Goal: Task Accomplishment & Management: Manage account settings

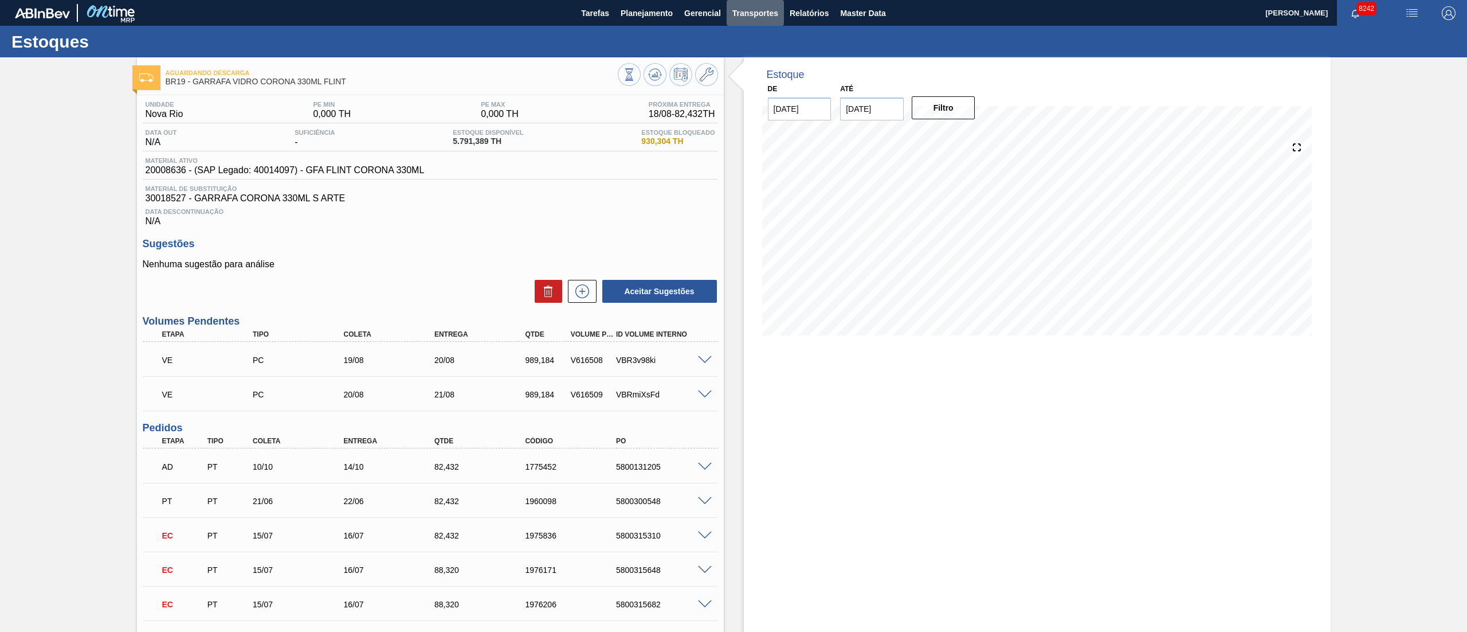
click at [769, 17] on span "Transportes" at bounding box center [756, 13] width 46 height 14
click at [817, 14] on div at bounding box center [733, 316] width 1467 height 632
click at [804, 14] on span "Relatórios" at bounding box center [809, 13] width 39 height 14
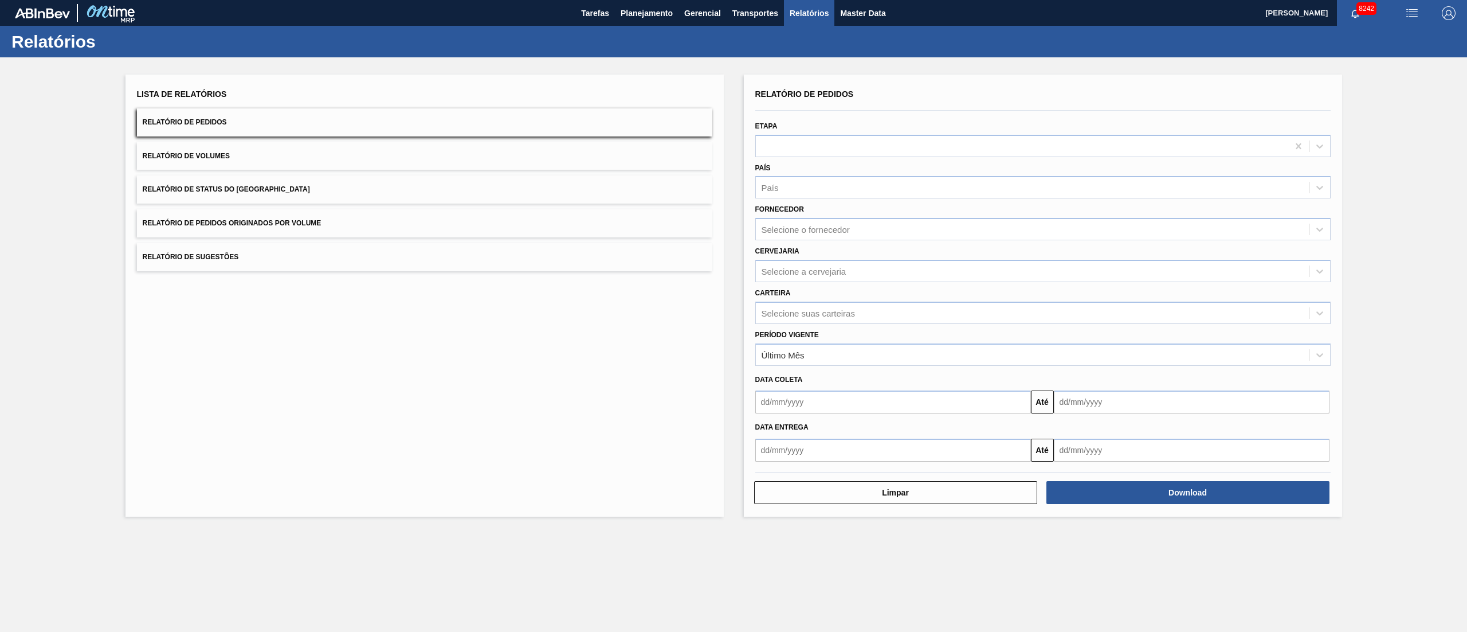
click at [287, 225] on span "Relatório de Pedidos Originados por Volume" at bounding box center [232, 223] width 179 height 8
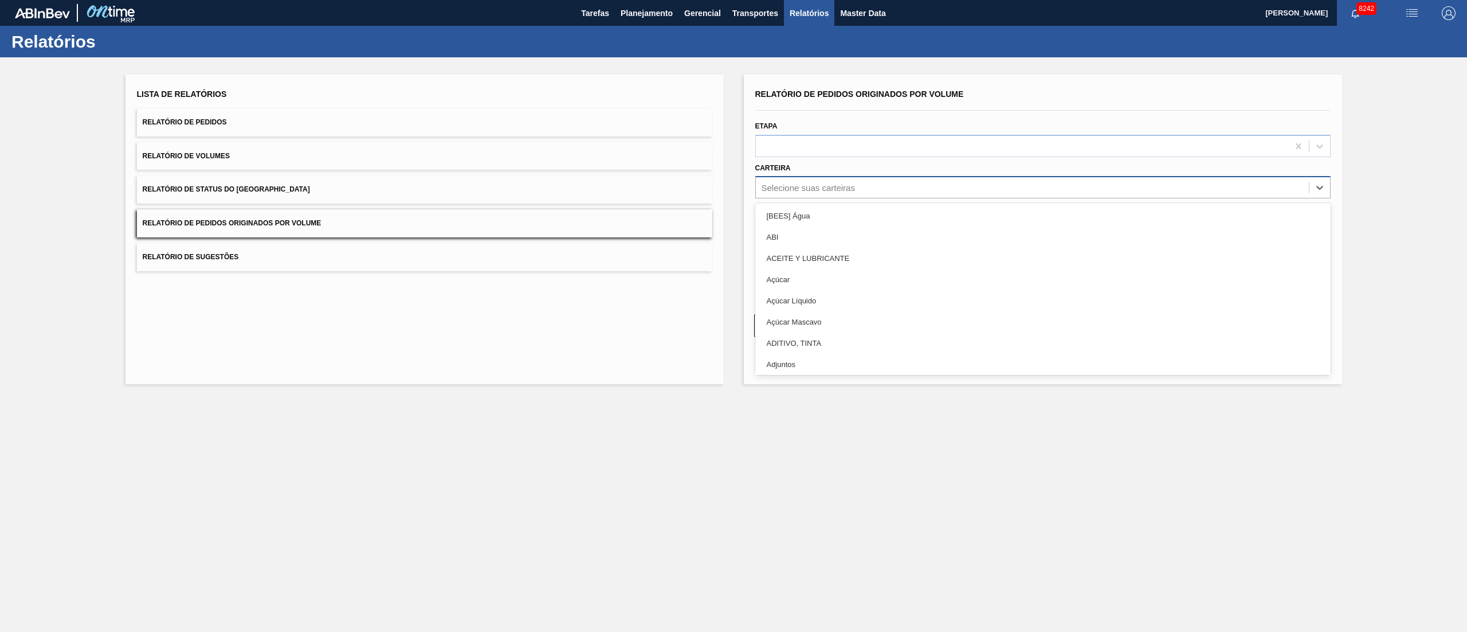
click at [786, 187] on div "Selecione suas carteiras" at bounding box center [808, 188] width 93 height 10
type input "garra"
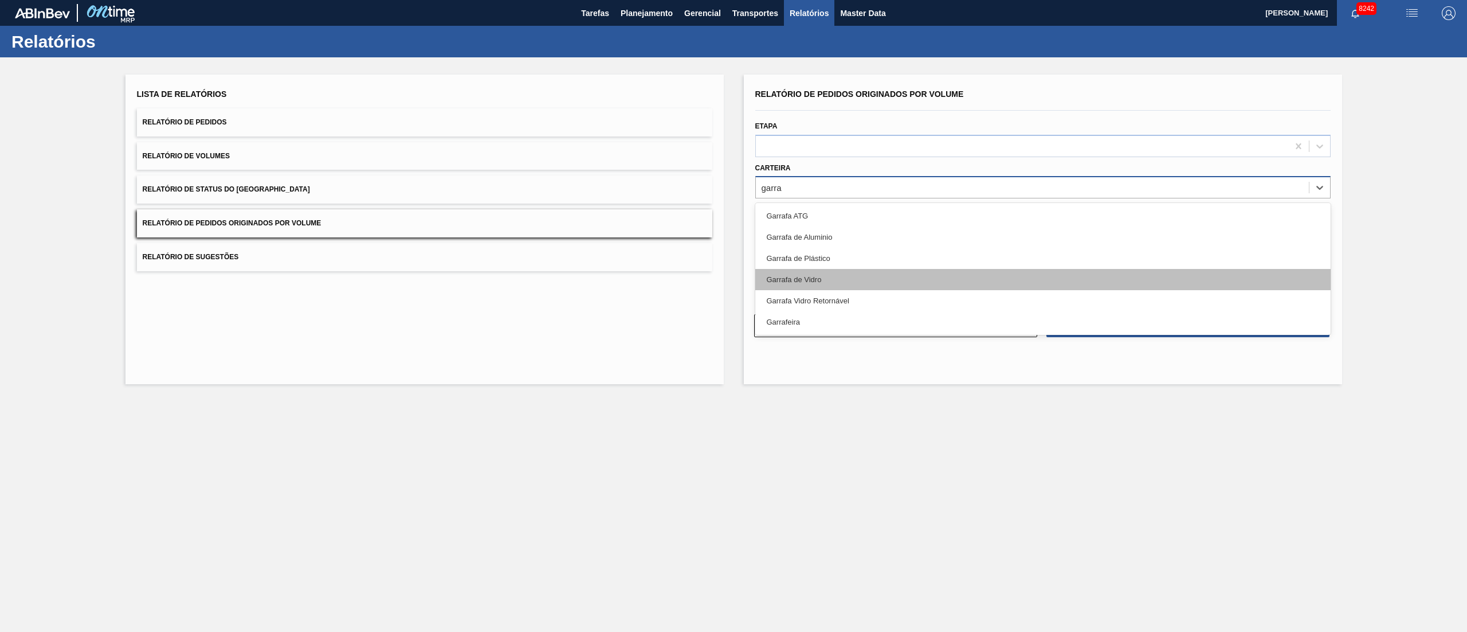
click at [808, 275] on div "Garrafa de Vidro" at bounding box center [1044, 279] width 576 height 21
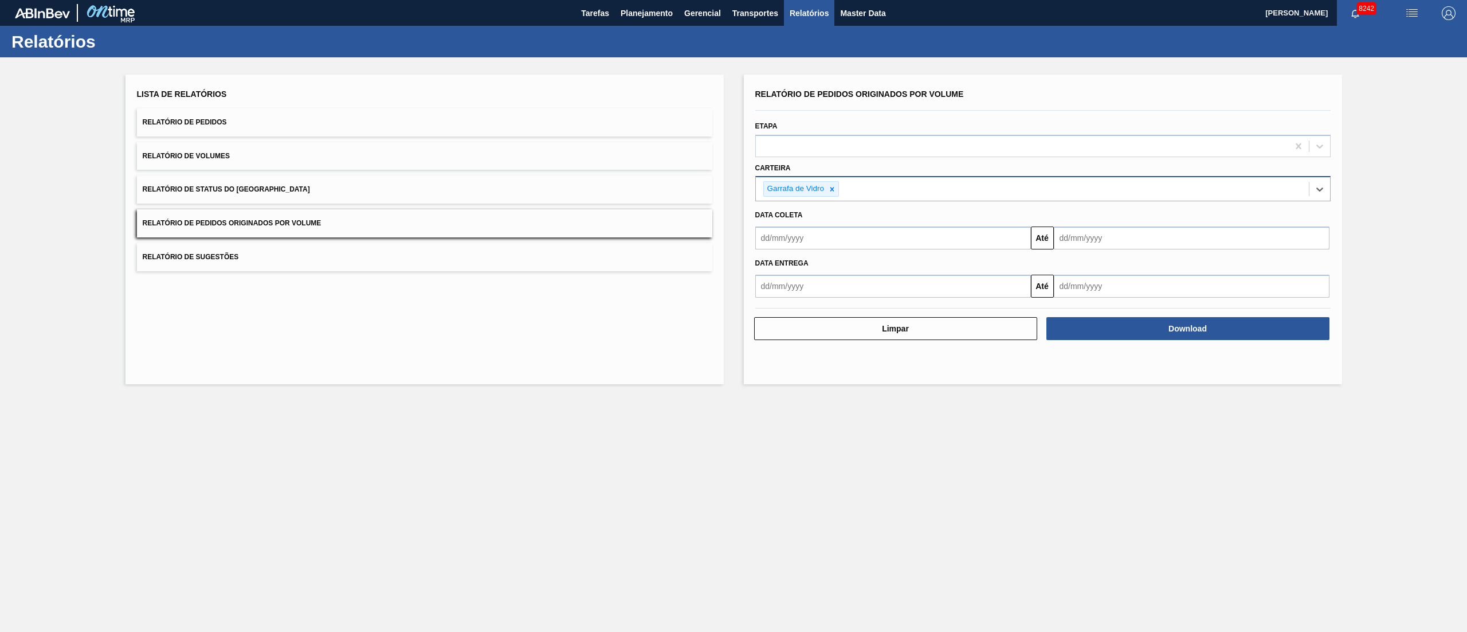
click at [827, 242] on input "text" at bounding box center [894, 237] width 276 height 23
click at [860, 307] on div "1" at bounding box center [861, 302] width 15 height 15
type input "[DATE]"
click at [1097, 234] on input "text" at bounding box center [1192, 237] width 276 height 23
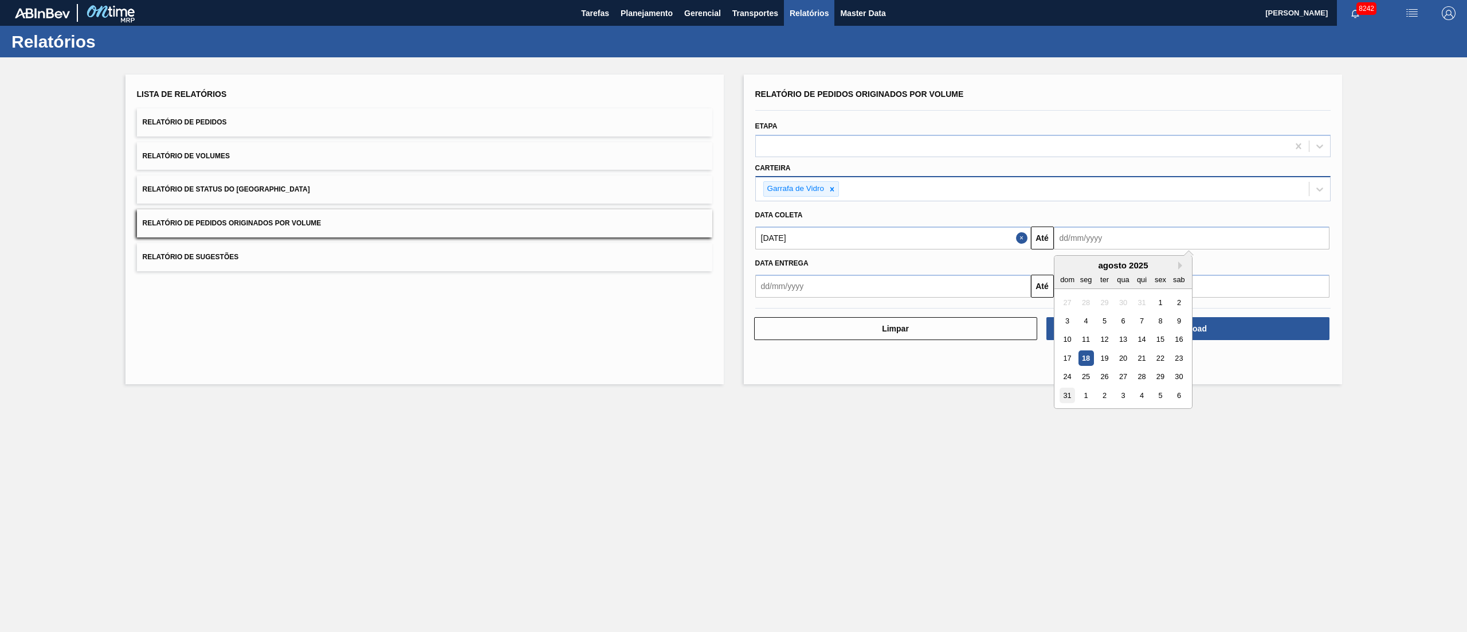
click at [1067, 396] on div "31" at bounding box center [1067, 394] width 15 height 15
type input "[DATE]"
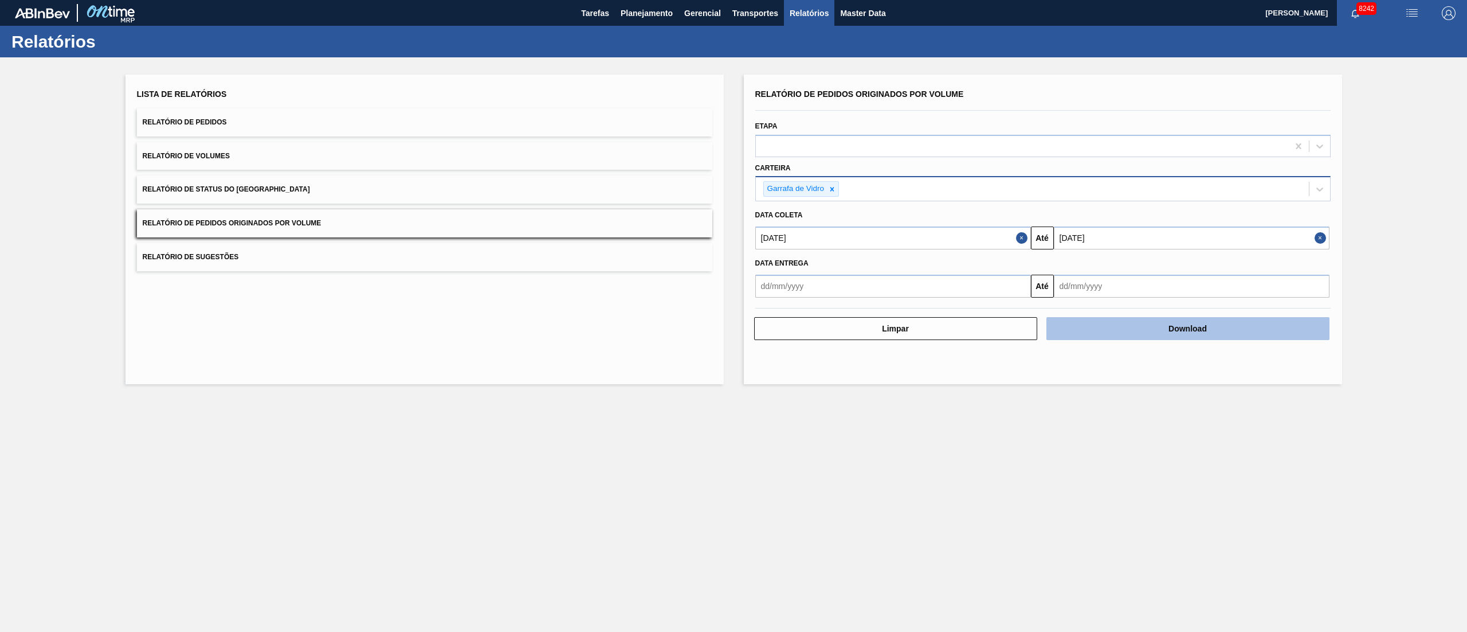
click at [1130, 338] on button "Download" at bounding box center [1188, 328] width 283 height 23
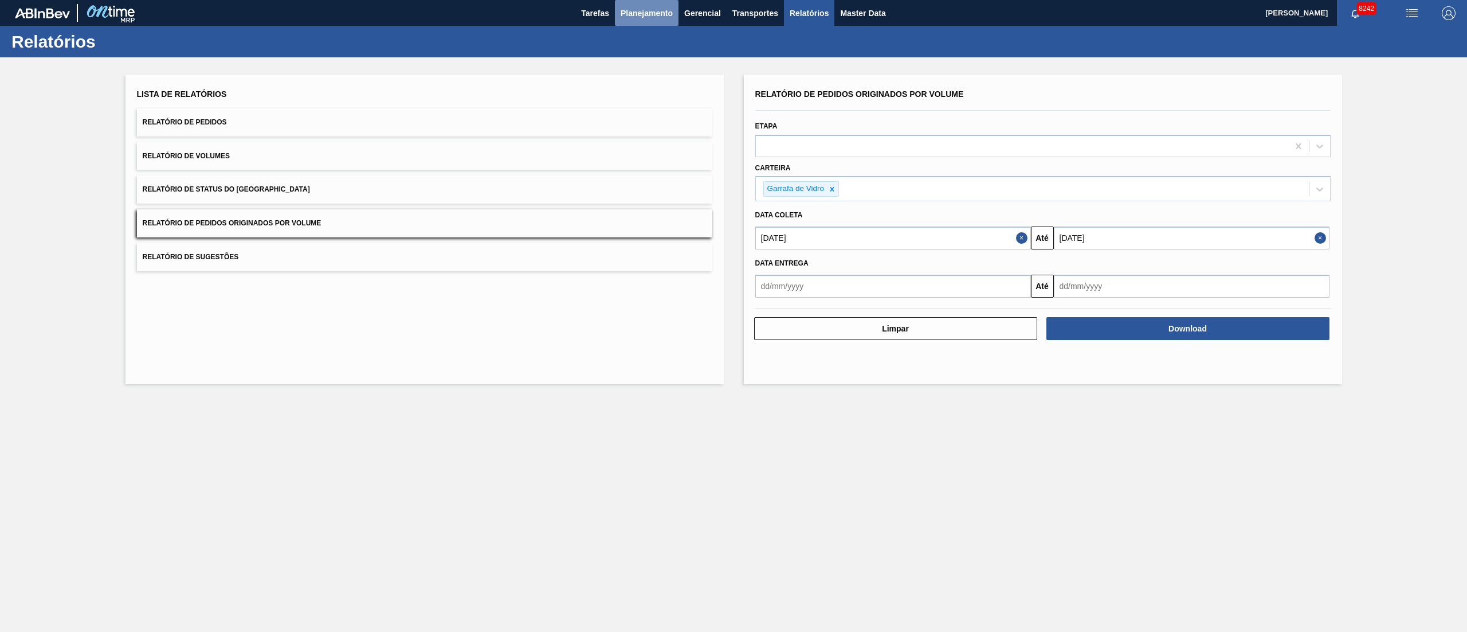
click at [638, 22] on button "Planejamento" at bounding box center [647, 13] width 64 height 26
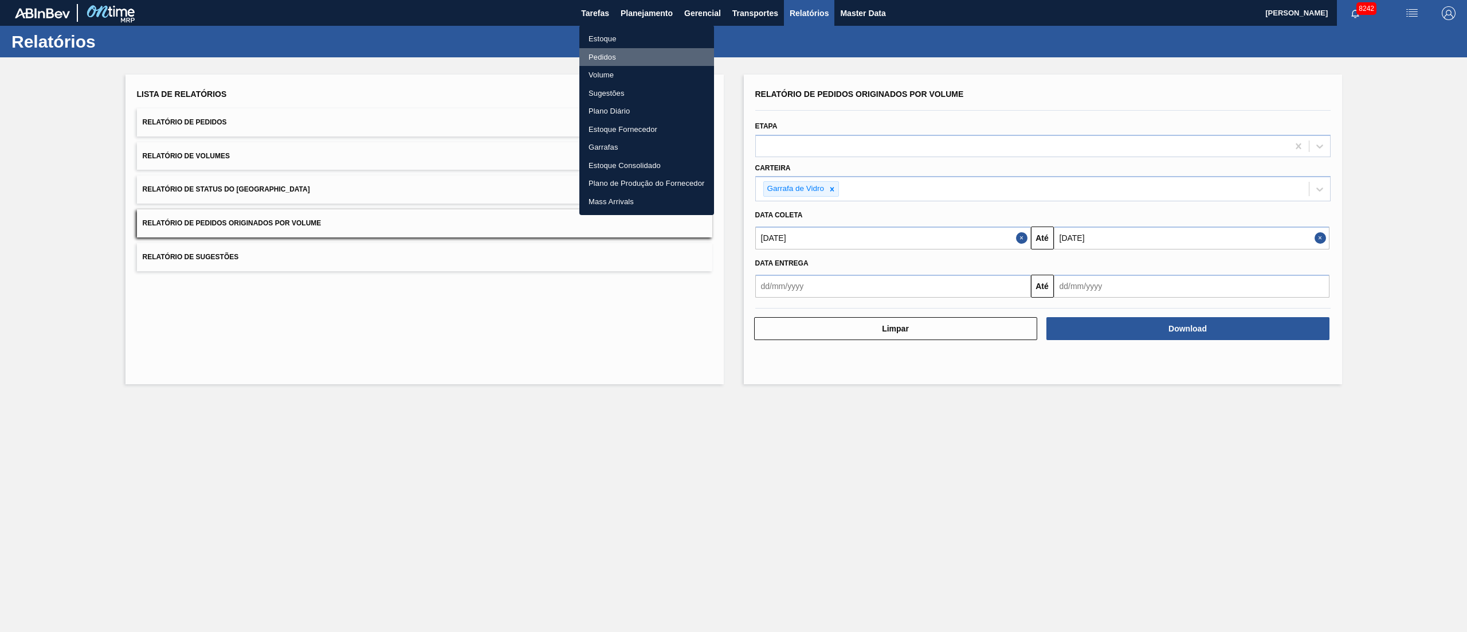
click at [606, 60] on li "Pedidos" at bounding box center [647, 57] width 135 height 18
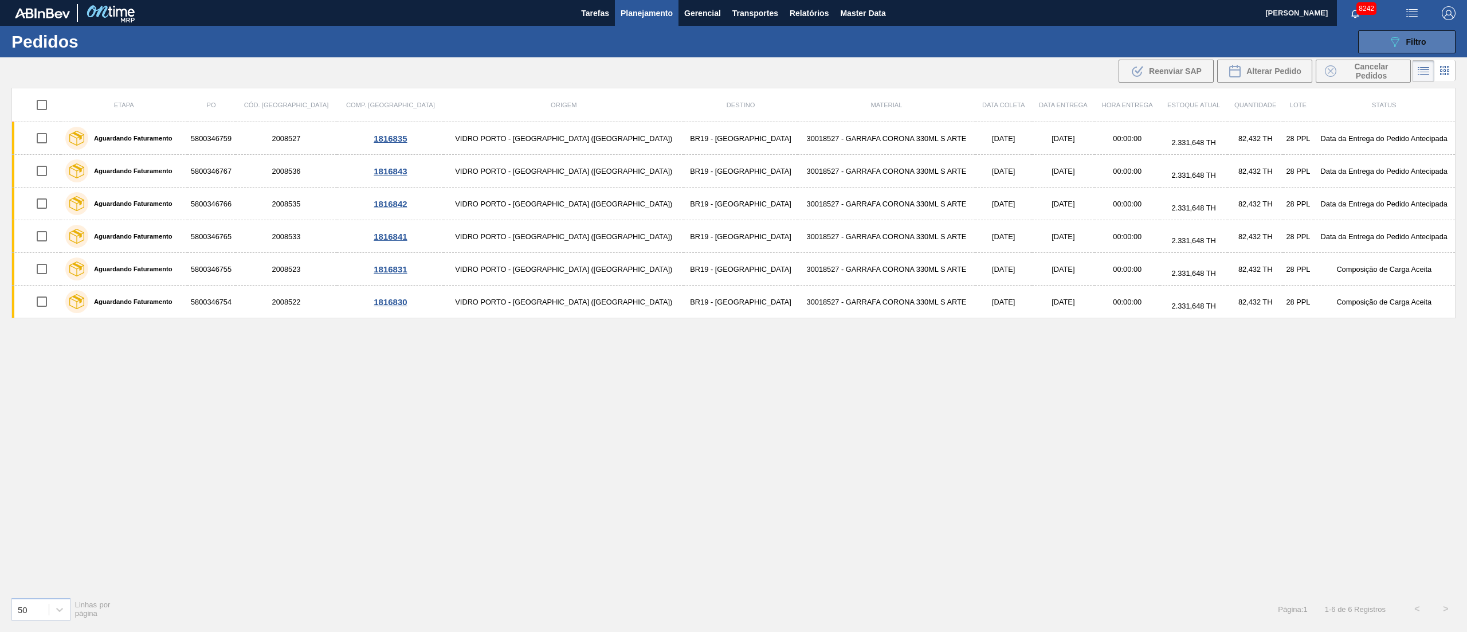
click at [1422, 45] on span "Filtro" at bounding box center [1417, 41] width 20 height 9
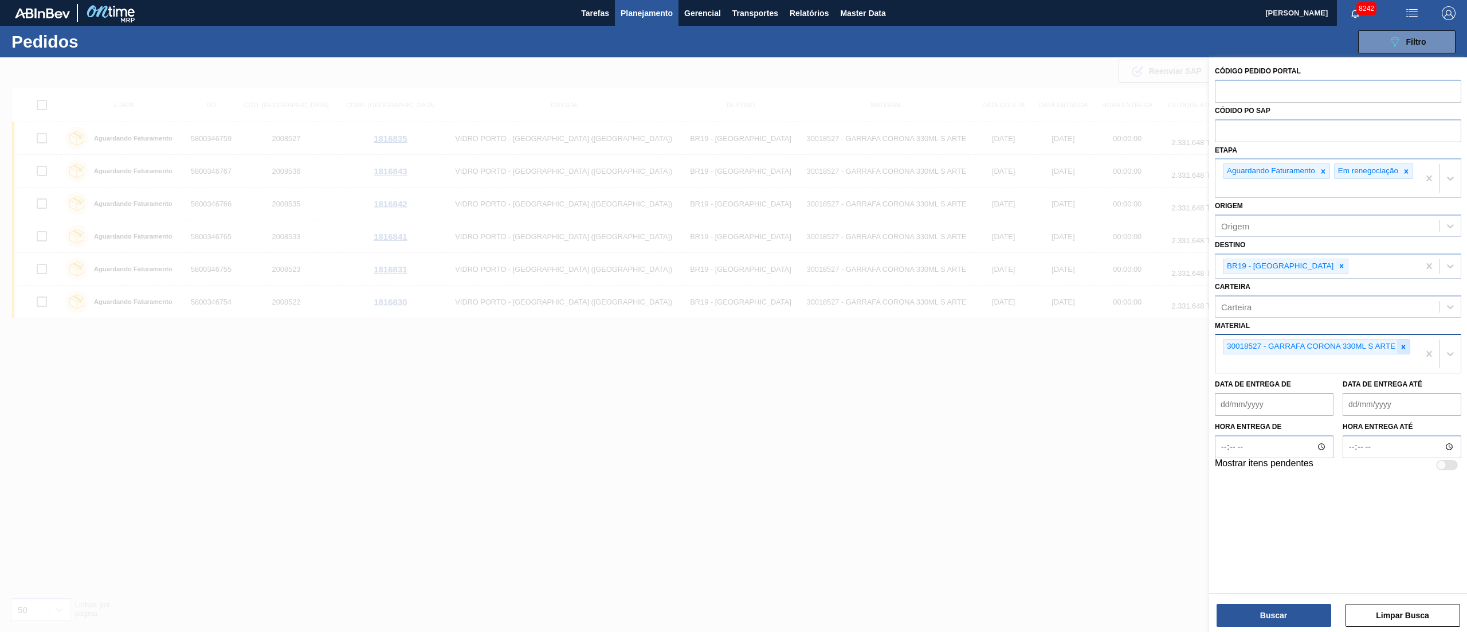
click at [1404, 351] on icon at bounding box center [1404, 347] width 8 height 8
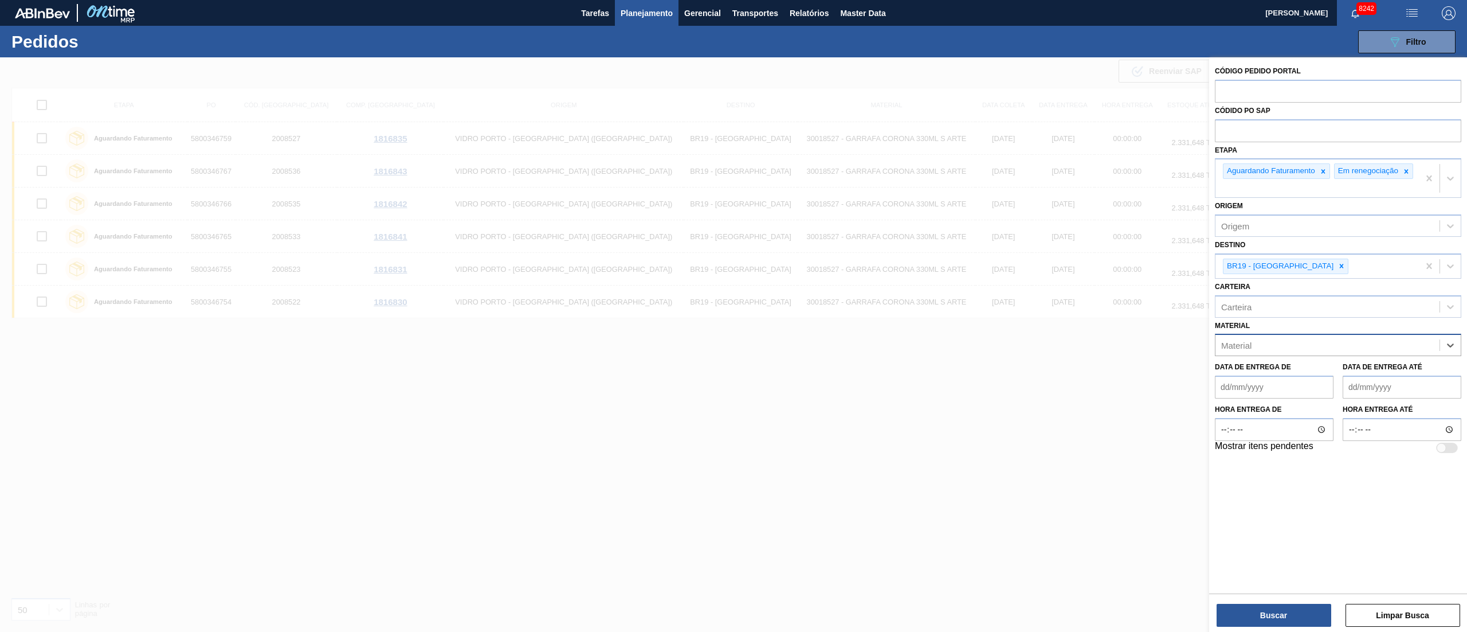
paste input "20002580"
type input "20002580"
click at [1341, 375] on div "20002580 - GARRAFA AMBAR 300 ML NNPB 12C" at bounding box center [1338, 373] width 246 height 21
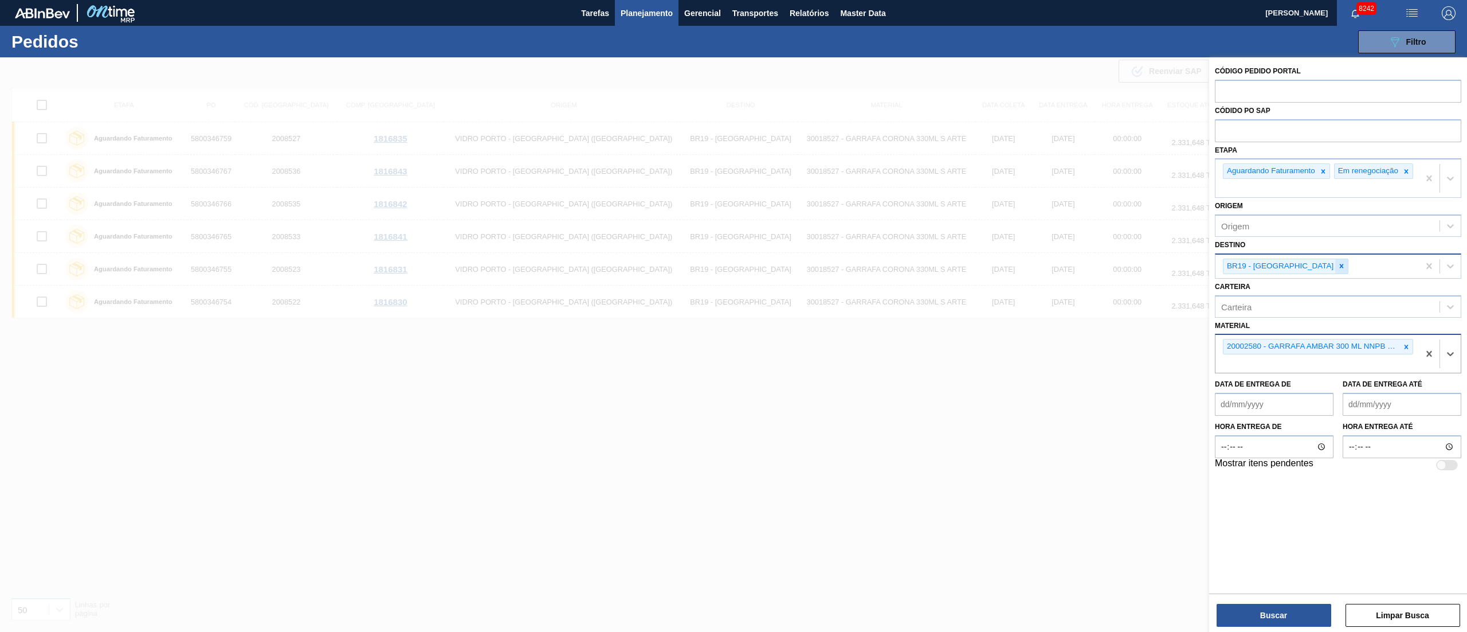
click at [1340, 268] on icon at bounding box center [1342, 266] width 4 height 4
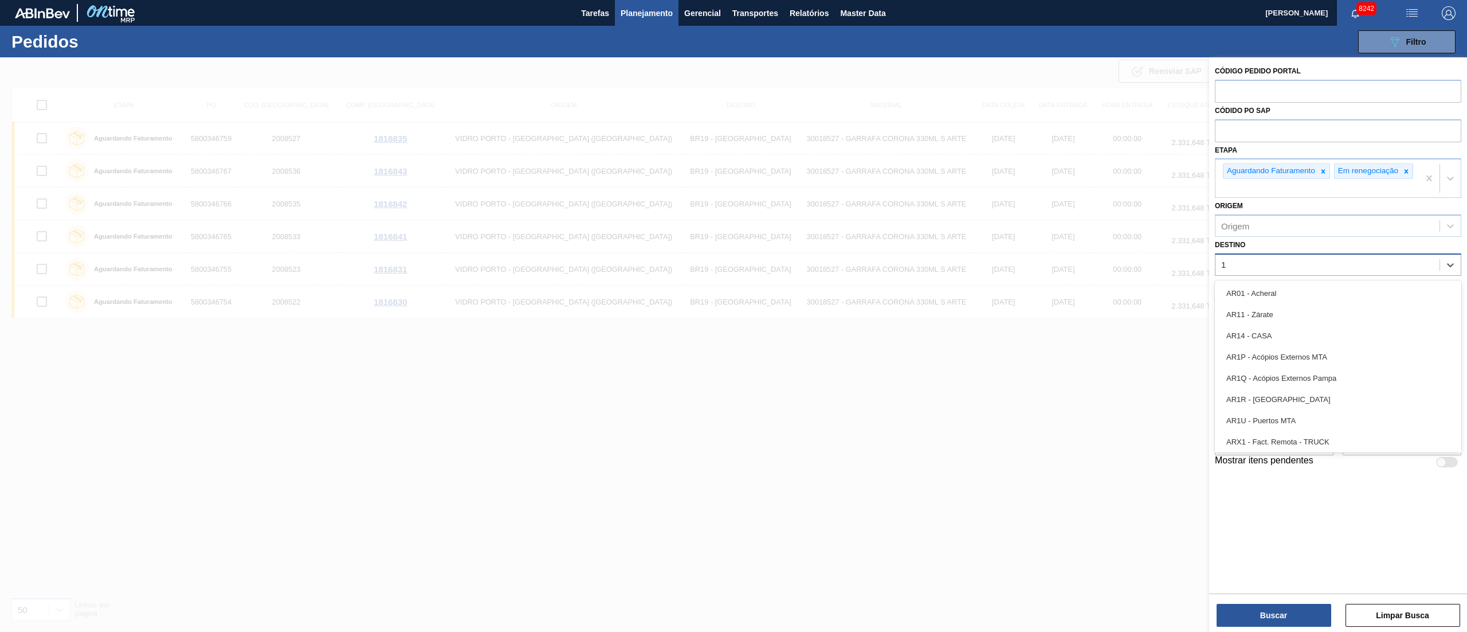
type input "16"
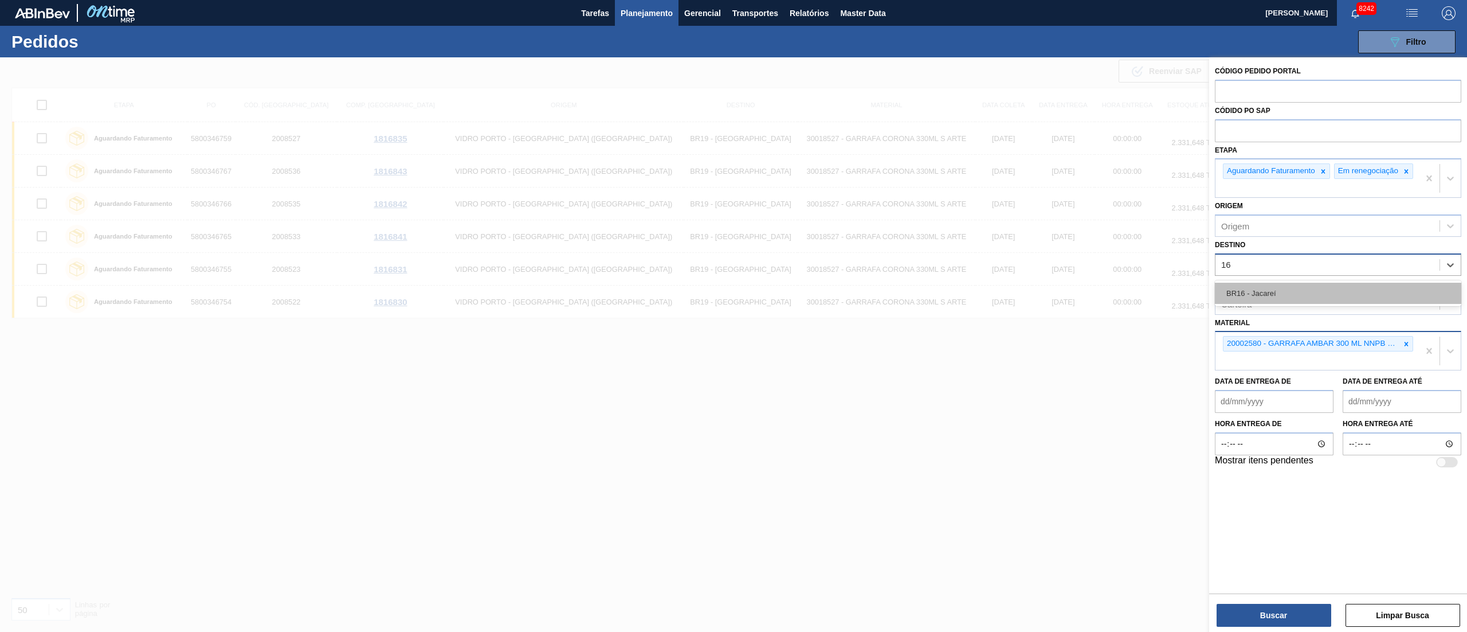
click at [1271, 296] on div "BR16 - Jacareí" at bounding box center [1338, 293] width 246 height 21
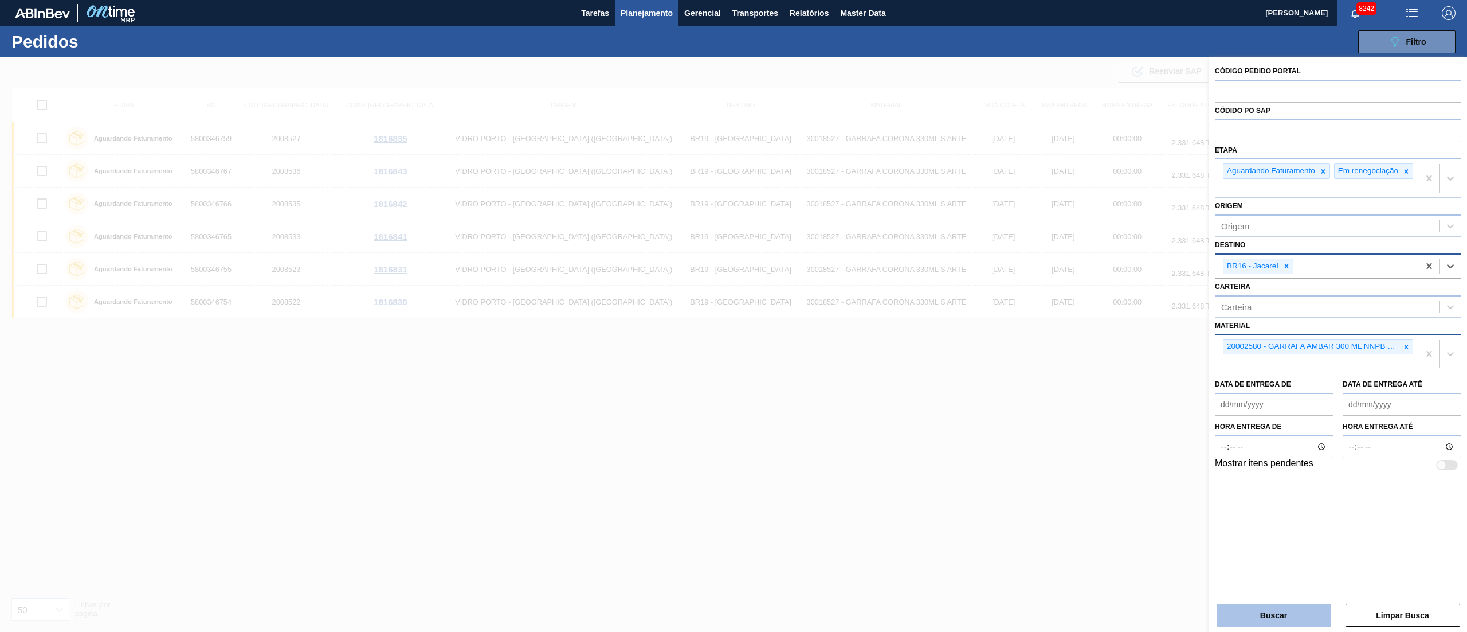
click at [1295, 625] on button "Buscar" at bounding box center [1274, 615] width 115 height 23
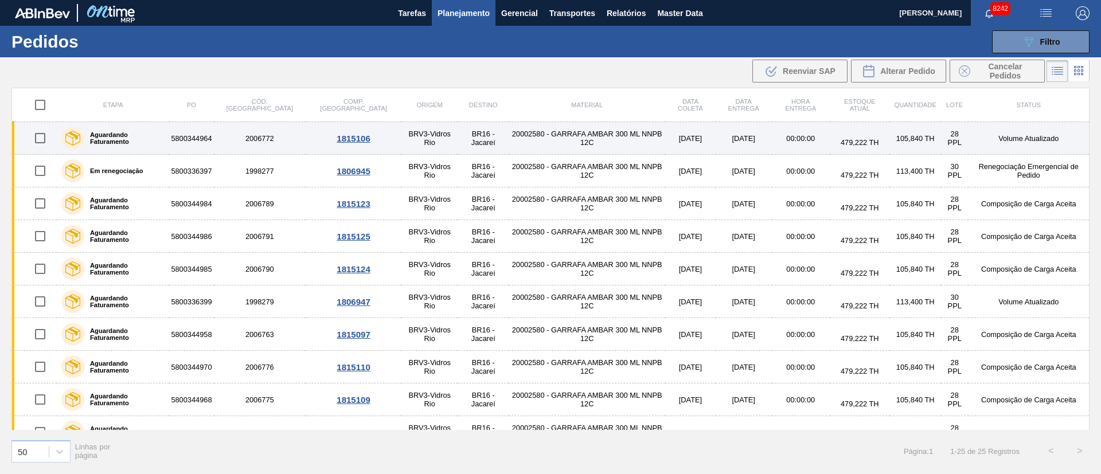
click at [35, 137] on input "checkbox" at bounding box center [40, 138] width 24 height 24
click at [42, 131] on input "checkbox" at bounding box center [40, 138] width 24 height 24
checkbox input "false"
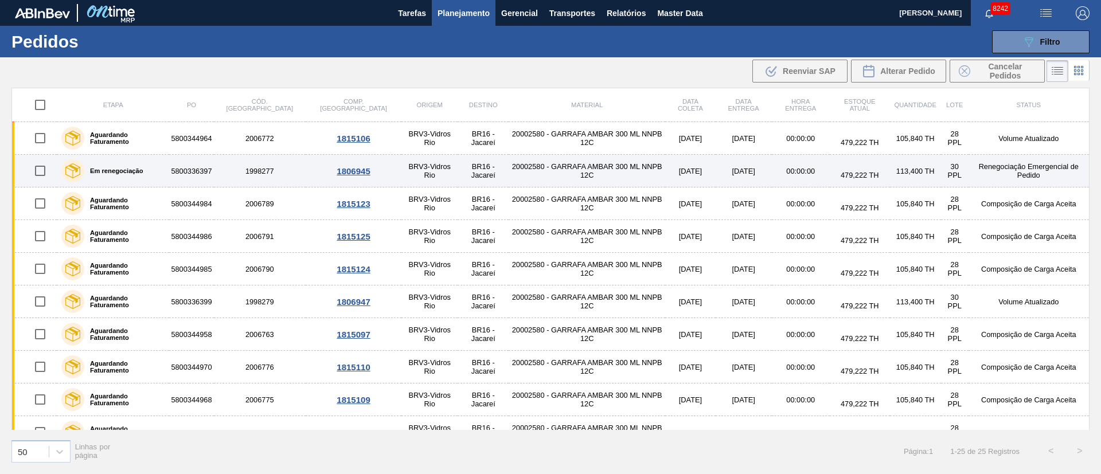
click at [39, 172] on input "checkbox" at bounding box center [40, 171] width 24 height 24
checkbox input "true"
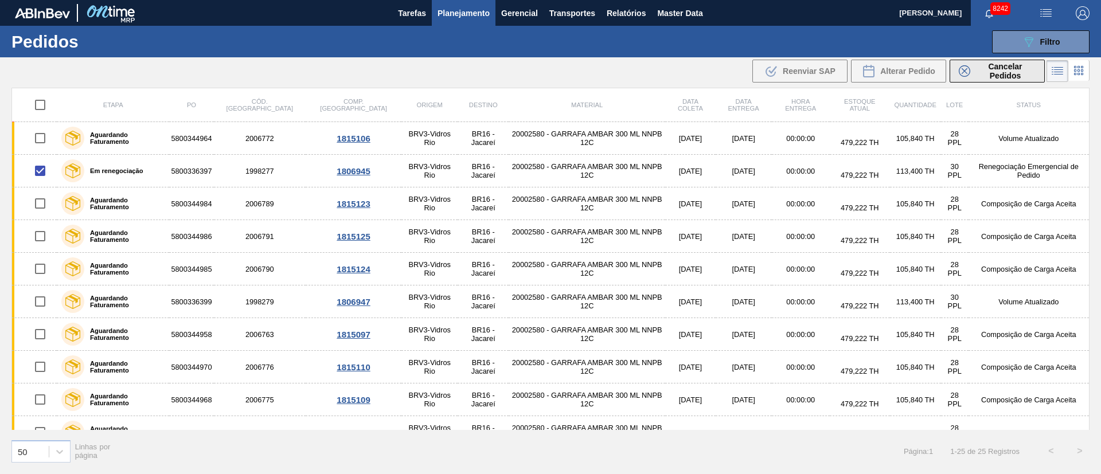
click at [1003, 76] on span "Cancelar Pedidos" at bounding box center [1004, 71] width 61 height 18
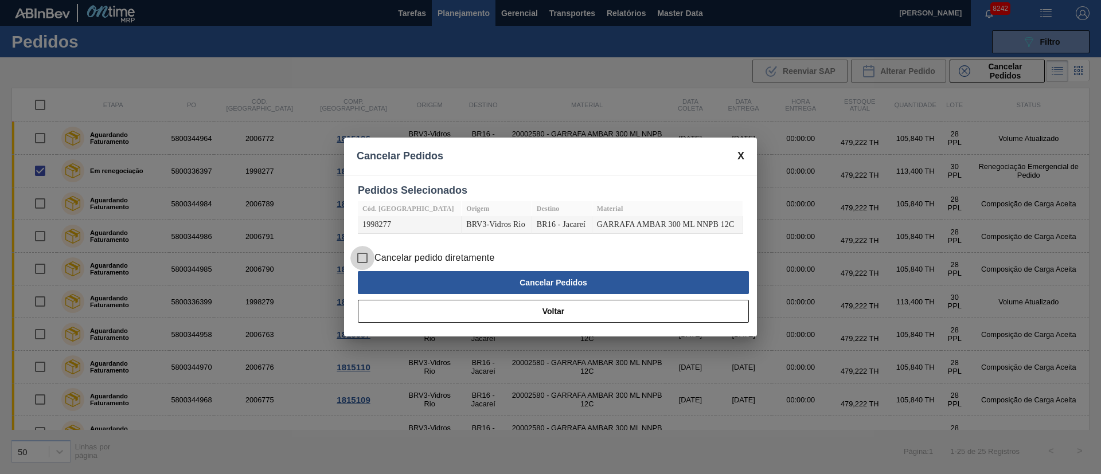
click at [368, 260] on input "Cancelar pedido diretamente" at bounding box center [362, 258] width 24 height 24
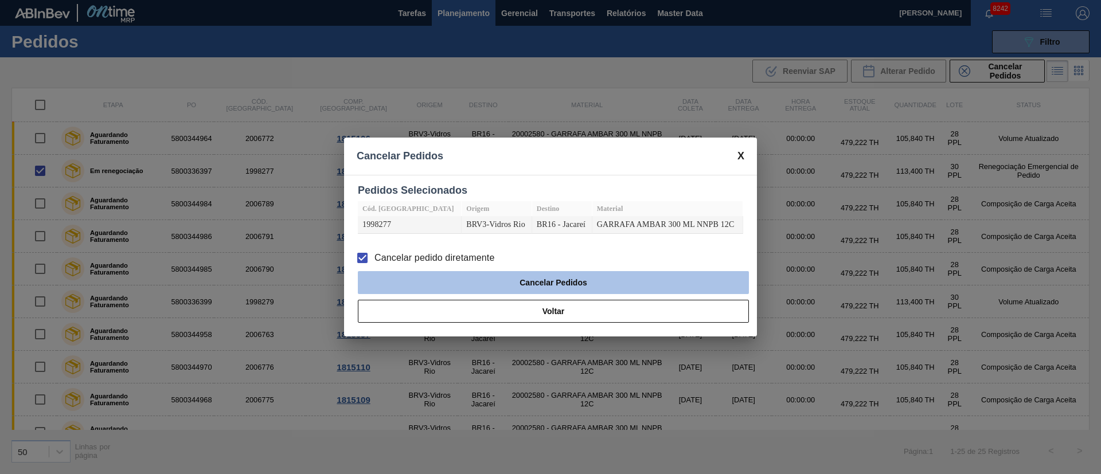
click at [427, 279] on button "Cancelar Pedidos" at bounding box center [553, 282] width 391 height 23
checkbox input "false"
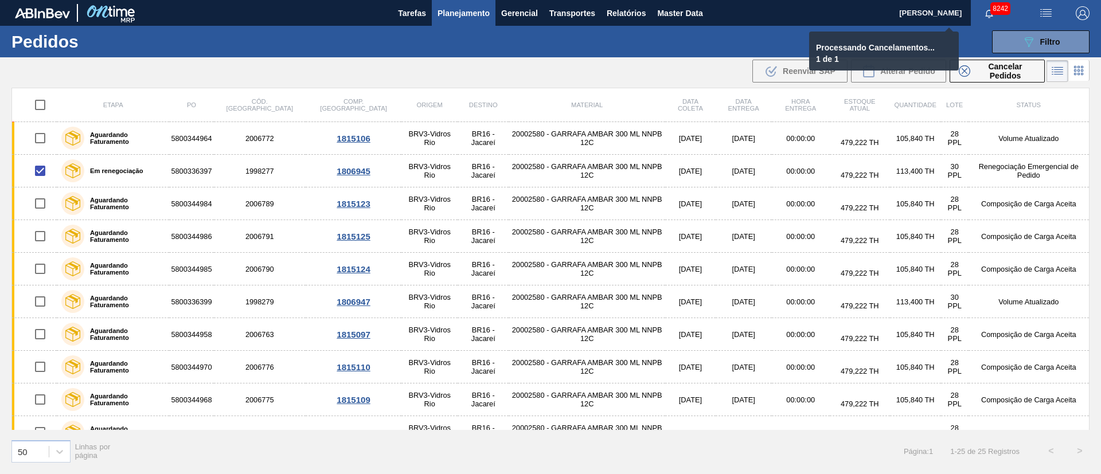
checkbox input "false"
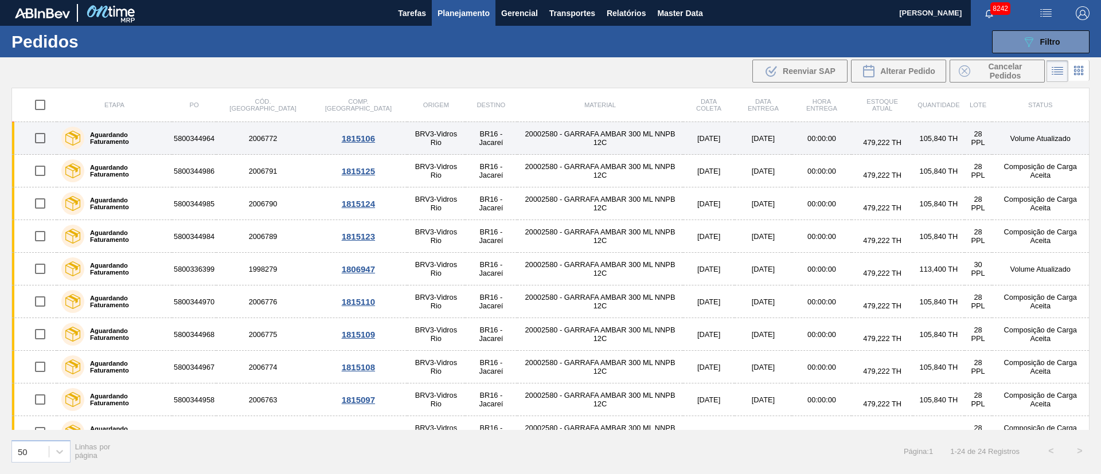
click at [36, 140] on input "checkbox" at bounding box center [40, 138] width 24 height 24
checkbox input "true"
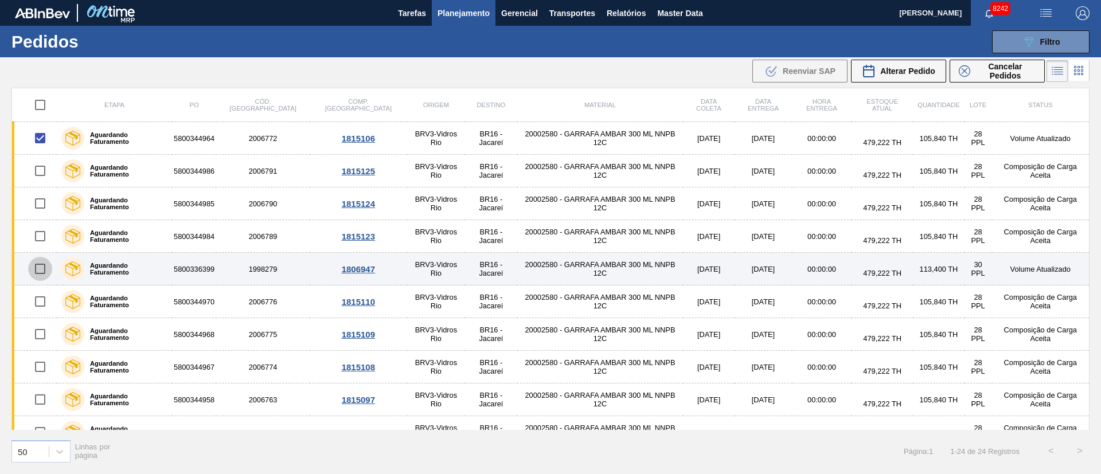
click at [40, 263] on input "checkbox" at bounding box center [40, 269] width 24 height 24
checkbox input "true"
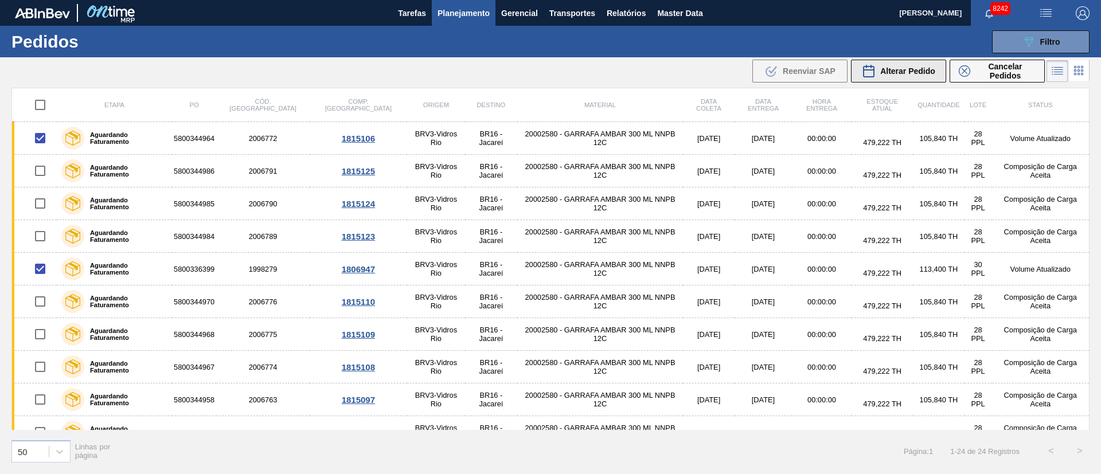
click at [908, 80] on button "Alterar Pedido" at bounding box center [898, 71] width 95 height 23
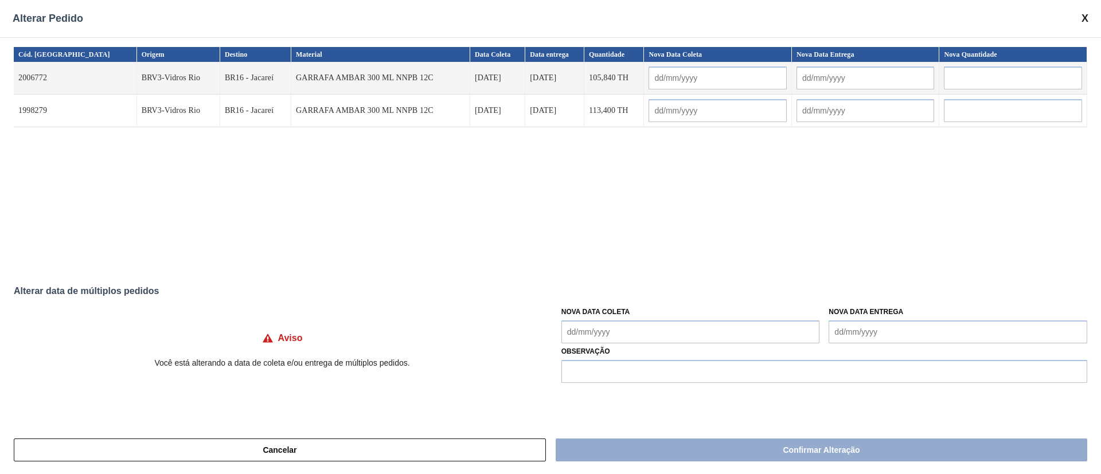
click at [586, 331] on Coleta "Nova Data Coleta" at bounding box center [690, 331] width 259 height 23
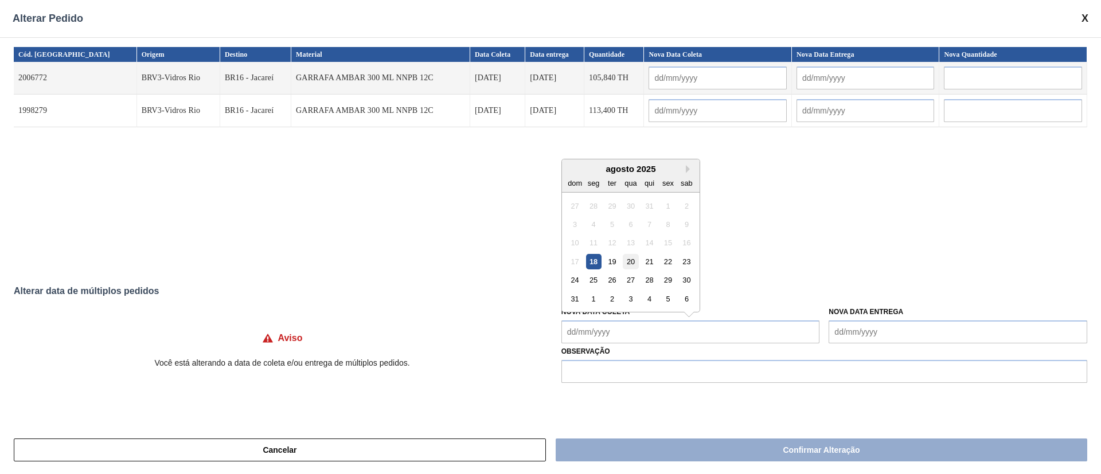
click at [628, 264] on div "20" at bounding box center [630, 261] width 15 height 15
type input "[DATE]"
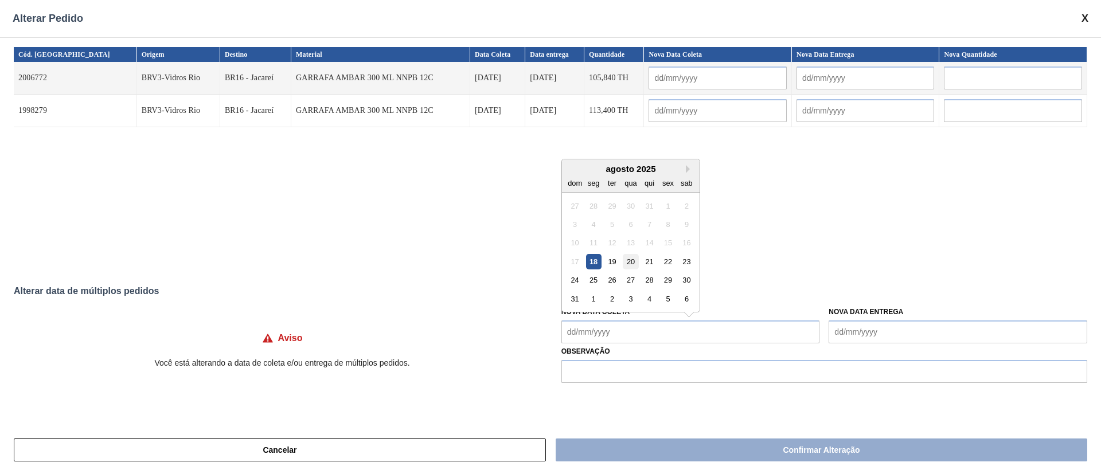
type Coleta "[DATE]"
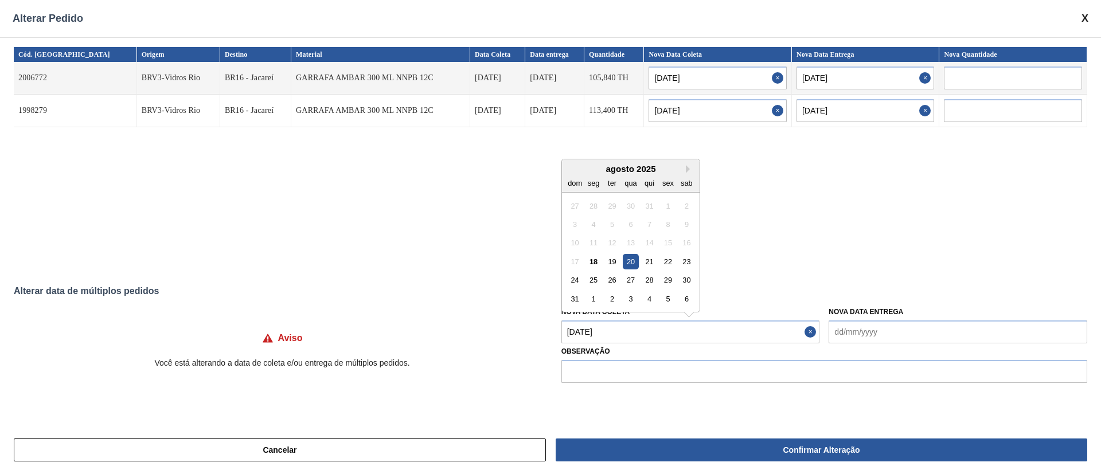
click at [640, 332] on Coleta "[DATE]" at bounding box center [690, 331] width 259 height 23
click at [643, 257] on div "21" at bounding box center [648, 261] width 15 height 15
type input "[DATE]"
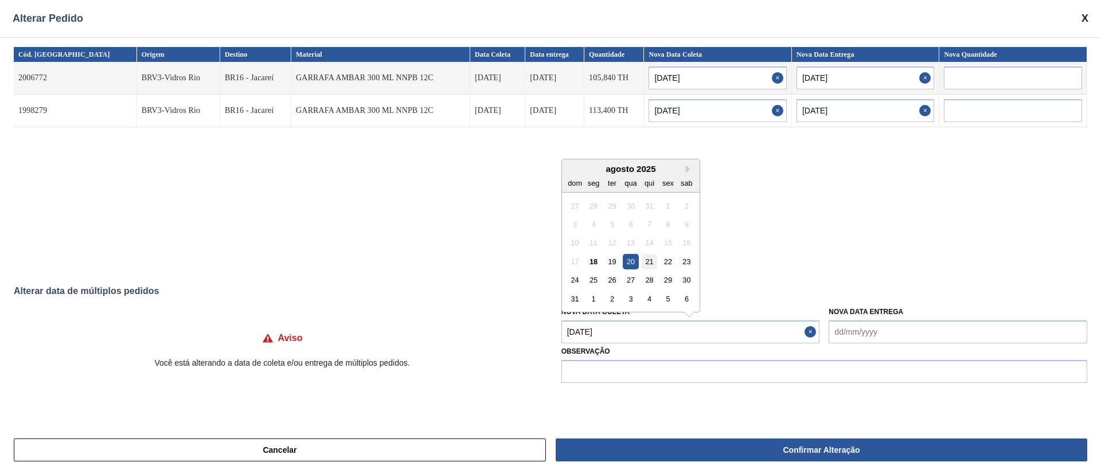
type input "[DATE]"
type Coleta "[DATE]"
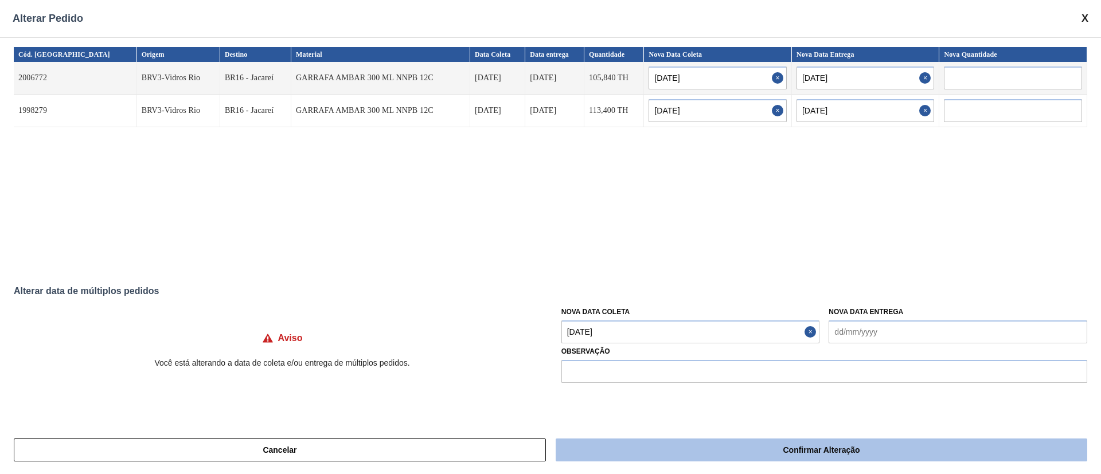
click at [679, 444] on button "Confirmar Alteração" at bounding box center [820, 450] width 531 height 23
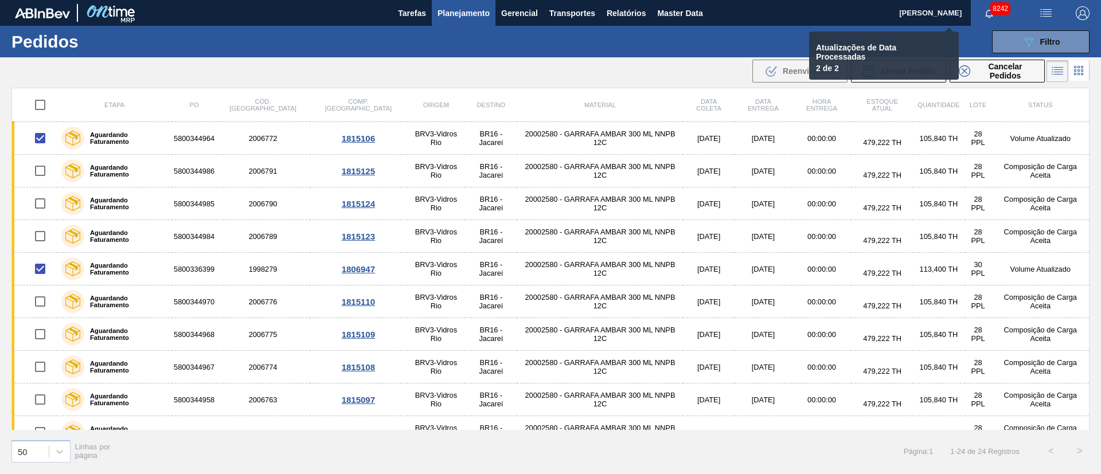
checkbox input "false"
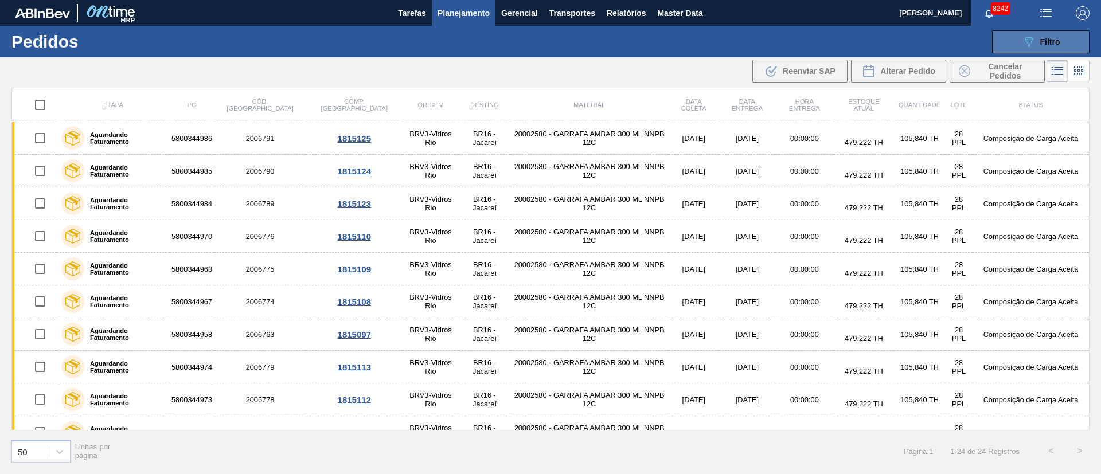
click at [1032, 49] on button "089F7B8B-B2A5-4AFE-B5C0-19BA573D28AC Filtro" at bounding box center [1040, 41] width 97 height 23
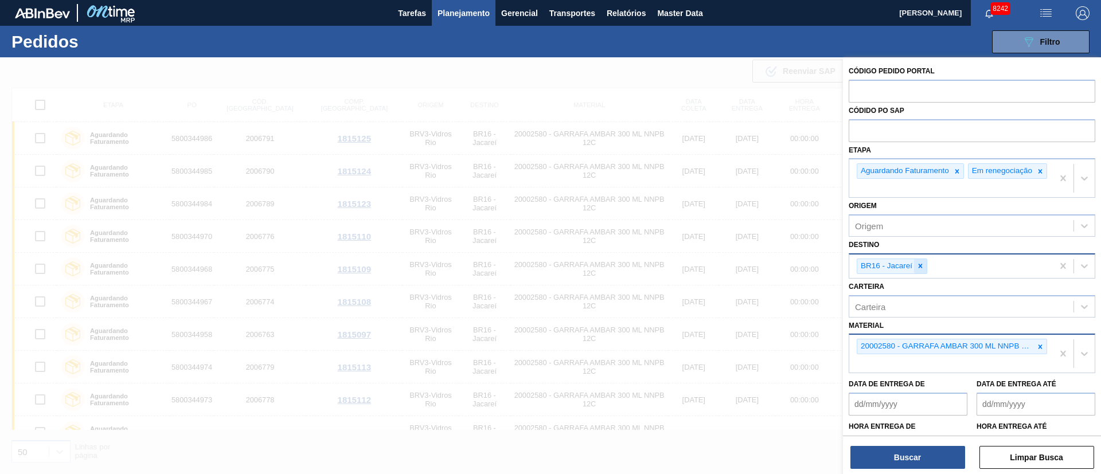
click at [919, 270] on icon at bounding box center [920, 266] width 8 height 8
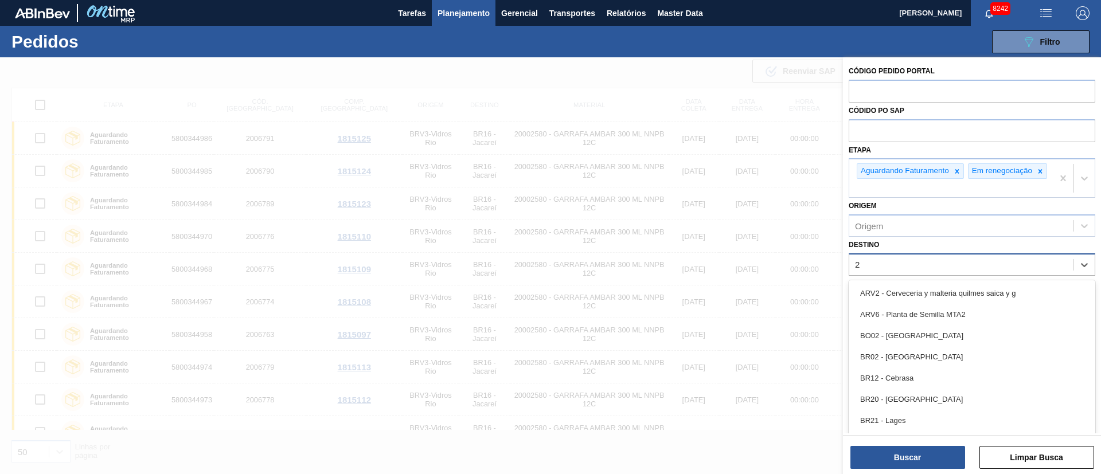
type input "26"
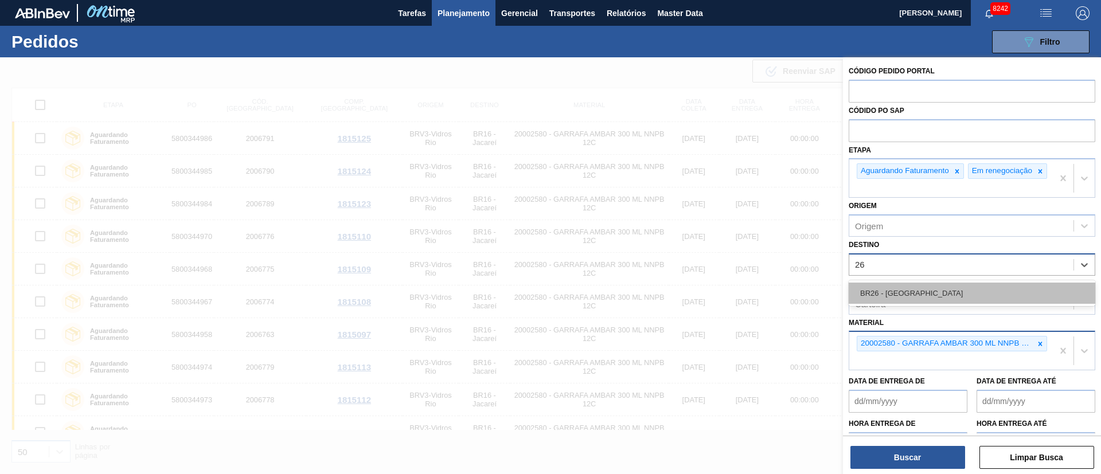
click at [902, 304] on div "BR26 - [GEOGRAPHIC_DATA]" at bounding box center [971, 293] width 246 height 21
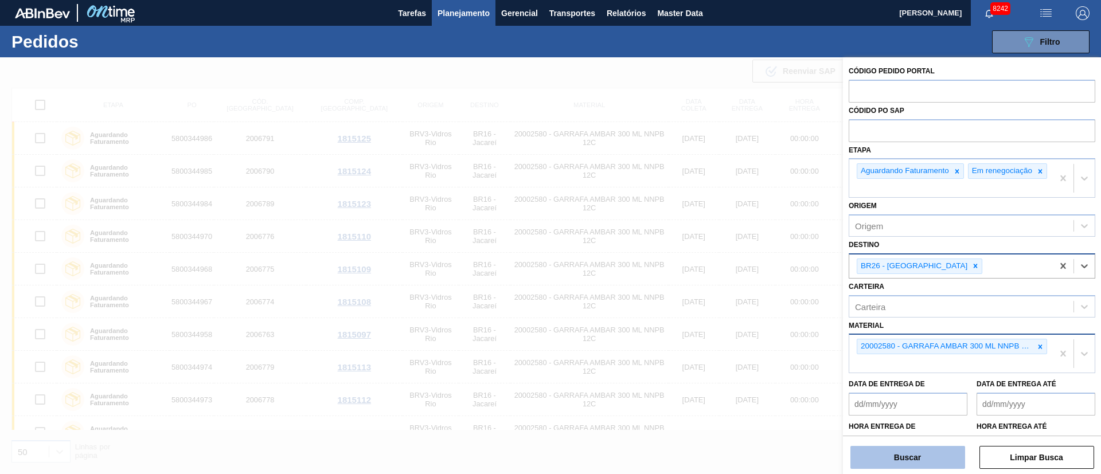
click at [884, 461] on button "Buscar" at bounding box center [907, 457] width 115 height 23
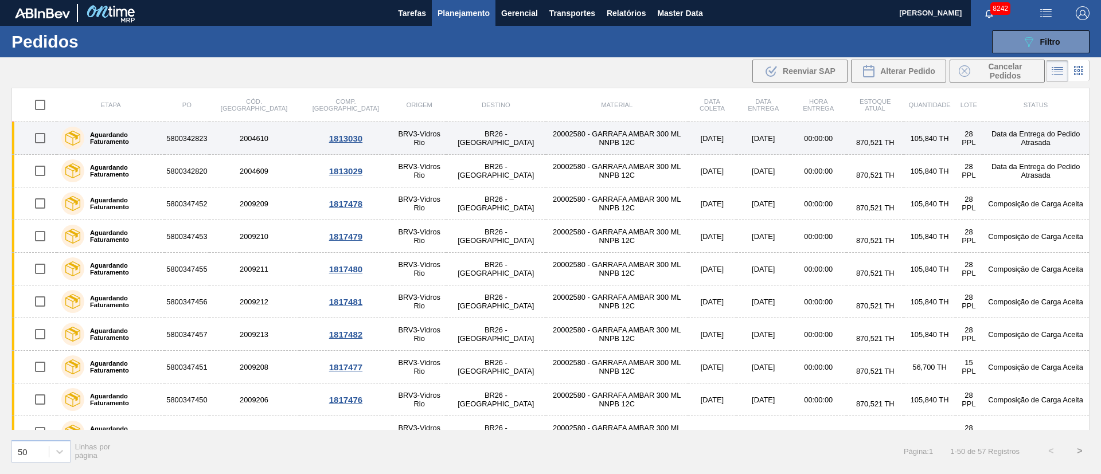
click at [40, 144] on input "checkbox" at bounding box center [40, 138] width 24 height 24
checkbox input "true"
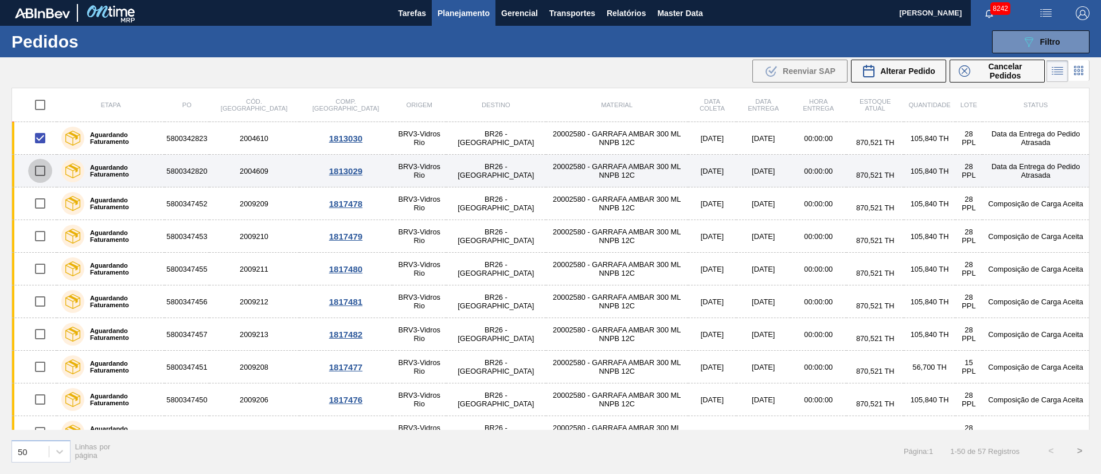
click at [36, 173] on input "checkbox" at bounding box center [40, 171] width 24 height 24
checkbox input "true"
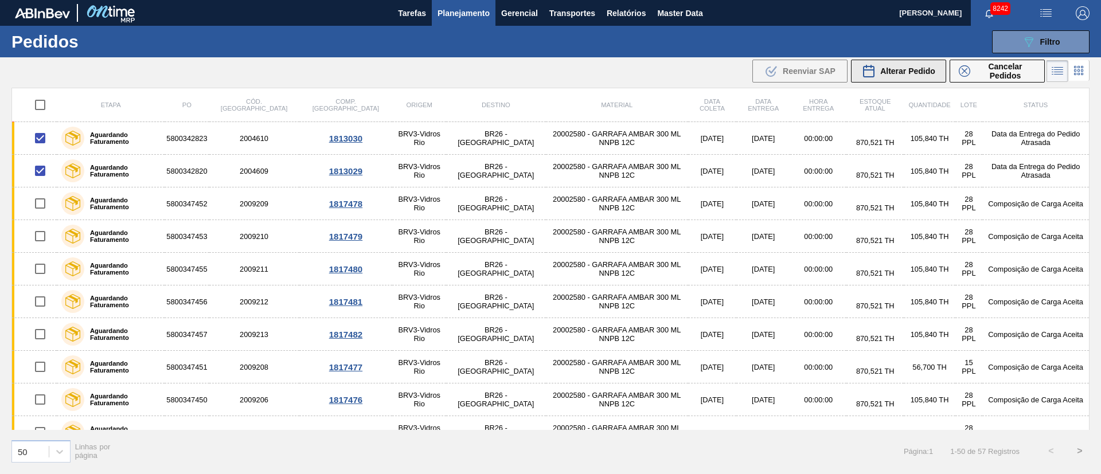
click at [921, 68] on span "Alterar Pedido" at bounding box center [907, 70] width 55 height 9
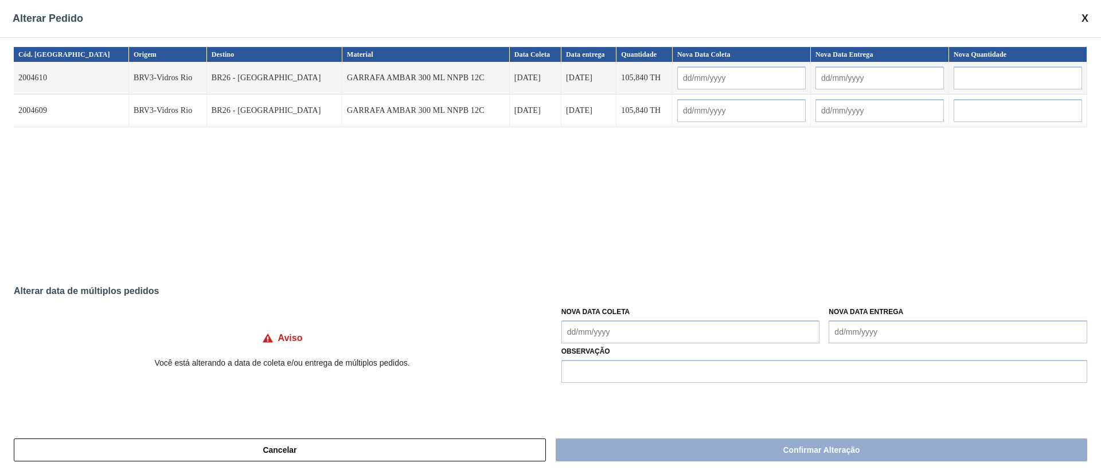
click at [597, 329] on Coleta "Nova Data Coleta" at bounding box center [690, 331] width 259 height 23
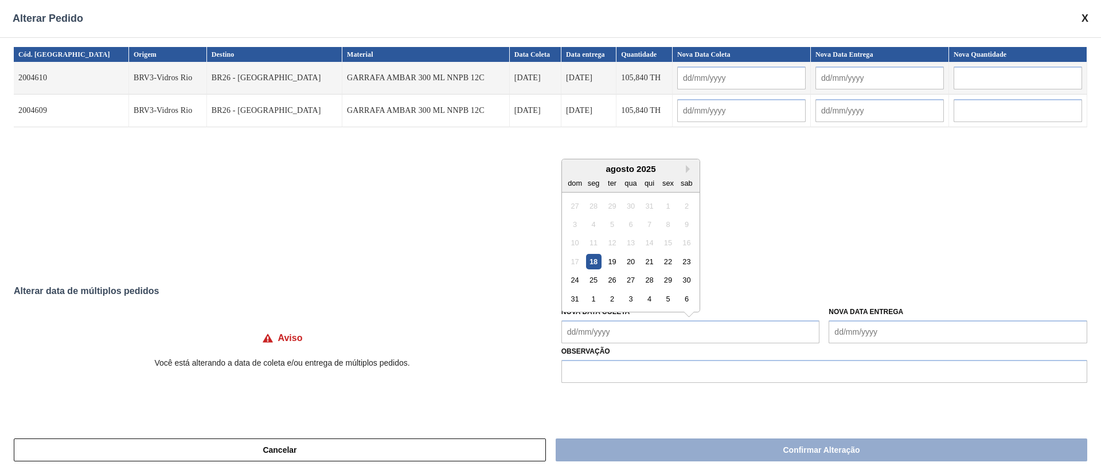
drag, startPoint x: 608, startPoint y: 265, endPoint x: 610, endPoint y: 276, distance: 11.7
click at [608, 265] on div "19" at bounding box center [611, 261] width 15 height 15
type input "[DATE]"
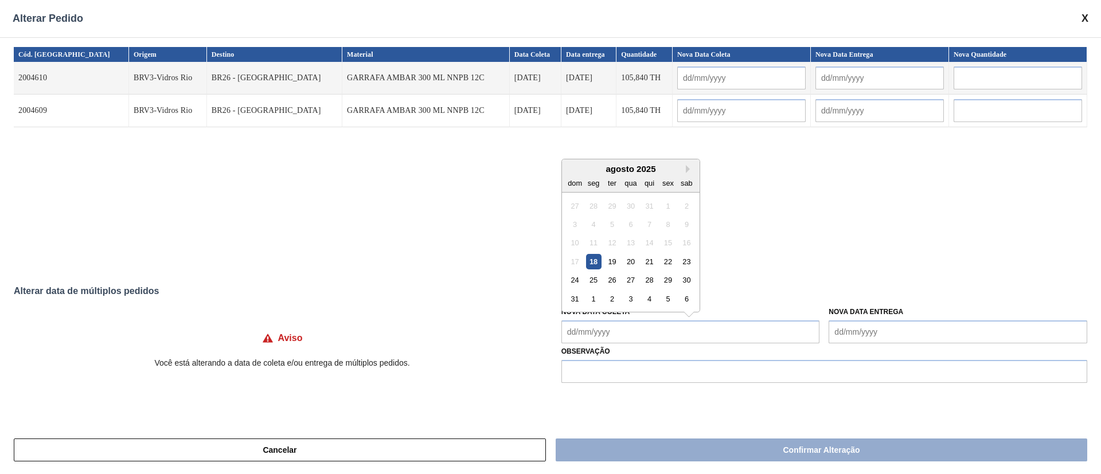
type input "[DATE]"
type Coleta "[DATE]"
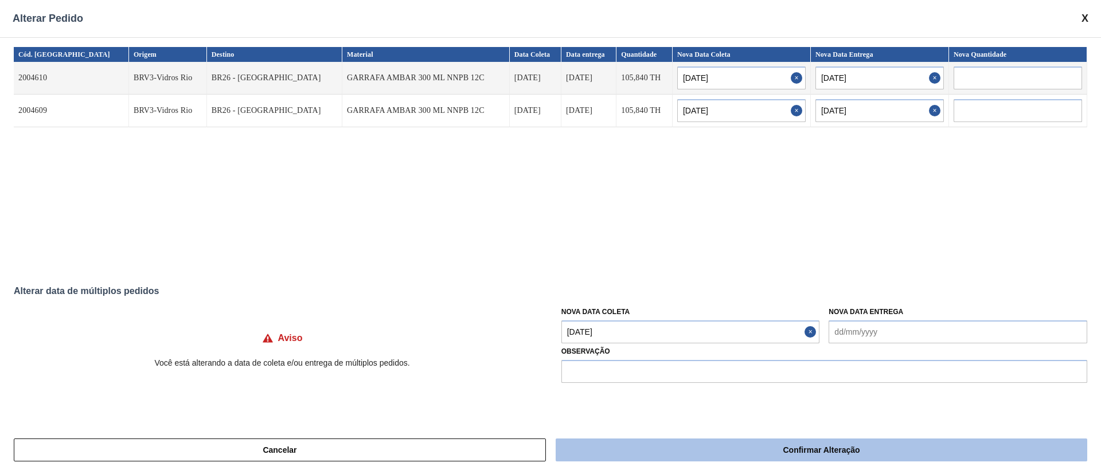
click at [656, 454] on button "Confirmar Alteração" at bounding box center [820, 450] width 531 height 23
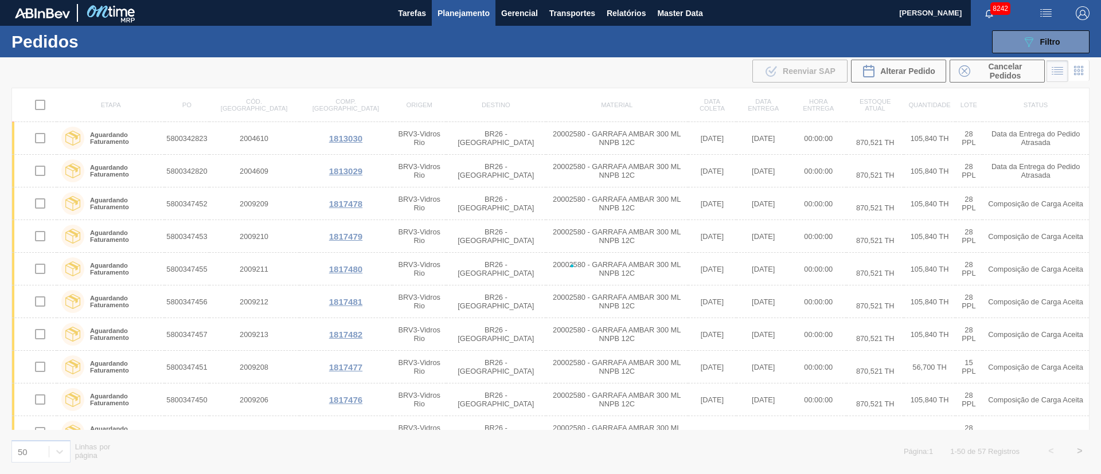
checkbox input "false"
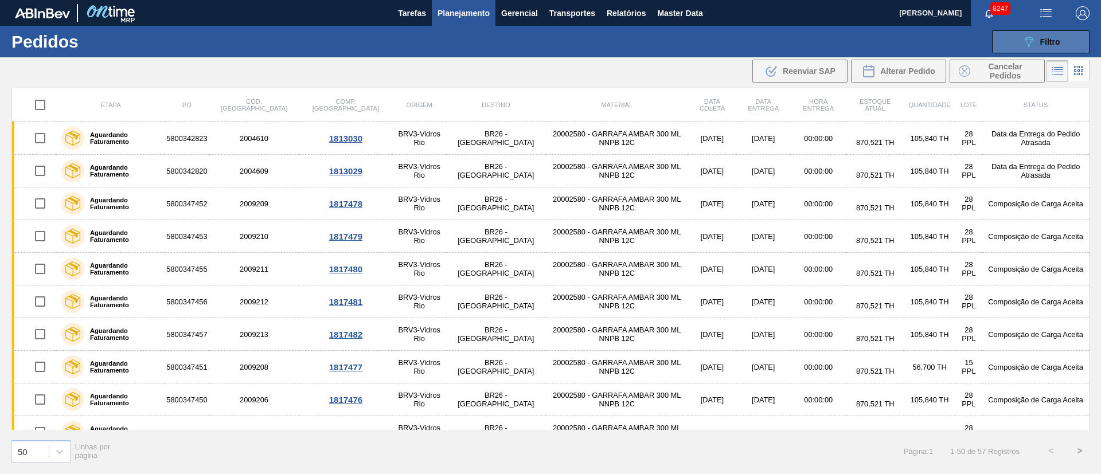
click at [1052, 44] on span "Filtro" at bounding box center [1050, 41] width 20 height 9
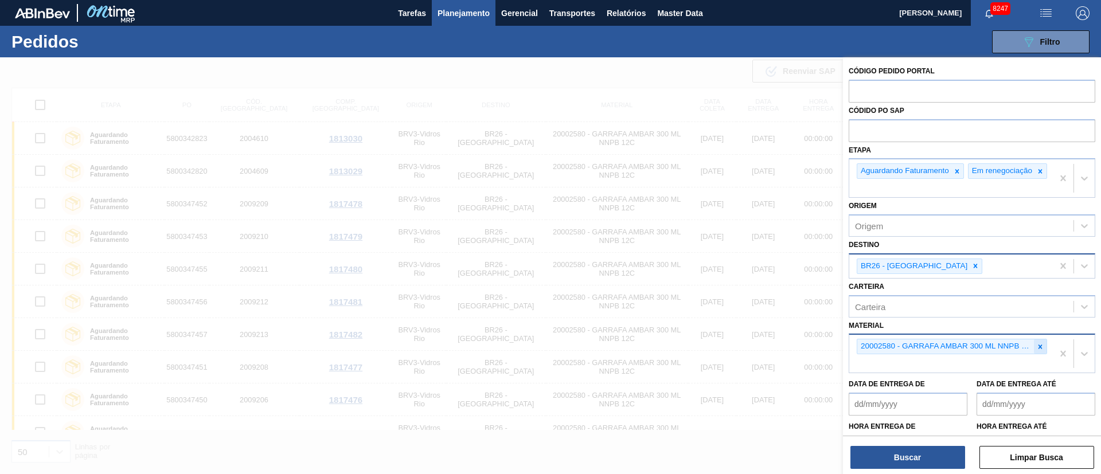
click at [1038, 354] on div at bounding box center [1040, 346] width 13 height 14
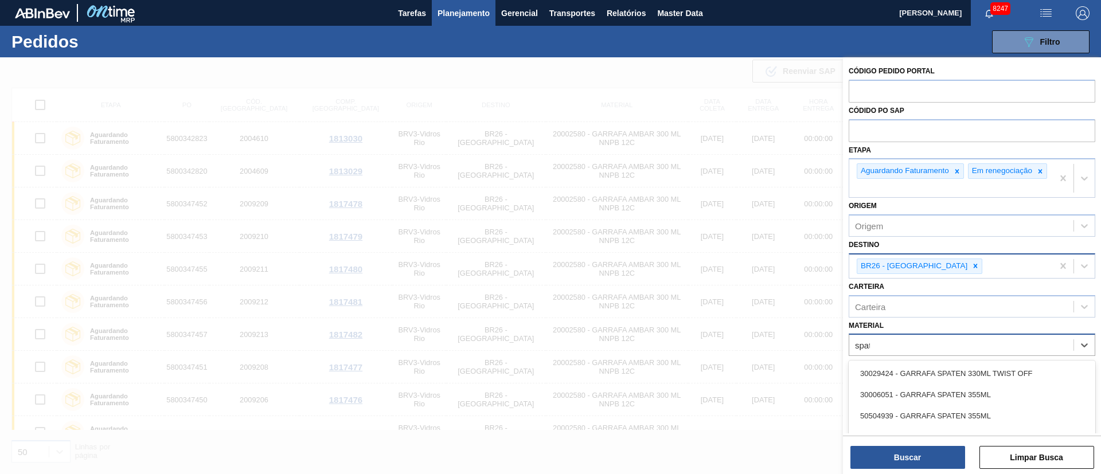
type input "spate"
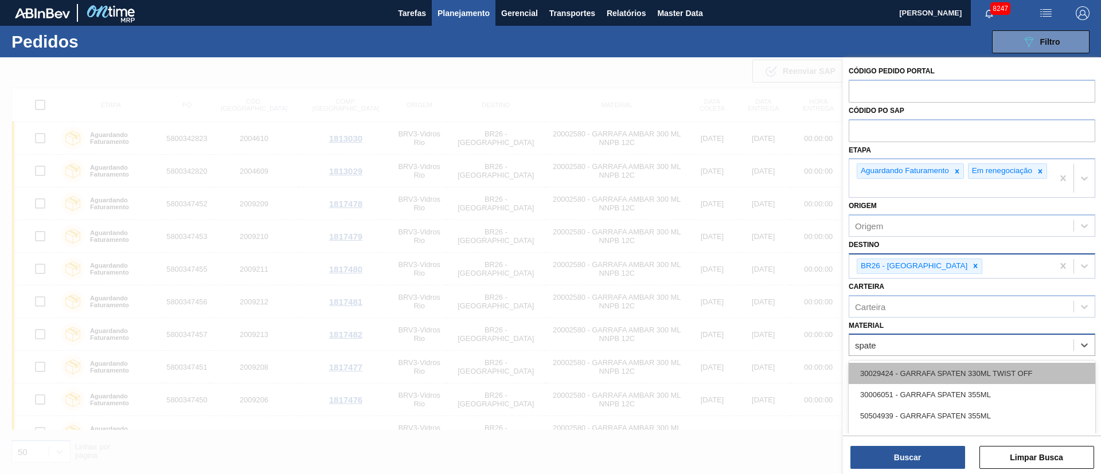
click at [970, 383] on div "30029424 - GARRAFA SPATEN 330ML TWIST OFF" at bounding box center [971, 373] width 246 height 21
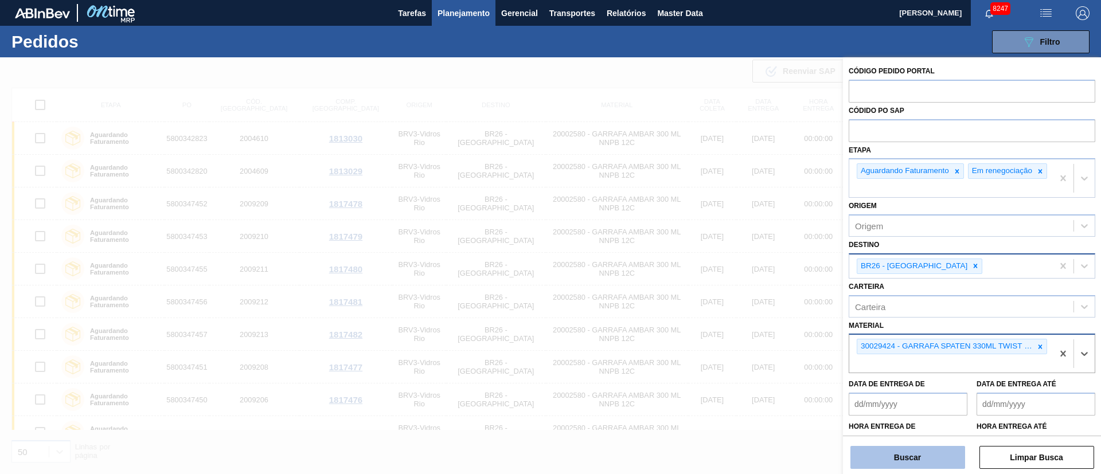
click at [909, 460] on button "Buscar" at bounding box center [907, 457] width 115 height 23
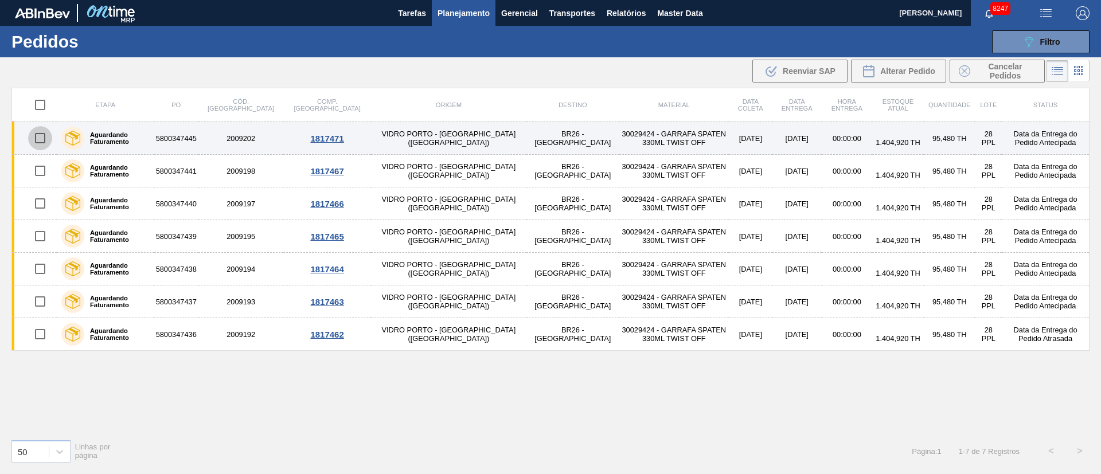
click at [40, 143] on input "checkbox" at bounding box center [40, 138] width 24 height 24
checkbox input "true"
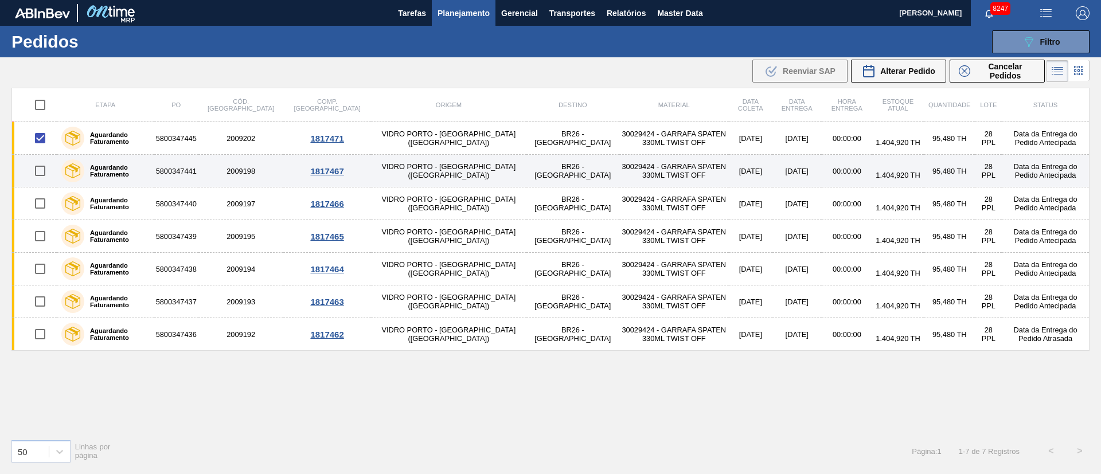
click at [34, 175] on input "checkbox" at bounding box center [40, 171] width 24 height 24
checkbox input "true"
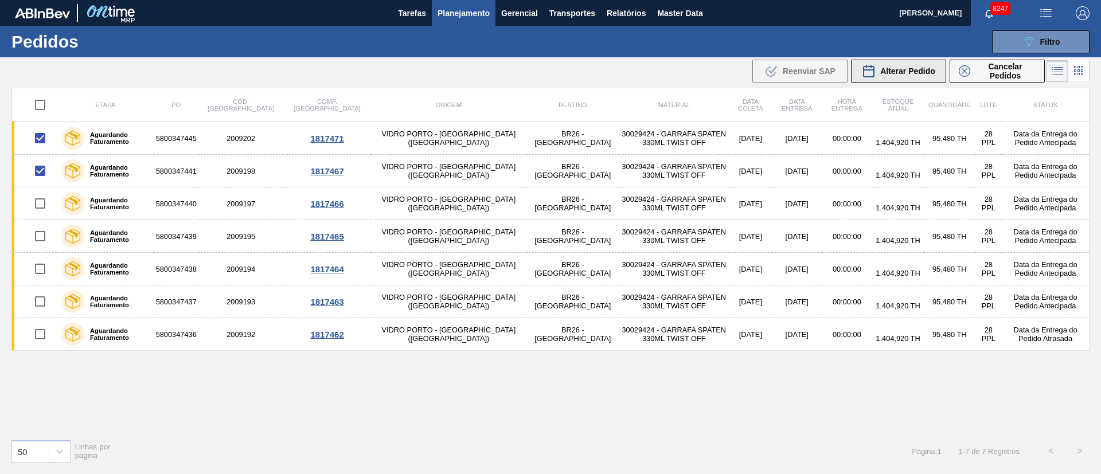
click at [933, 72] on span "Alterar Pedido" at bounding box center [907, 70] width 55 height 9
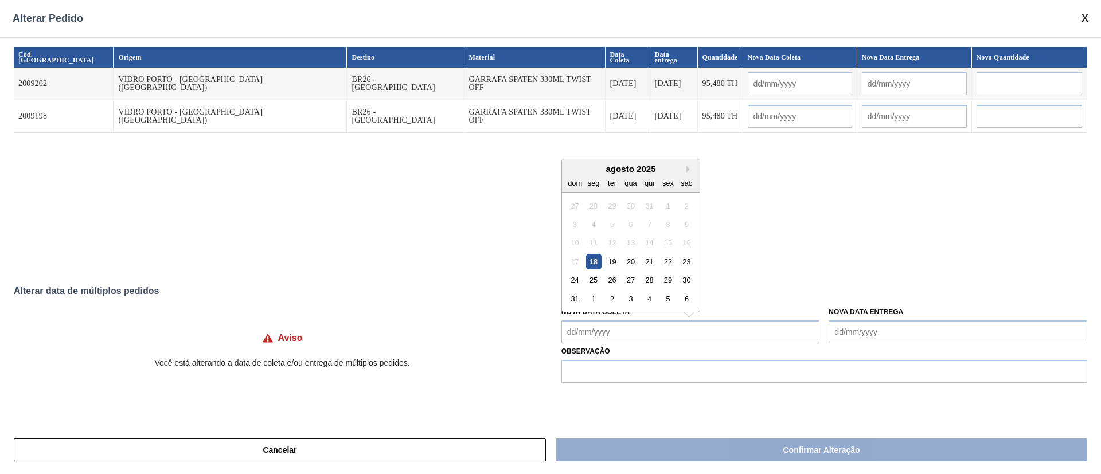
click at [597, 329] on Coleta "Nova Data Coleta" at bounding box center [690, 331] width 259 height 23
click at [594, 263] on div "18" at bounding box center [592, 261] width 15 height 15
type input "[DATE]"
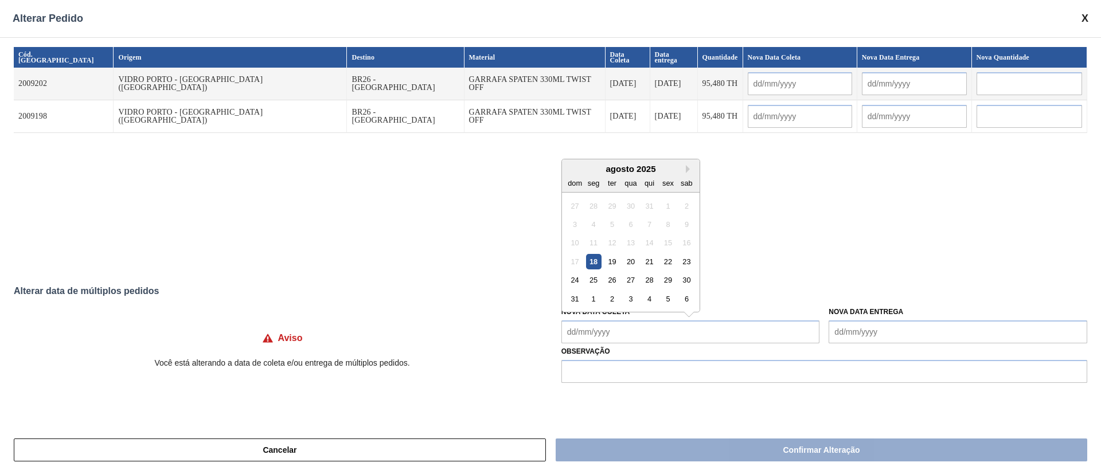
type input "[DATE]"
type Coleta "[DATE]"
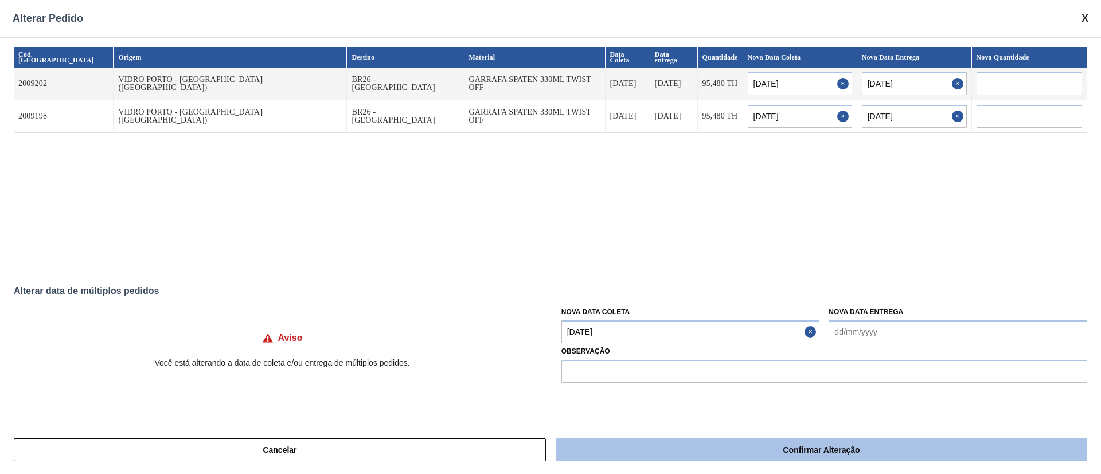
click at [685, 440] on button "Confirmar Alteração" at bounding box center [820, 450] width 531 height 23
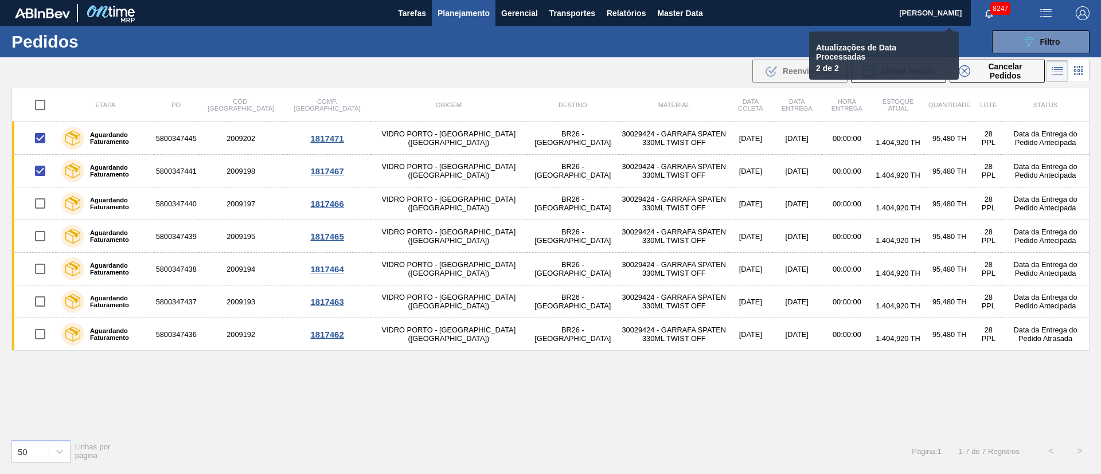
checkbox input "false"
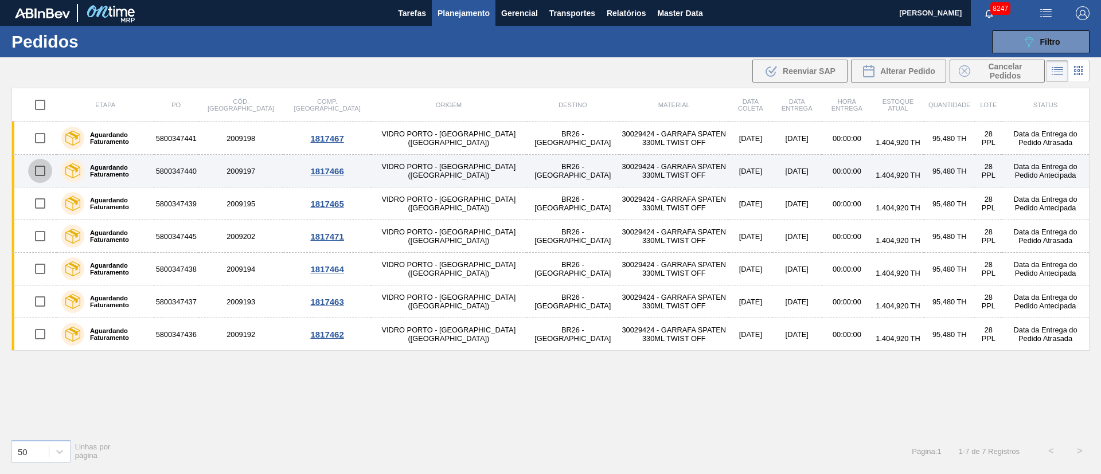
click at [33, 173] on input "checkbox" at bounding box center [40, 171] width 24 height 24
checkbox input "true"
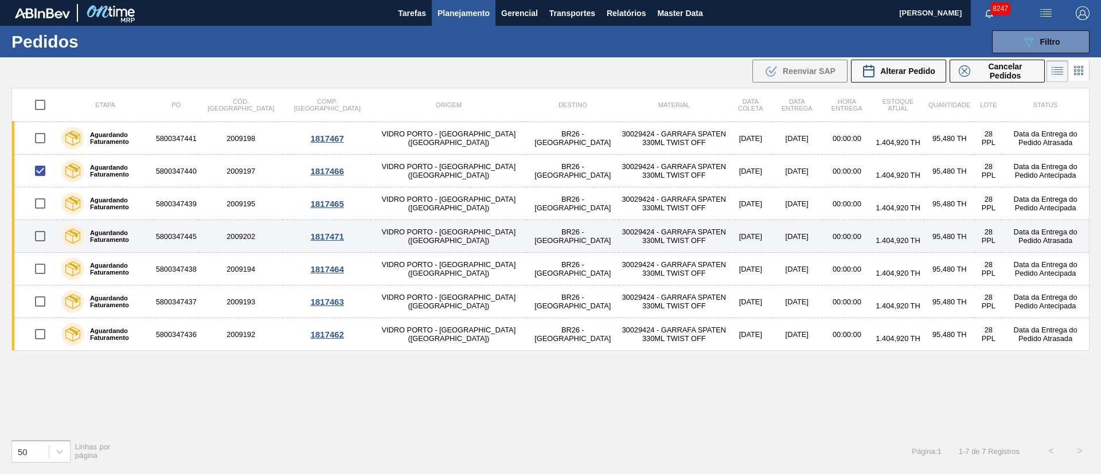
click at [38, 230] on input "checkbox" at bounding box center [40, 236] width 24 height 24
checkbox input "true"
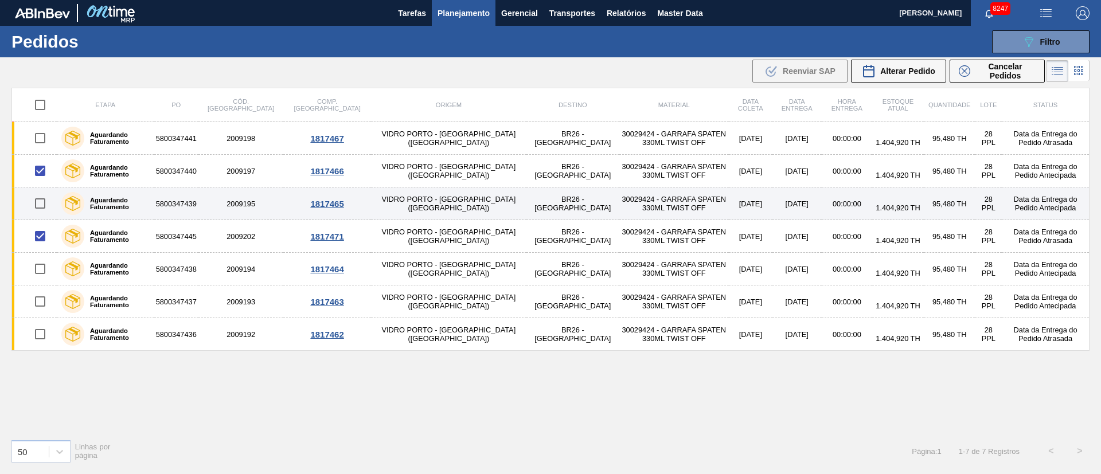
click at [44, 199] on input "checkbox" at bounding box center [40, 203] width 24 height 24
checkbox input "true"
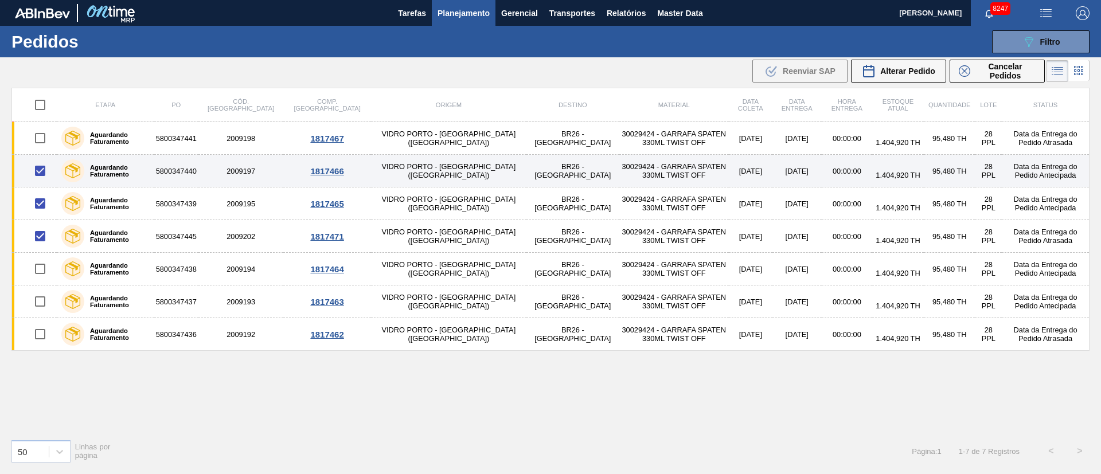
click at [45, 173] on input "checkbox" at bounding box center [40, 171] width 24 height 24
click at [37, 170] on input "checkbox" at bounding box center [40, 171] width 24 height 24
checkbox input "true"
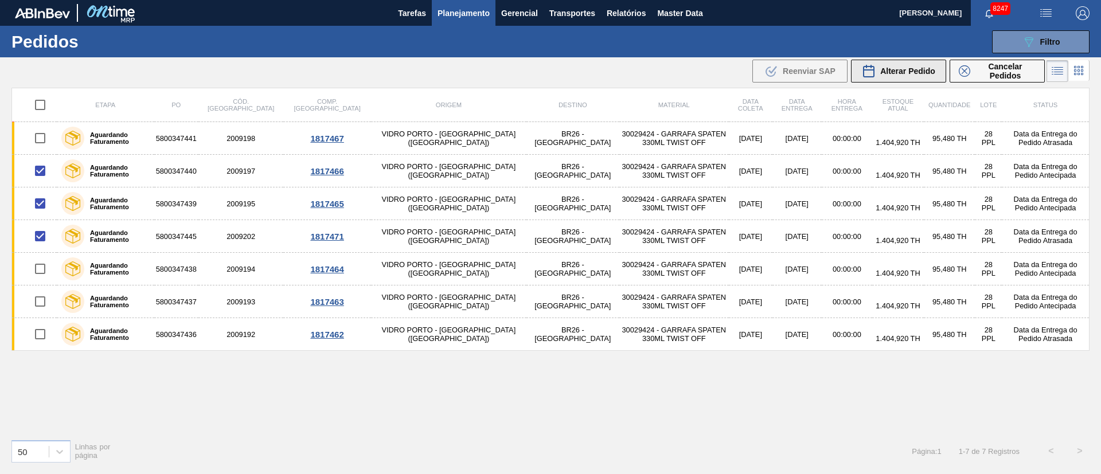
click at [904, 73] on span "Alterar Pedido" at bounding box center [907, 70] width 55 height 9
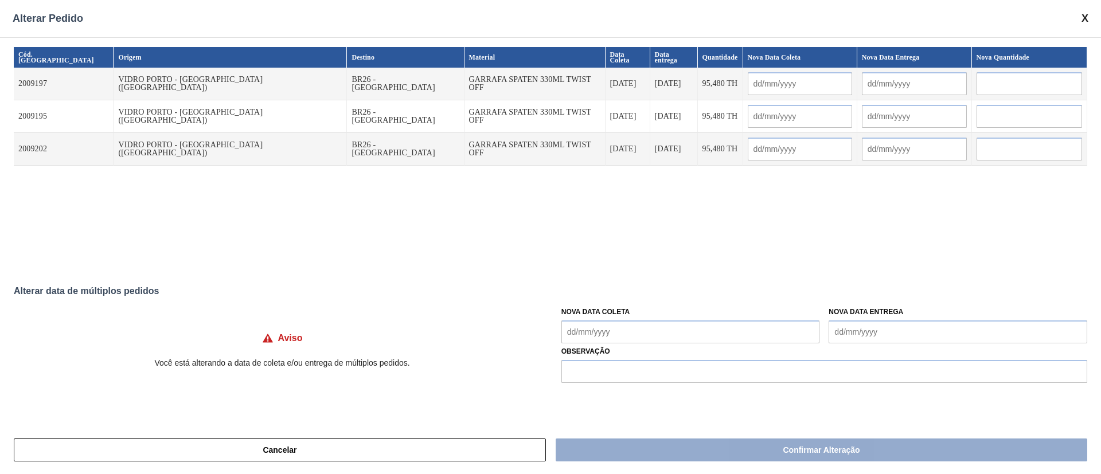
click at [668, 334] on Coleta "Nova Data Coleta" at bounding box center [690, 331] width 259 height 23
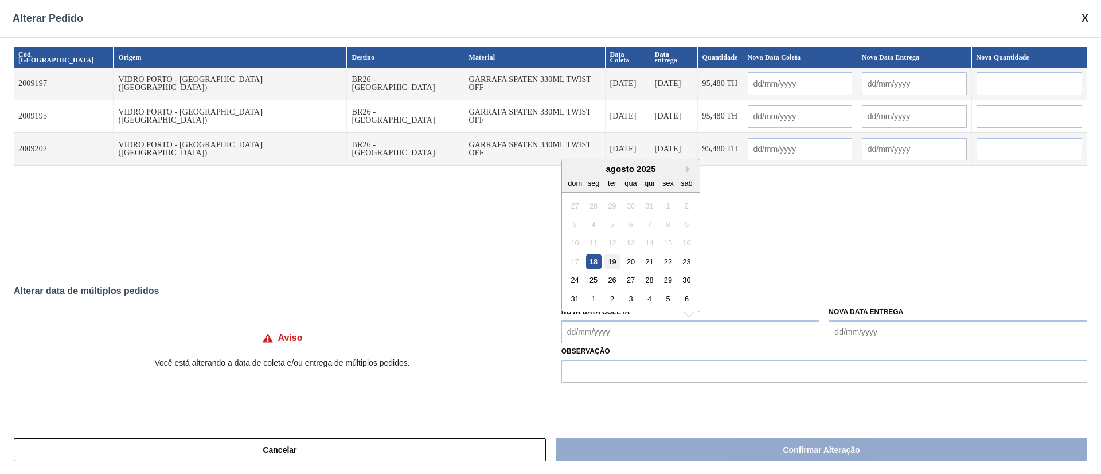
click at [608, 261] on div "19" at bounding box center [611, 261] width 15 height 15
type input "[DATE]"
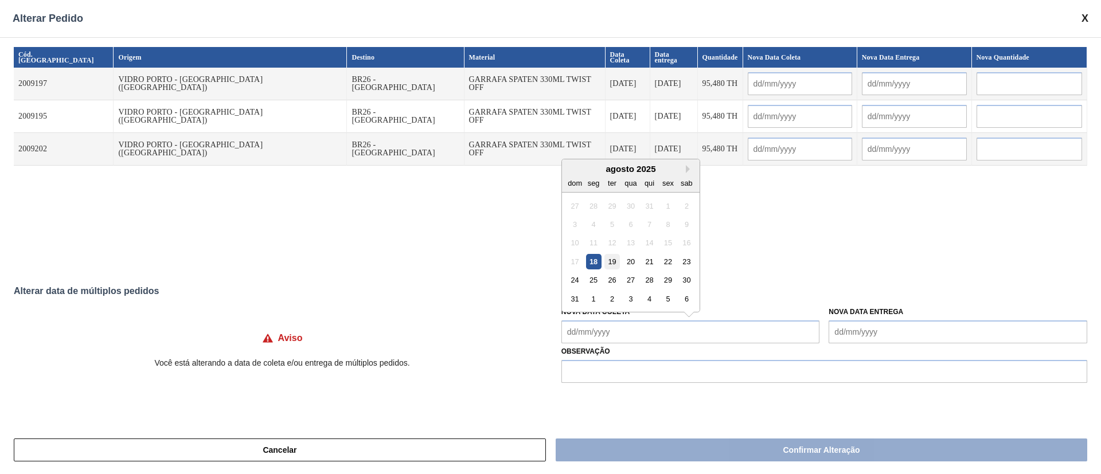
type input "[DATE]"
type Coleta "[DATE]"
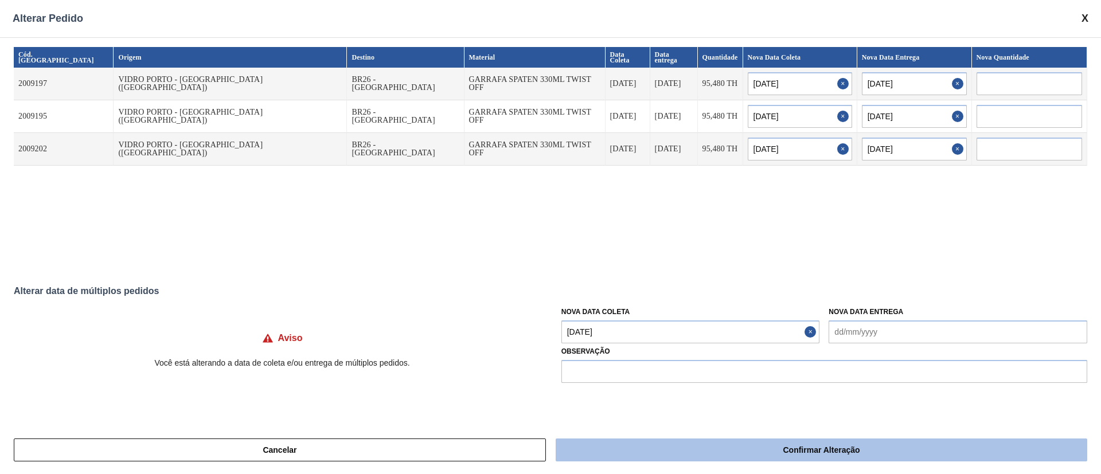
click at [694, 452] on button "Confirmar Alteração" at bounding box center [820, 450] width 531 height 23
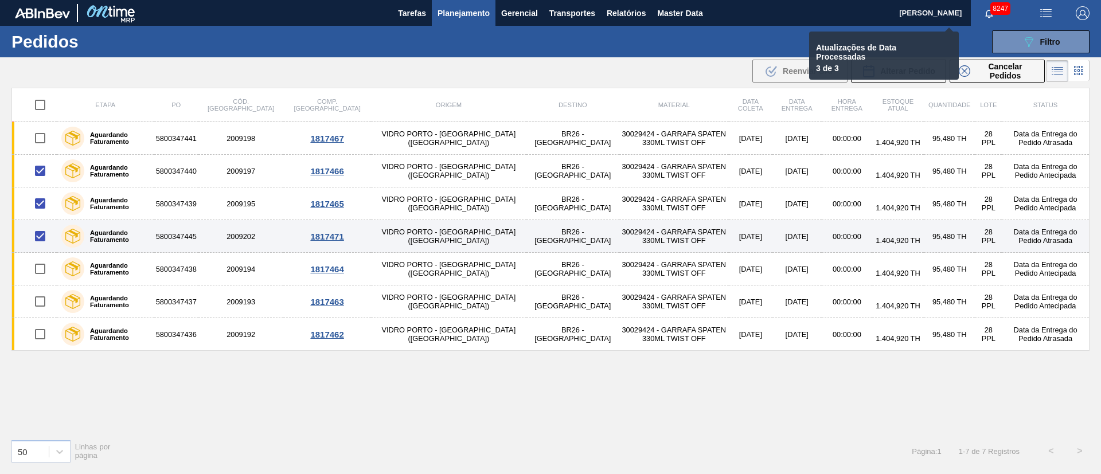
checkbox input "false"
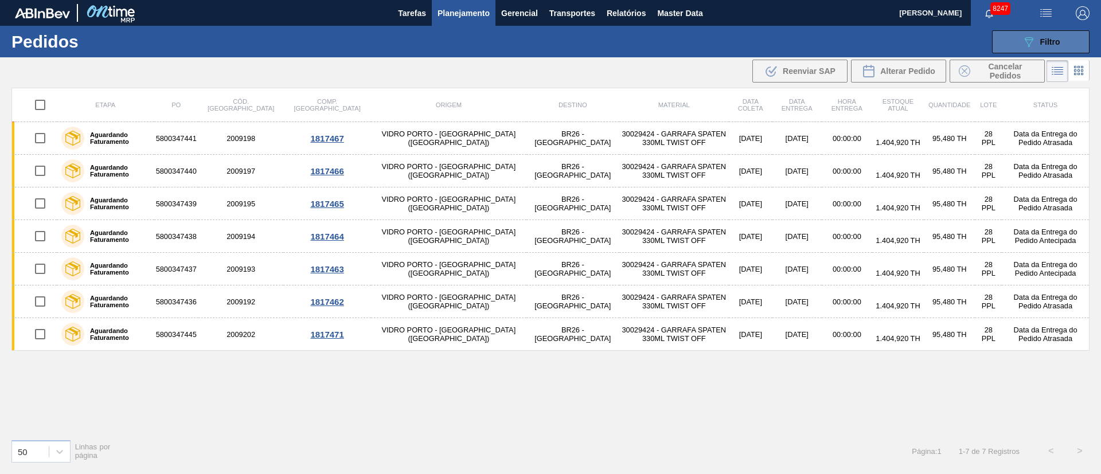
click at [1058, 33] on button "089F7B8B-B2A5-4AFE-B5C0-19BA573D28AC Filtro" at bounding box center [1040, 41] width 97 height 23
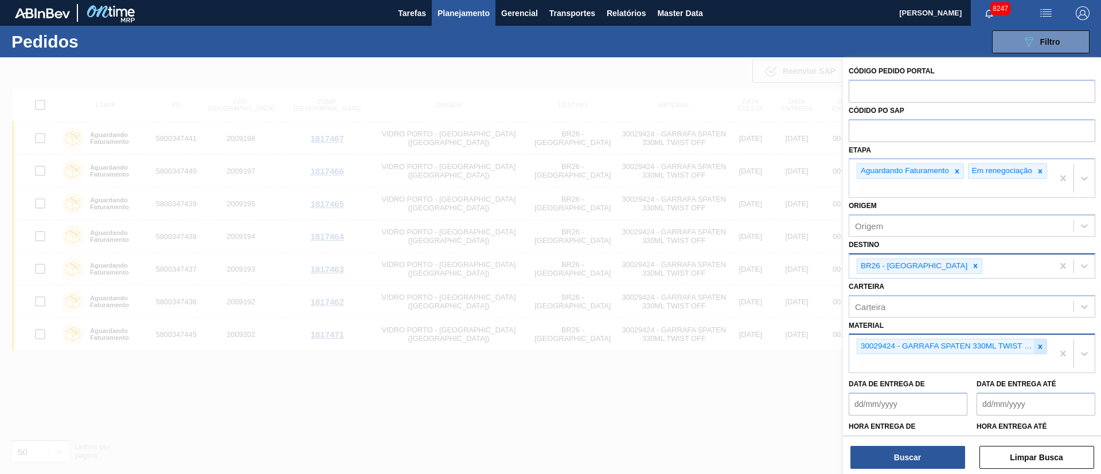
click at [1038, 349] on icon at bounding box center [1040, 347] width 4 height 4
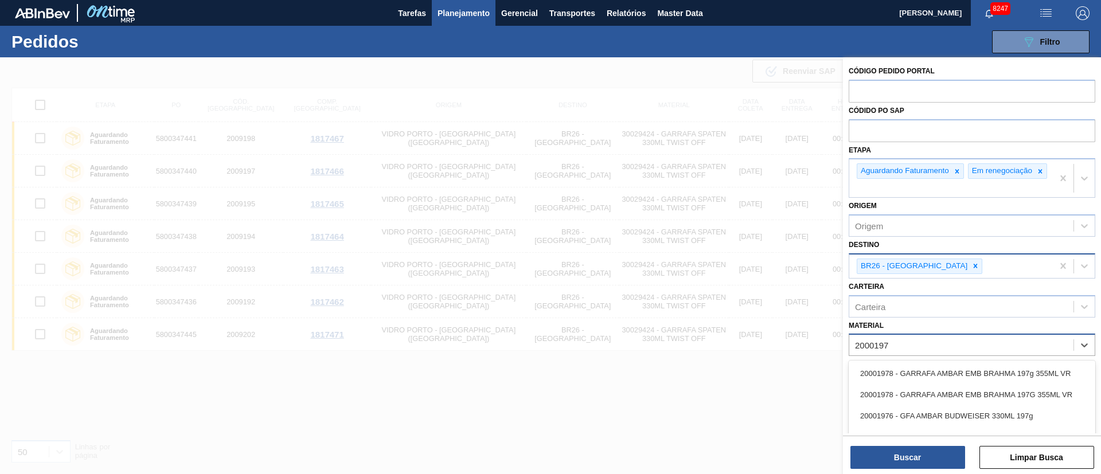
type input "20001976"
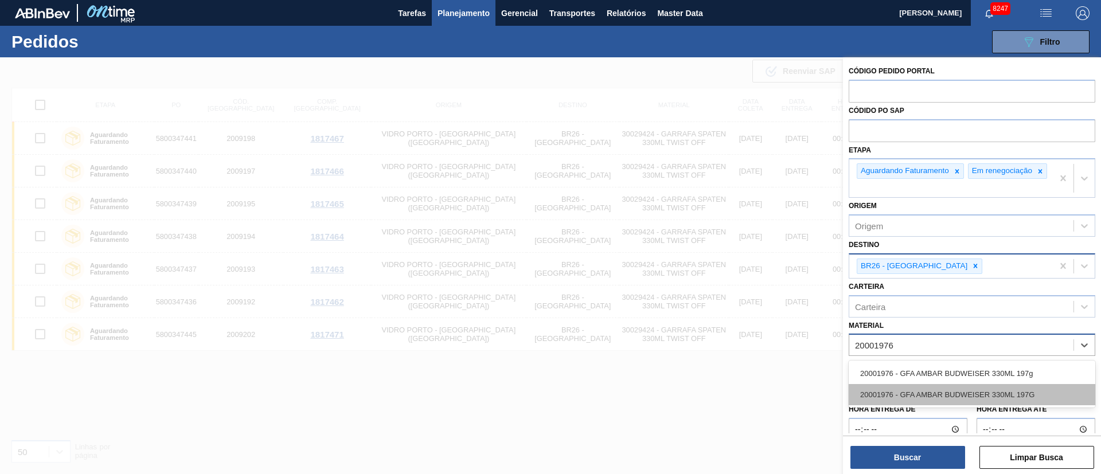
click at [973, 390] on div "20001976 - GFA AMBAR BUDWEISER 330ML 197G" at bounding box center [971, 394] width 246 height 21
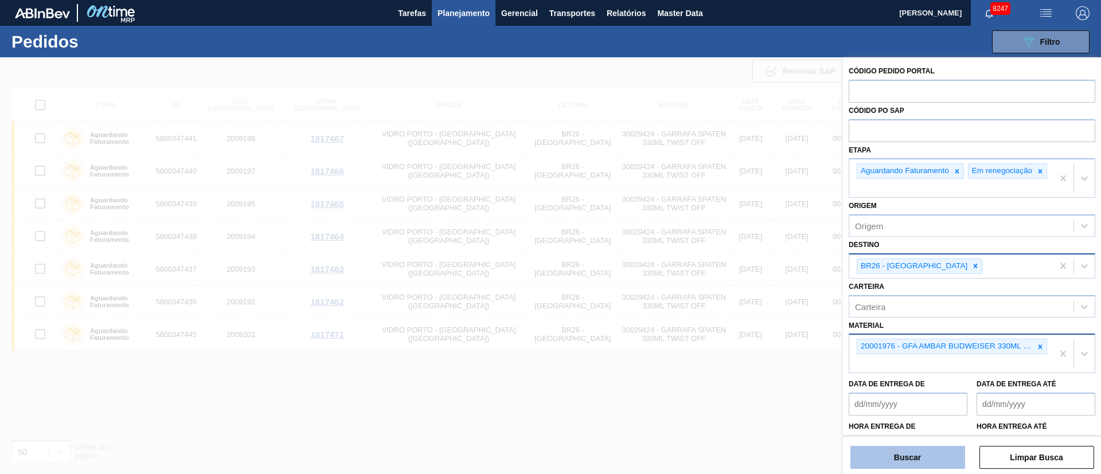
click at [936, 452] on button "Buscar" at bounding box center [907, 457] width 115 height 23
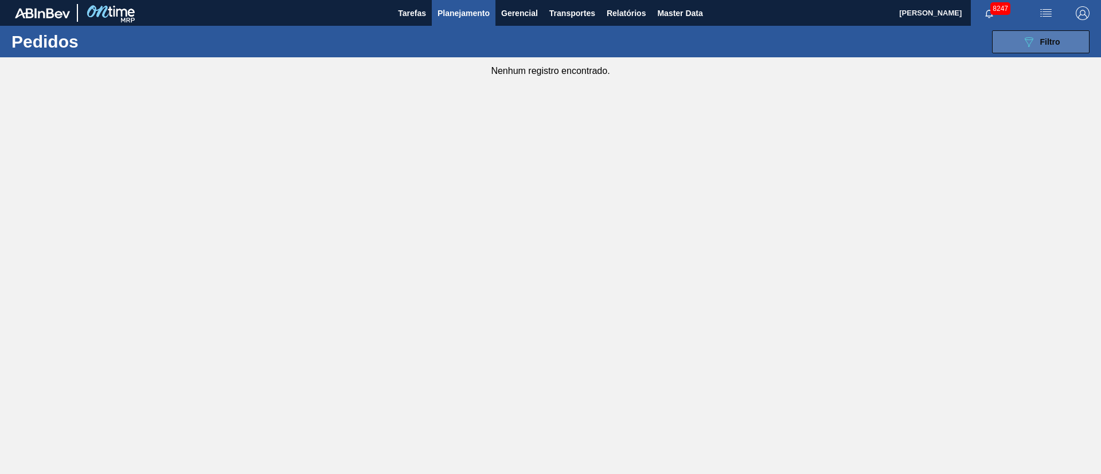
click at [1070, 38] on button "089F7B8B-B2A5-4AFE-B5C0-19BA573D28AC Filtro" at bounding box center [1040, 41] width 97 height 23
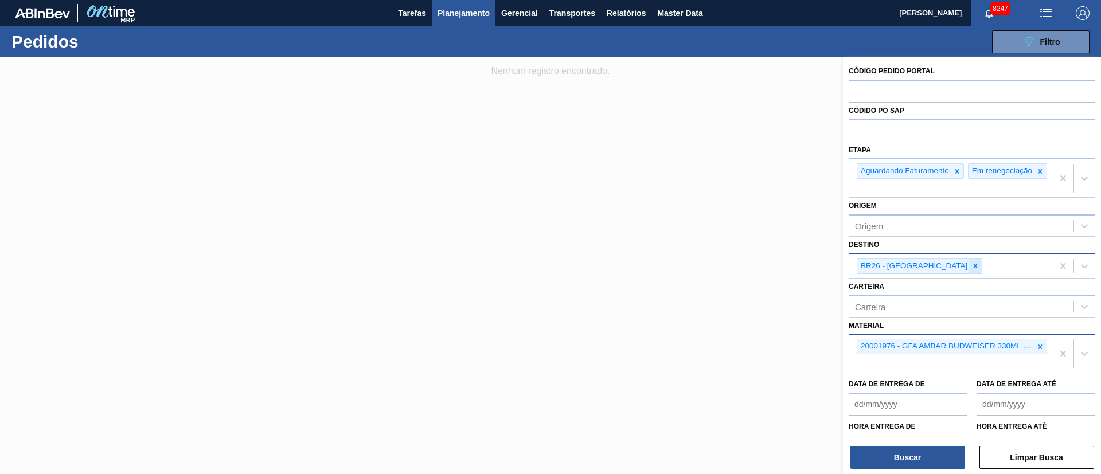
click at [971, 270] on icon at bounding box center [975, 266] width 8 height 8
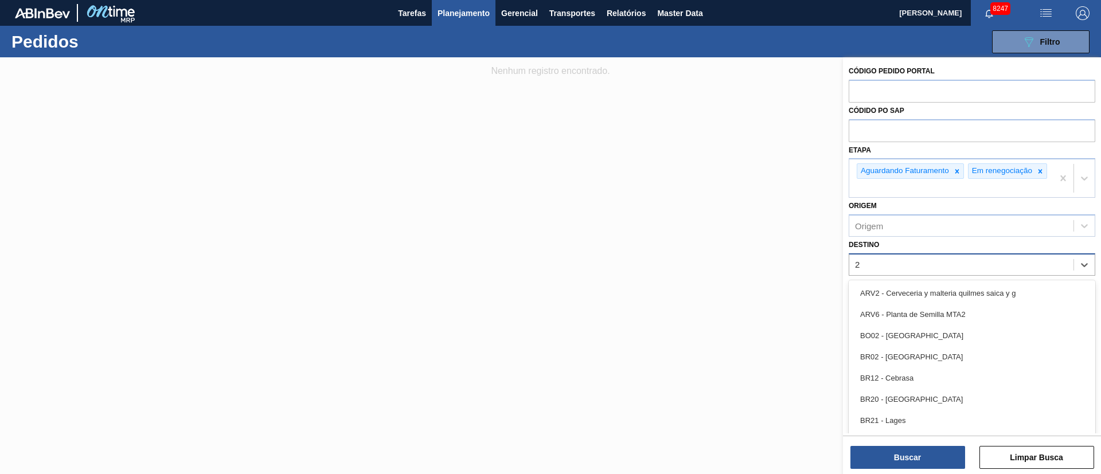
type input "21"
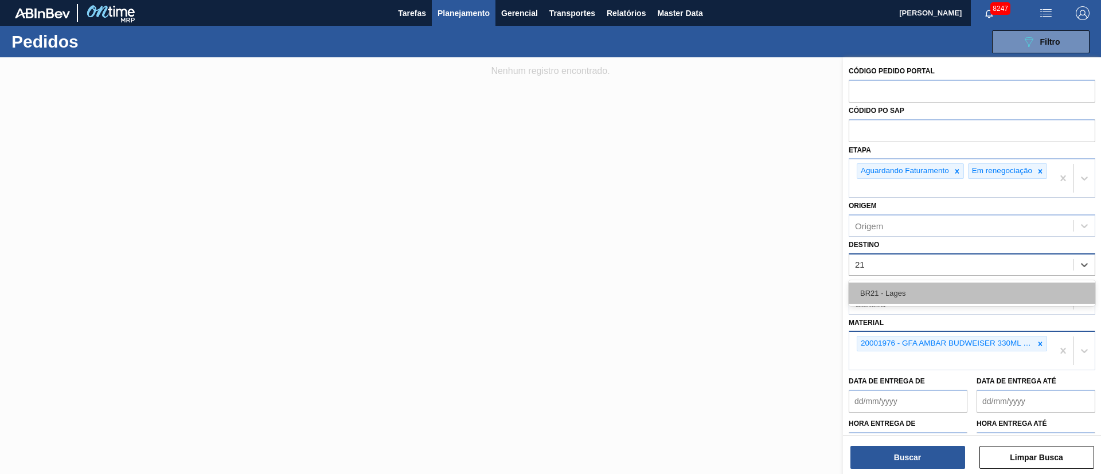
click at [904, 301] on div "BR21 - Lages" at bounding box center [971, 293] width 246 height 21
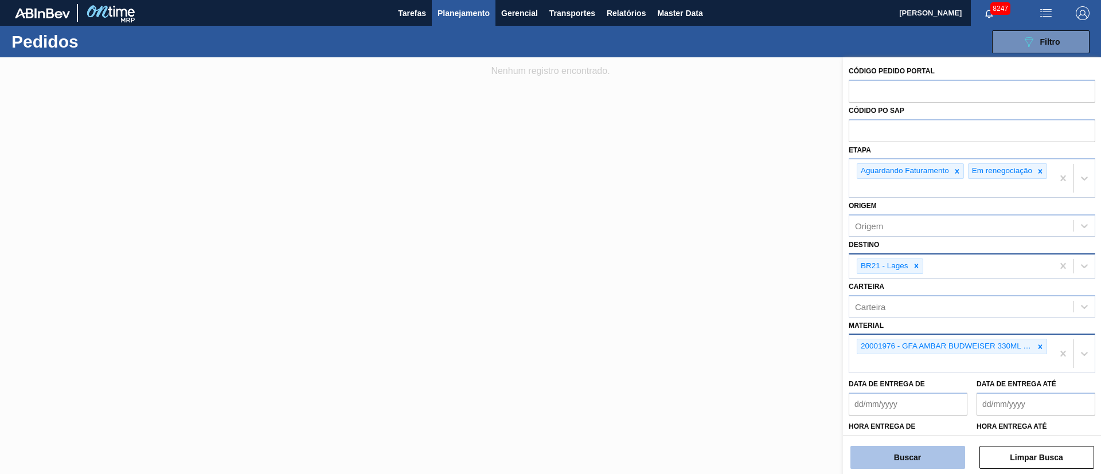
click at [907, 458] on button "Buscar" at bounding box center [907, 457] width 115 height 23
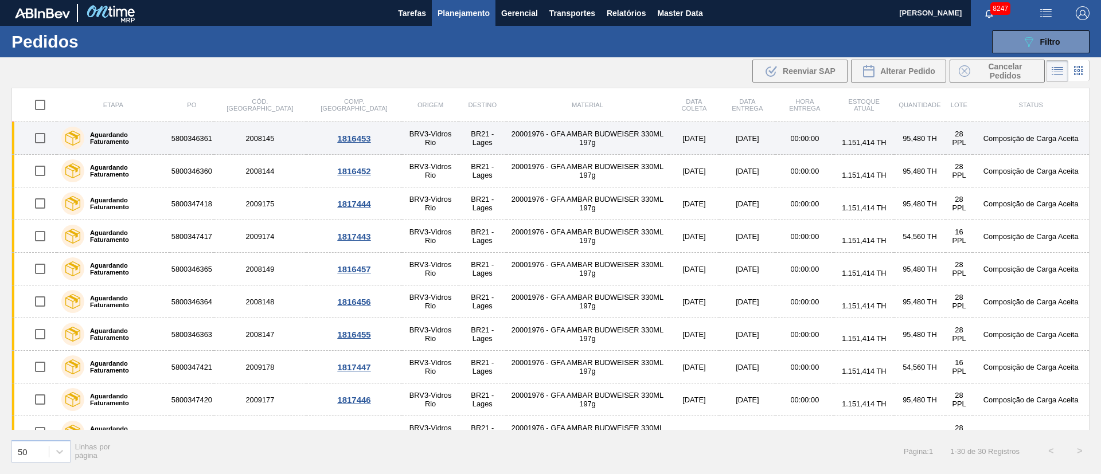
click at [47, 138] on input "checkbox" at bounding box center [40, 138] width 24 height 24
checkbox input "true"
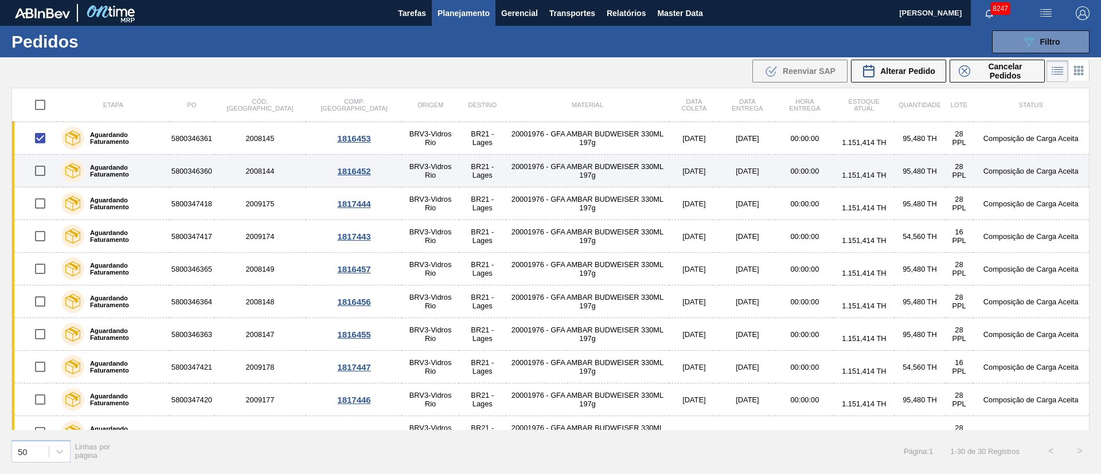
click at [42, 170] on input "checkbox" at bounding box center [40, 171] width 24 height 24
checkbox input "true"
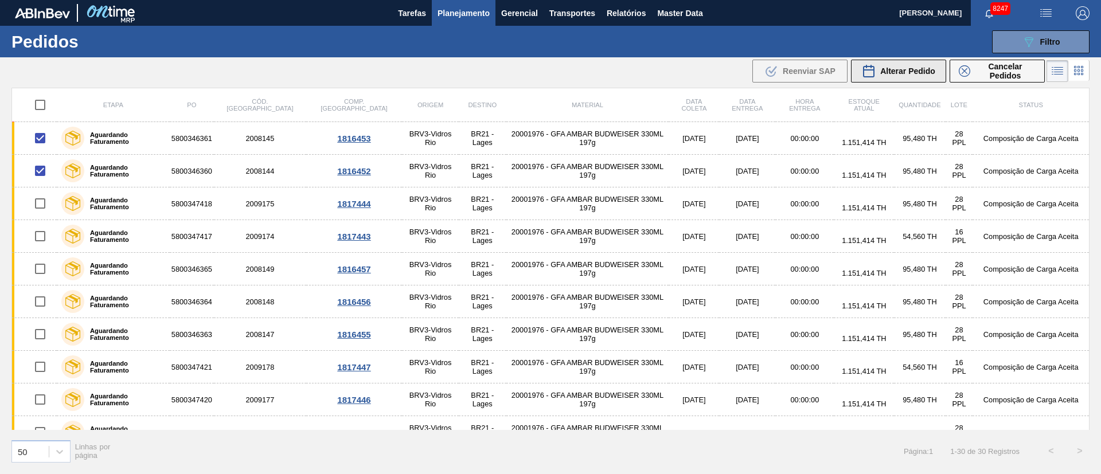
click at [908, 72] on span "Alterar Pedido" at bounding box center [907, 70] width 55 height 9
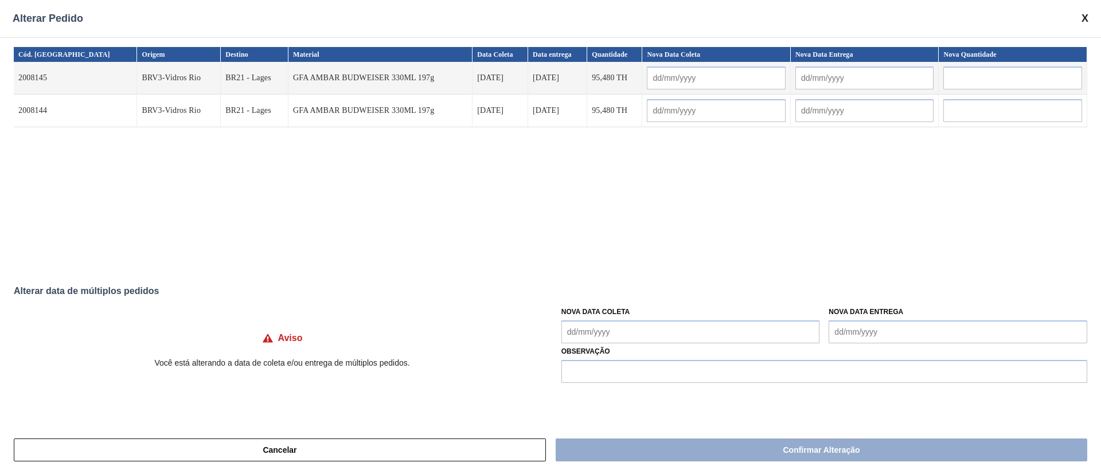
click at [598, 330] on Coleta "Nova Data Coleta" at bounding box center [690, 331] width 259 height 23
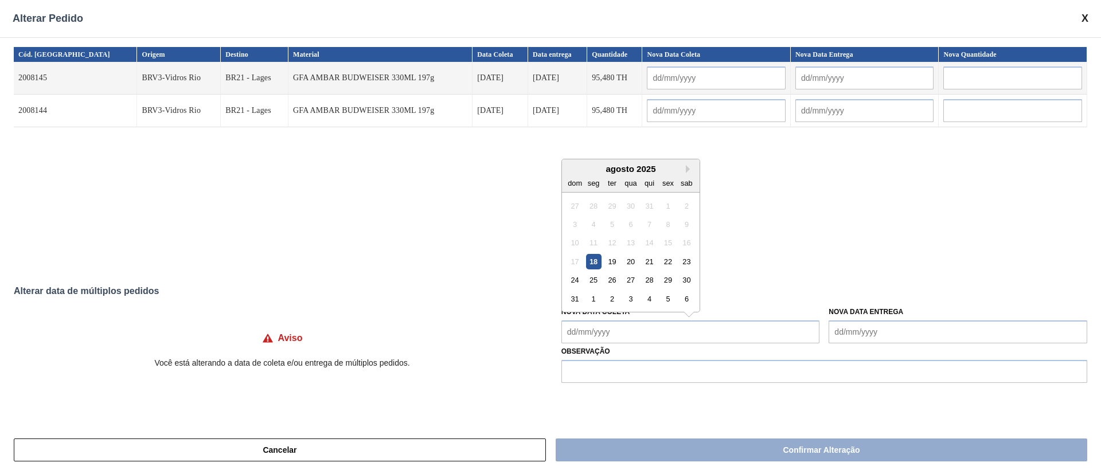
click at [592, 260] on div "18" at bounding box center [592, 261] width 15 height 15
type input "[DATE]"
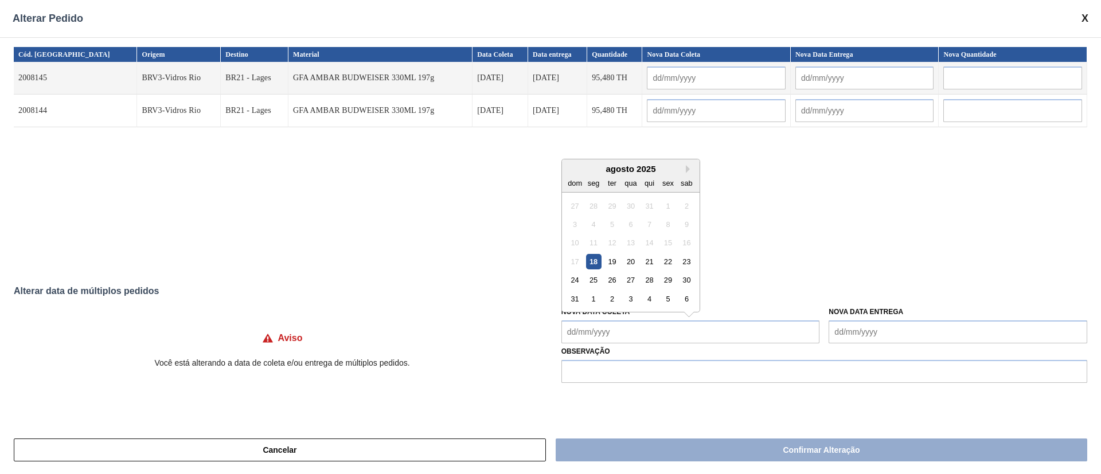
type Coleta "[DATE]"
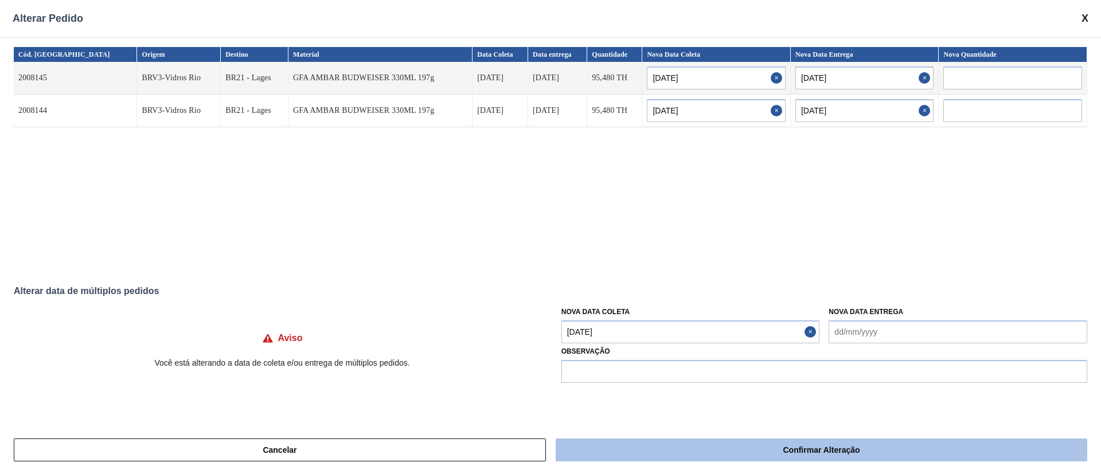
click at [664, 453] on button "Confirmar Alteração" at bounding box center [820, 450] width 531 height 23
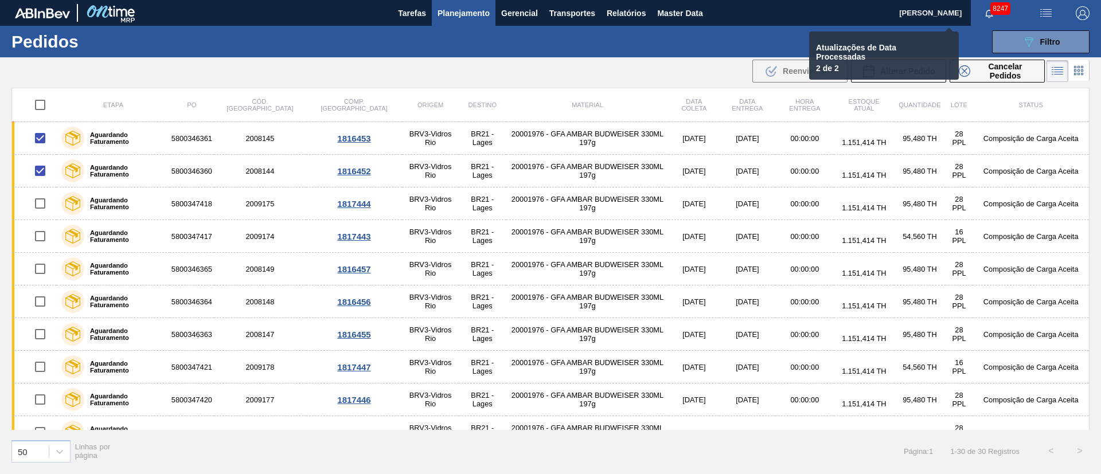
checkbox input "false"
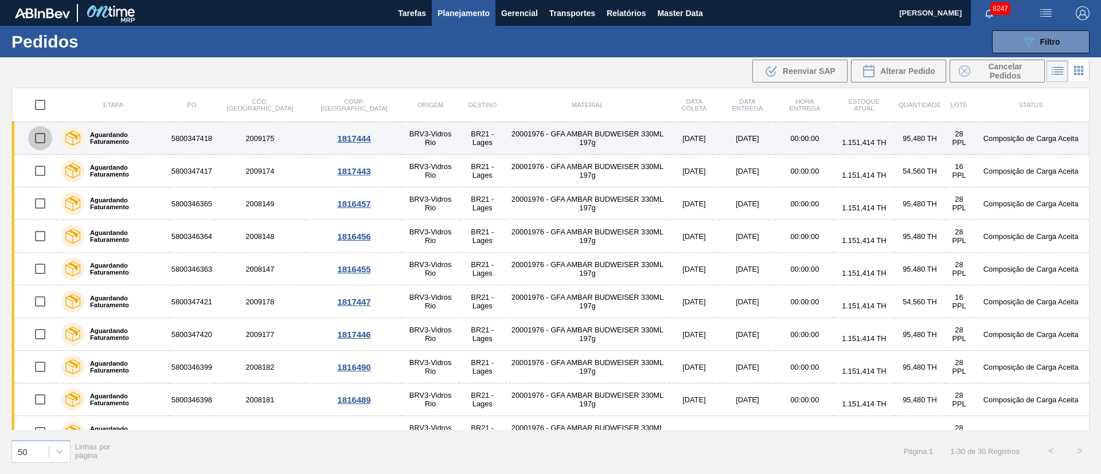
click at [35, 136] on input "checkbox" at bounding box center [40, 138] width 24 height 24
checkbox input "true"
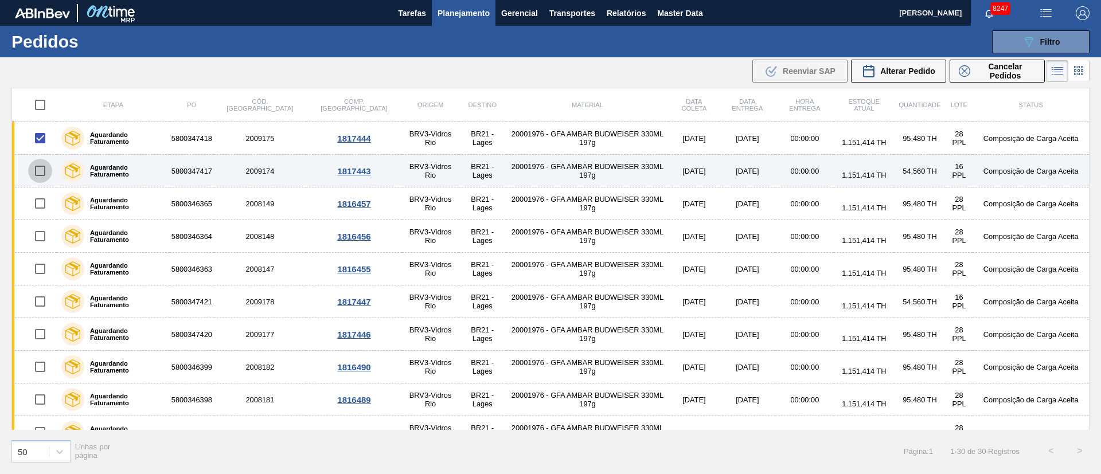
click at [41, 174] on input "checkbox" at bounding box center [40, 171] width 24 height 24
checkbox input "true"
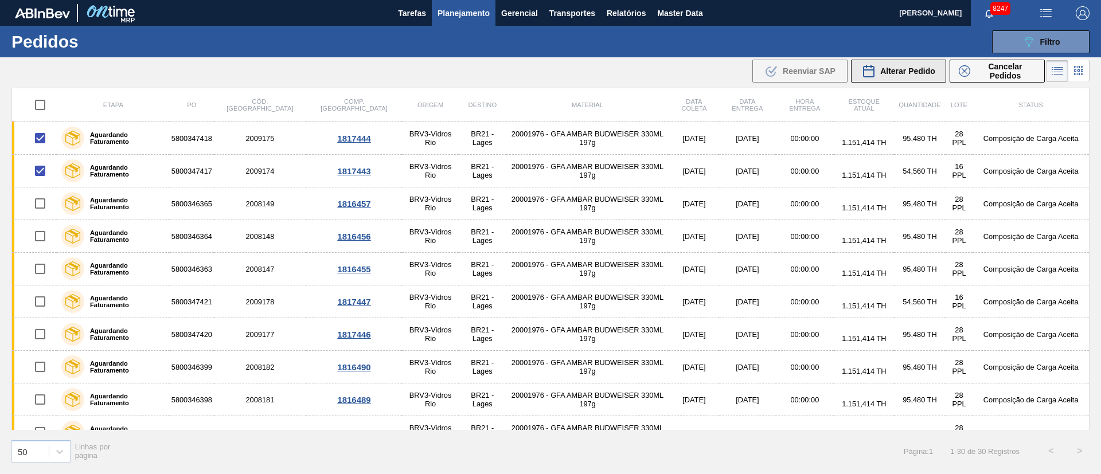
click at [876, 73] on div "Alterar Pedido" at bounding box center [898, 71] width 73 height 14
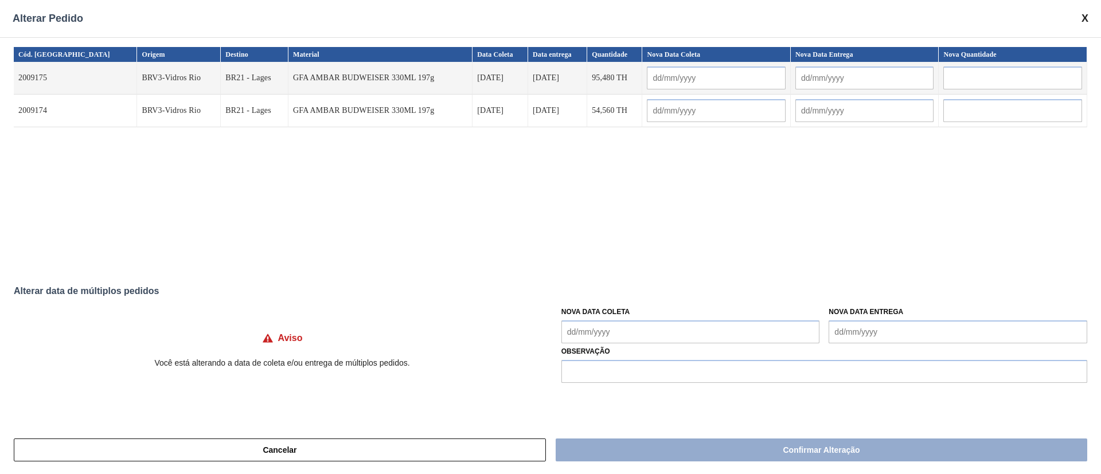
click at [628, 330] on Coleta "Nova Data Coleta" at bounding box center [690, 331] width 259 height 23
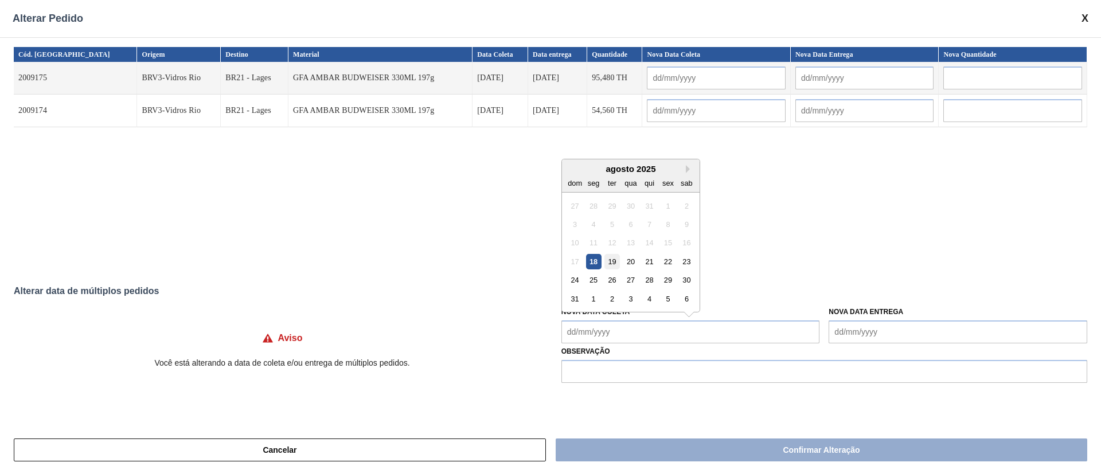
click at [615, 263] on div "19" at bounding box center [611, 261] width 15 height 15
type input "[DATE]"
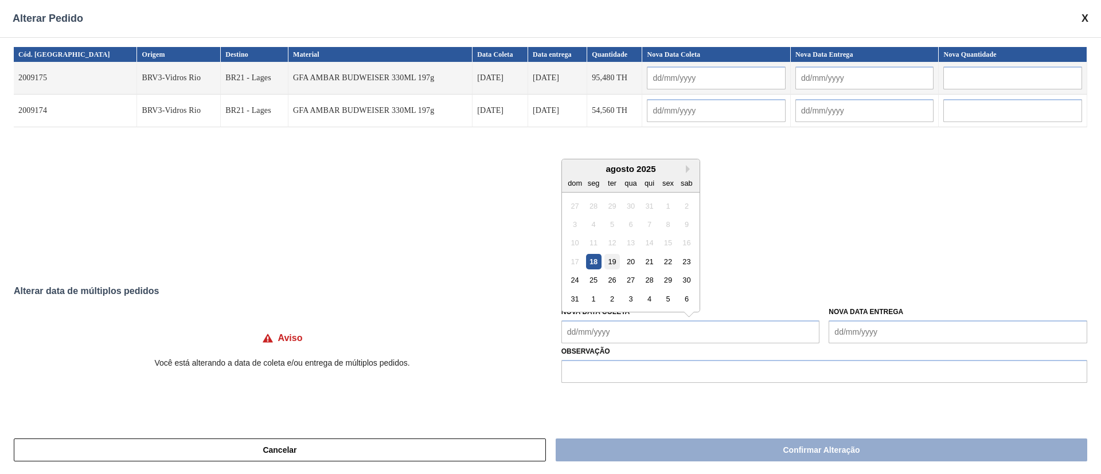
type Coleta "[DATE]"
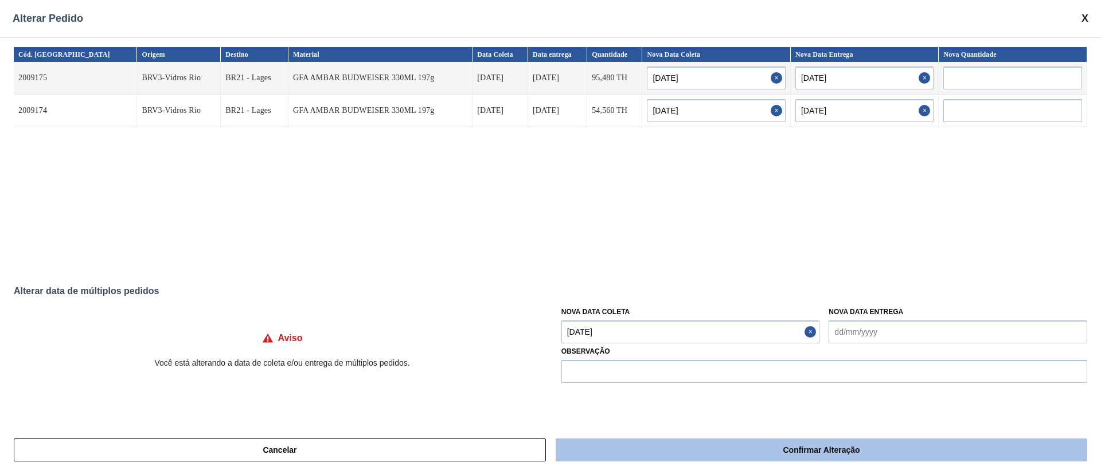
click at [677, 451] on button "Confirmar Alteração" at bounding box center [820, 450] width 531 height 23
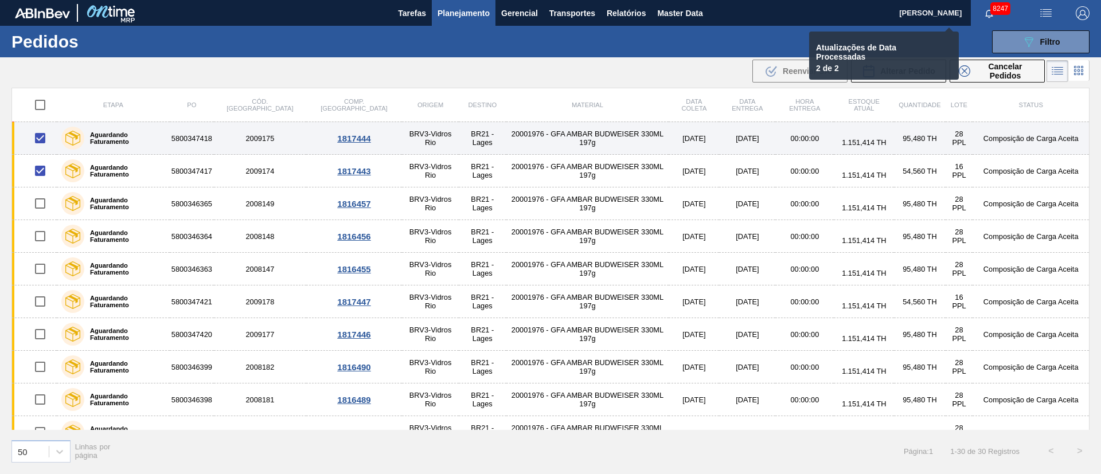
checkbox input "false"
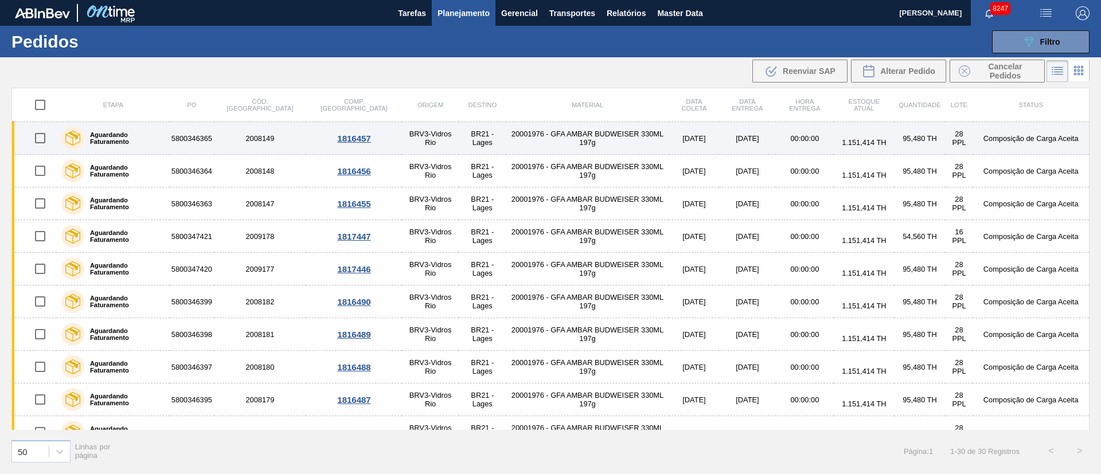
click at [42, 134] on input "checkbox" at bounding box center [40, 138] width 24 height 24
checkbox input "true"
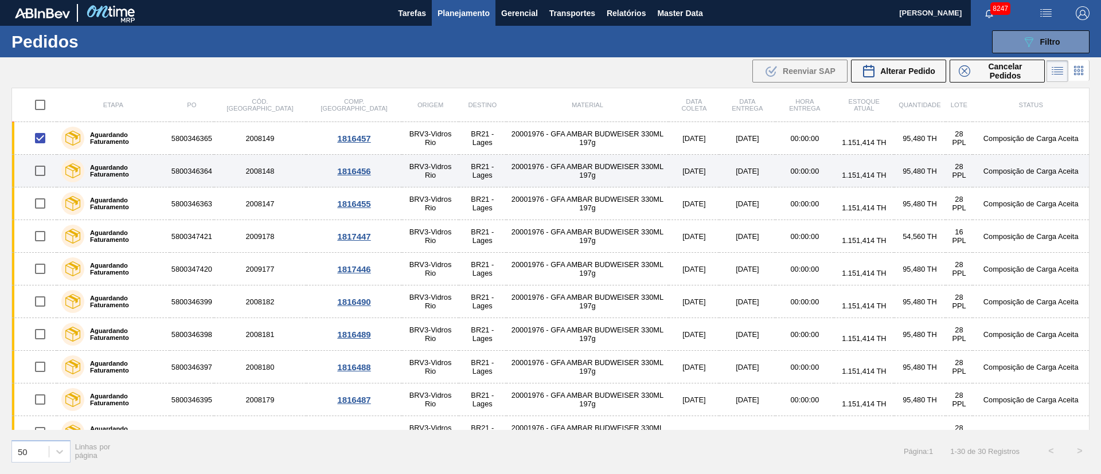
click at [42, 163] on input "checkbox" at bounding box center [40, 171] width 24 height 24
checkbox input "true"
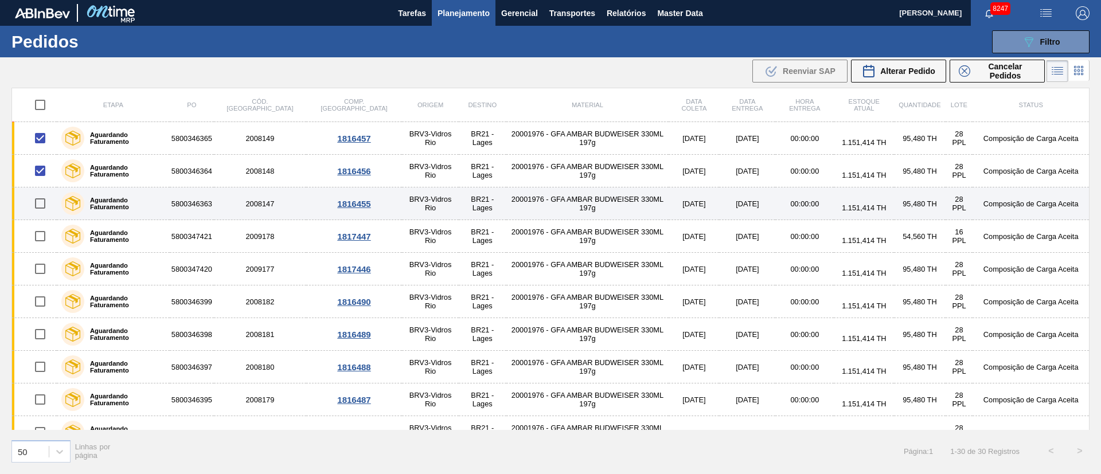
click at [41, 203] on input "checkbox" at bounding box center [40, 203] width 24 height 24
checkbox input "true"
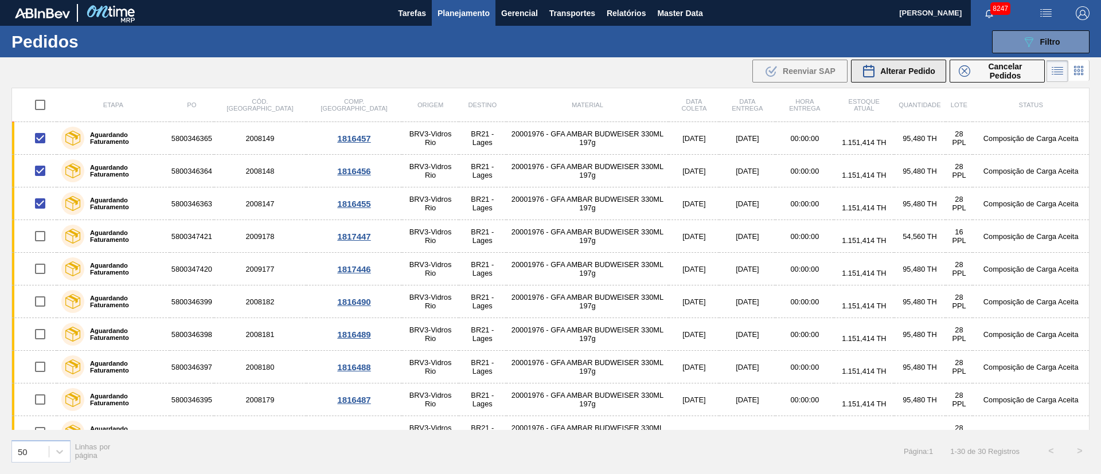
click at [899, 72] on span "Alterar Pedido" at bounding box center [907, 70] width 55 height 9
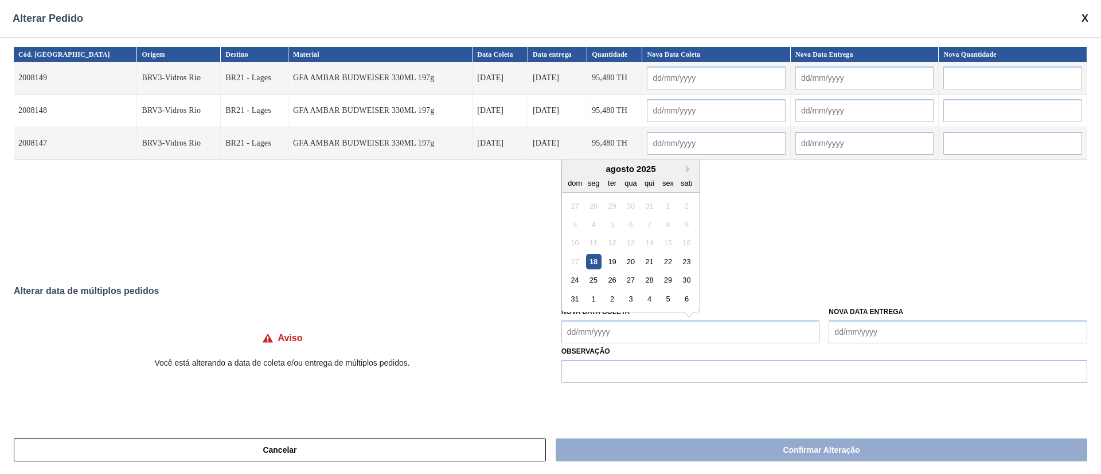
click at [635, 332] on Coleta "Nova Data Coleta" at bounding box center [690, 331] width 259 height 23
click at [633, 259] on div "20" at bounding box center [630, 261] width 15 height 15
type input "[DATE]"
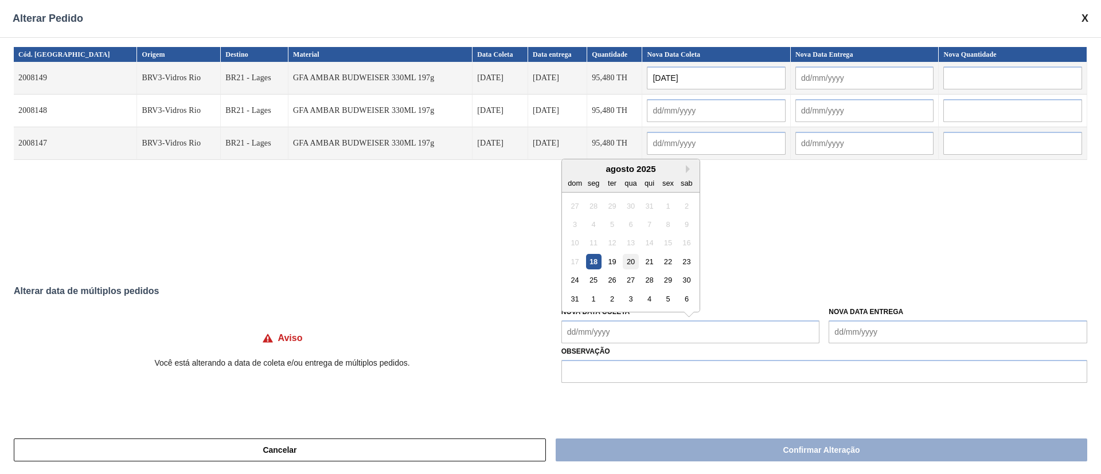
type input "[DATE]"
type Coleta "[DATE]"
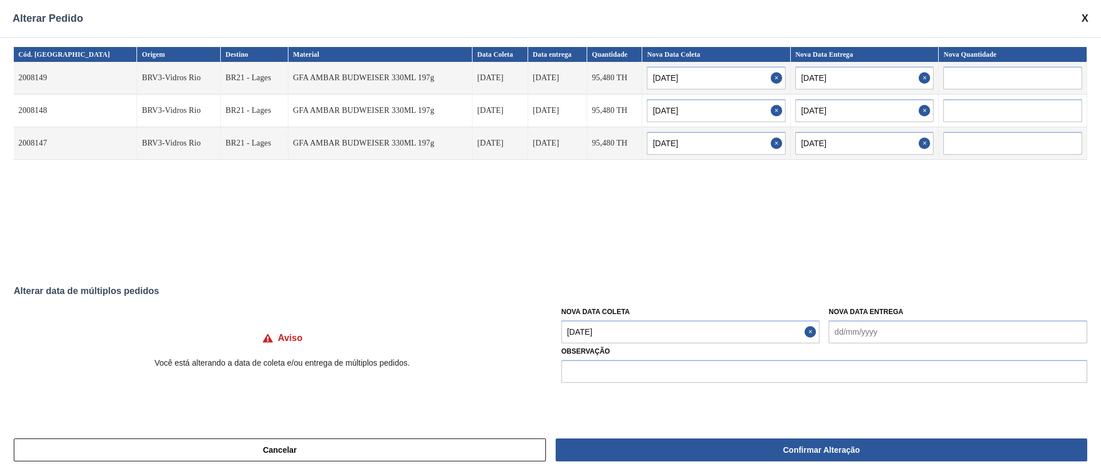
click at [646, 436] on div "Cancelar Confirmar Alteração" at bounding box center [550, 450] width 1101 height 48
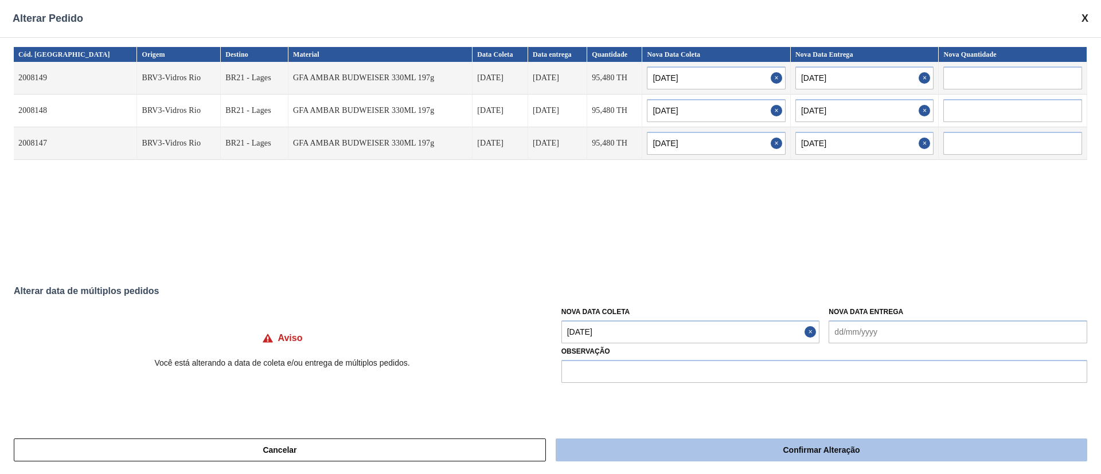
click at [642, 444] on button "Confirmar Alteração" at bounding box center [820, 450] width 531 height 23
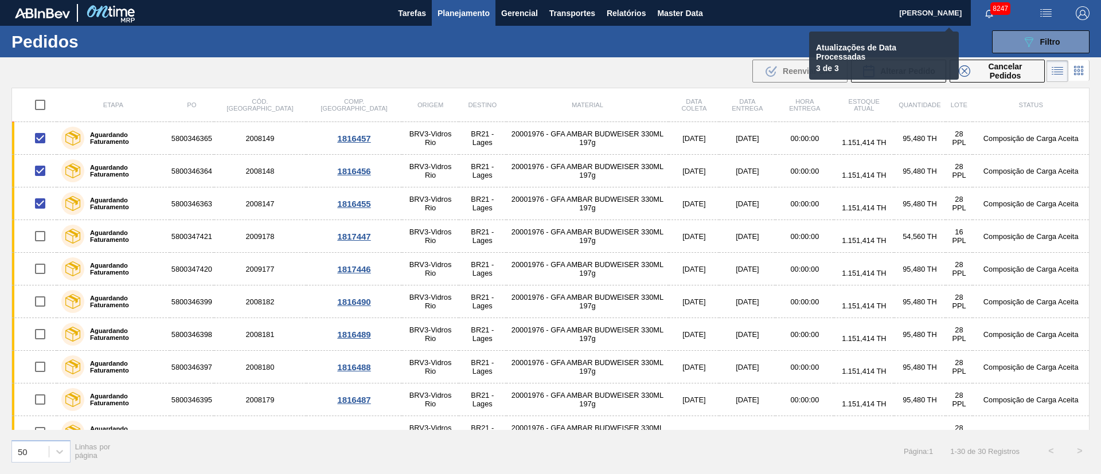
checkbox input "false"
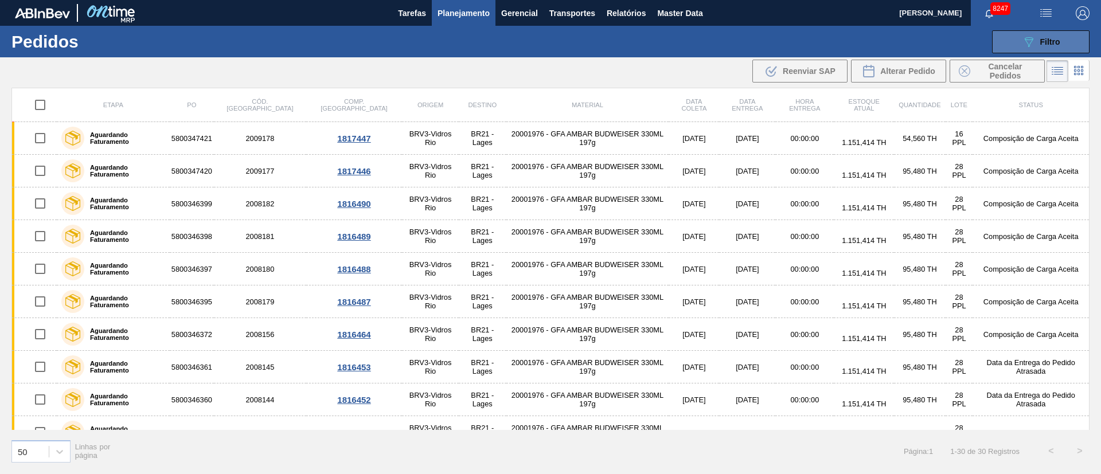
click at [1031, 32] on button "089F7B8B-B2A5-4AFE-B5C0-19BA573D28AC Filtro" at bounding box center [1040, 41] width 97 height 23
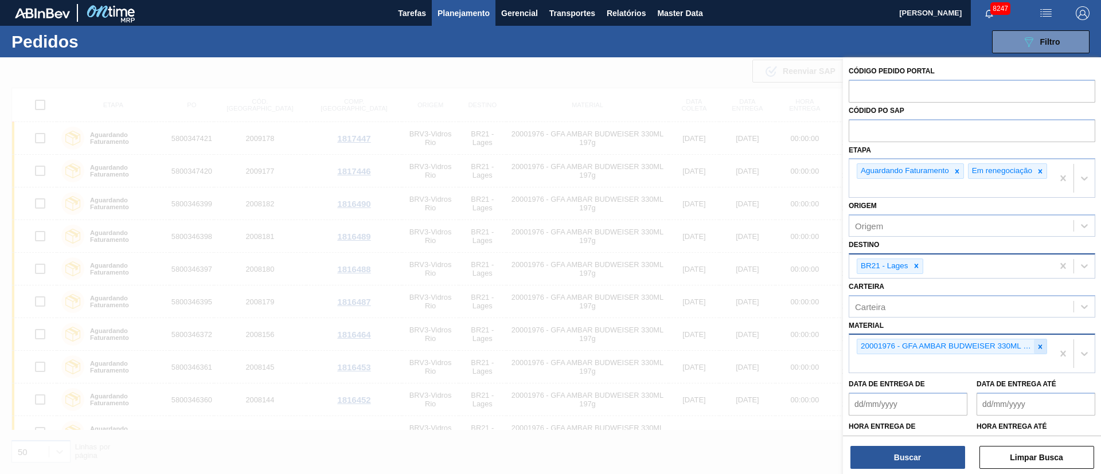
click at [1043, 353] on div at bounding box center [1040, 346] width 13 height 14
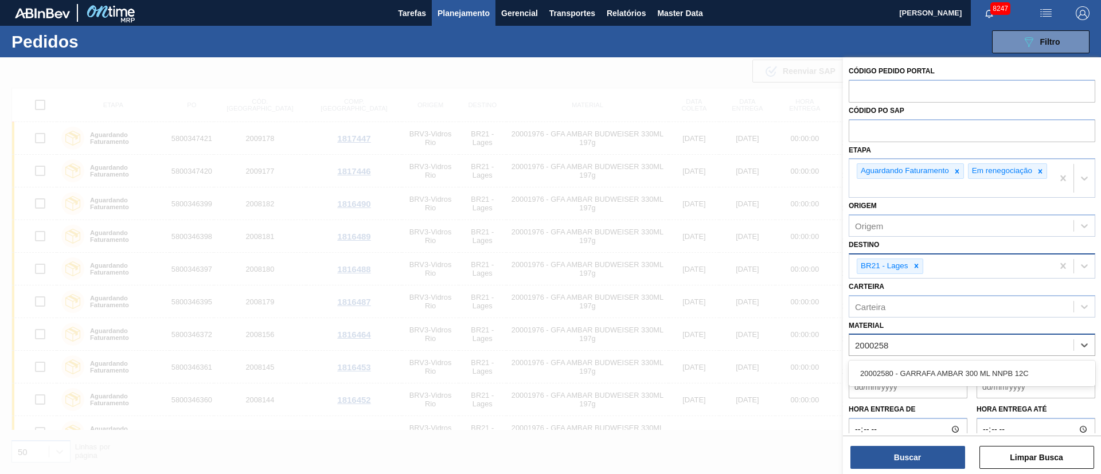
type input "20002580"
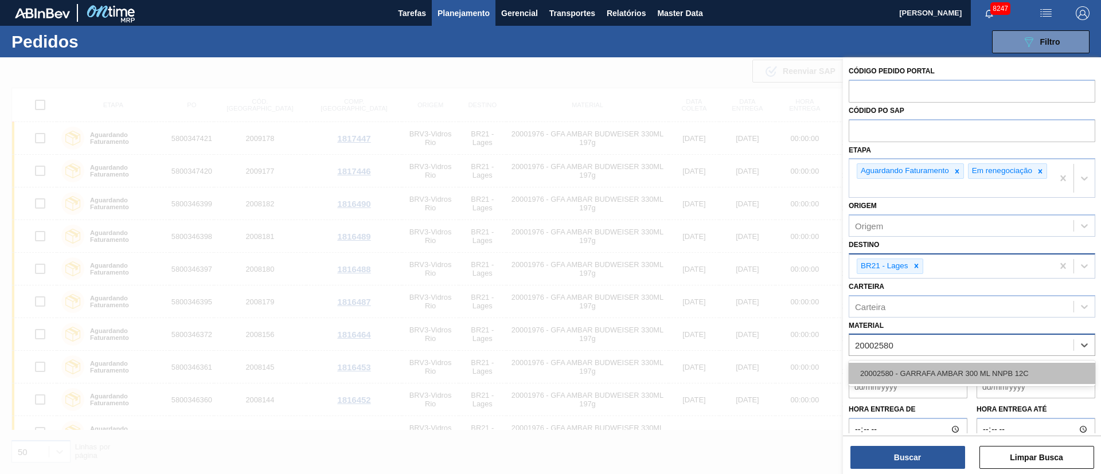
click at [1027, 371] on div "20002580 - GARRAFA AMBAR 300 ML NNPB 12C" at bounding box center [971, 373] width 246 height 21
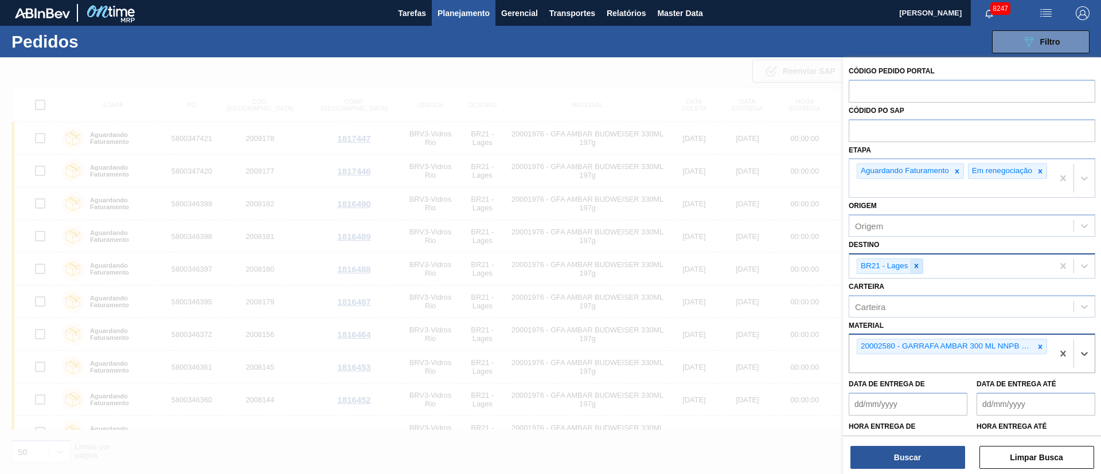
click at [912, 268] on icon at bounding box center [916, 266] width 8 height 8
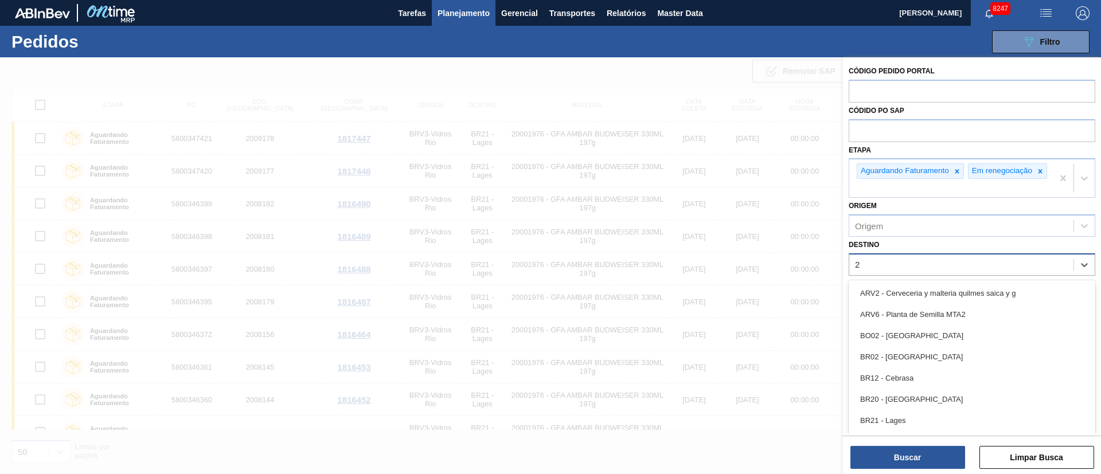
type input "26"
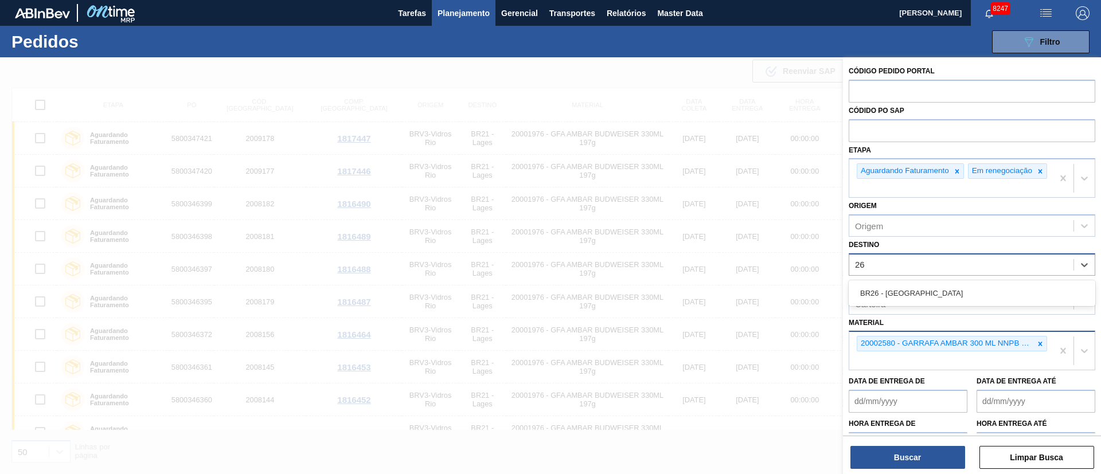
click at [899, 306] on div "BR26 - [GEOGRAPHIC_DATA]" at bounding box center [971, 293] width 246 height 26
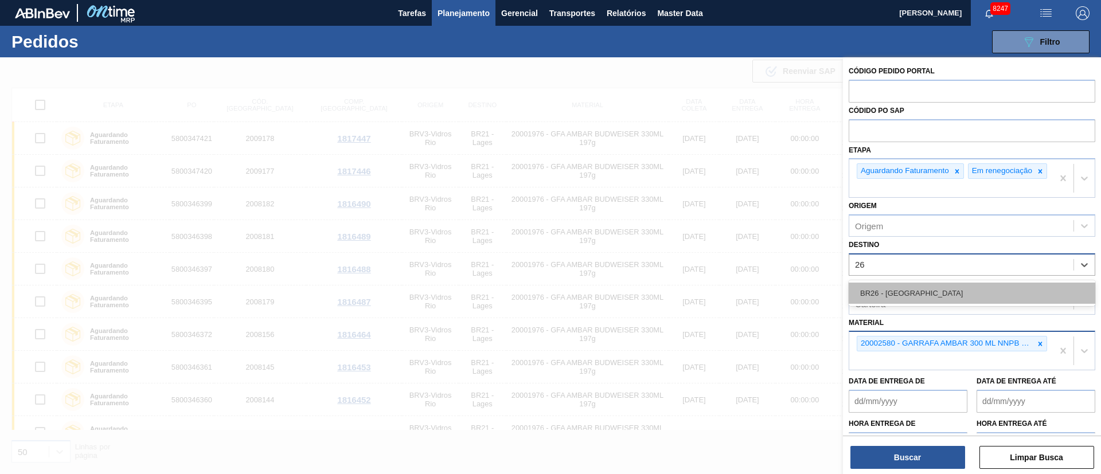
click at [898, 299] on div "BR26 - [GEOGRAPHIC_DATA]" at bounding box center [971, 293] width 246 height 21
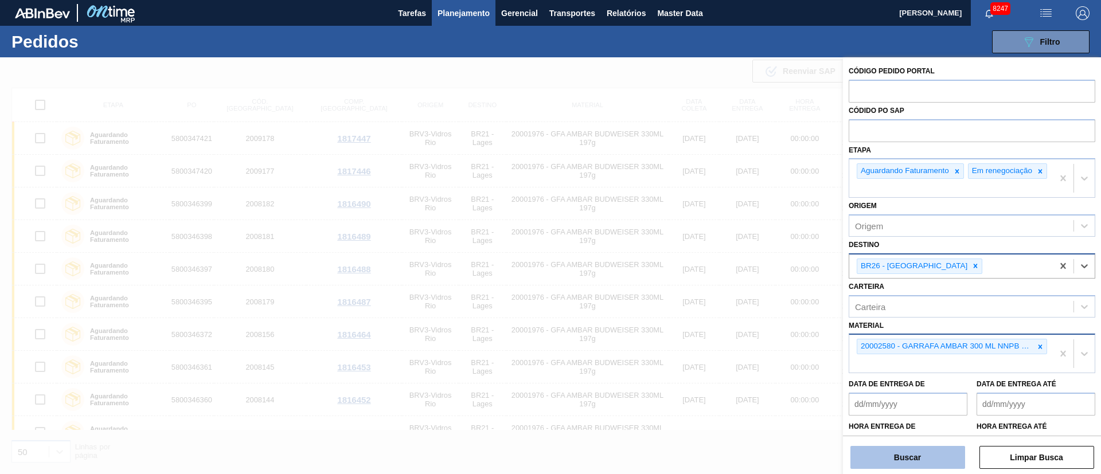
click at [946, 460] on button "Buscar" at bounding box center [907, 457] width 115 height 23
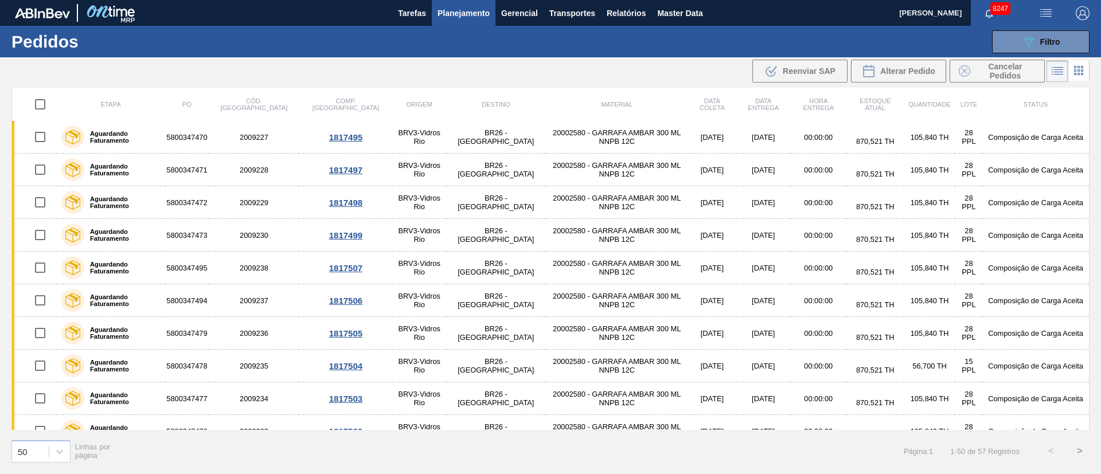
scroll to position [1326, 0]
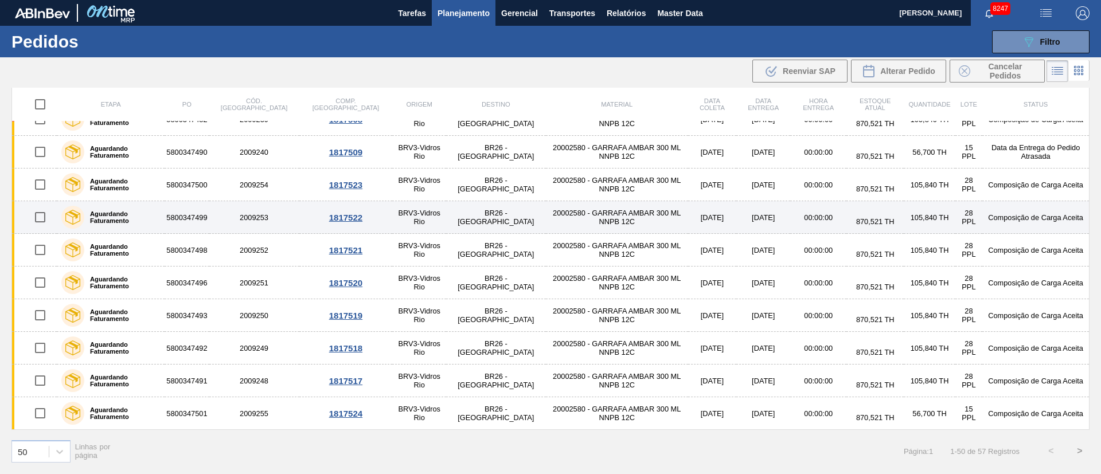
click at [40, 214] on input "checkbox" at bounding box center [40, 217] width 24 height 24
checkbox input "true"
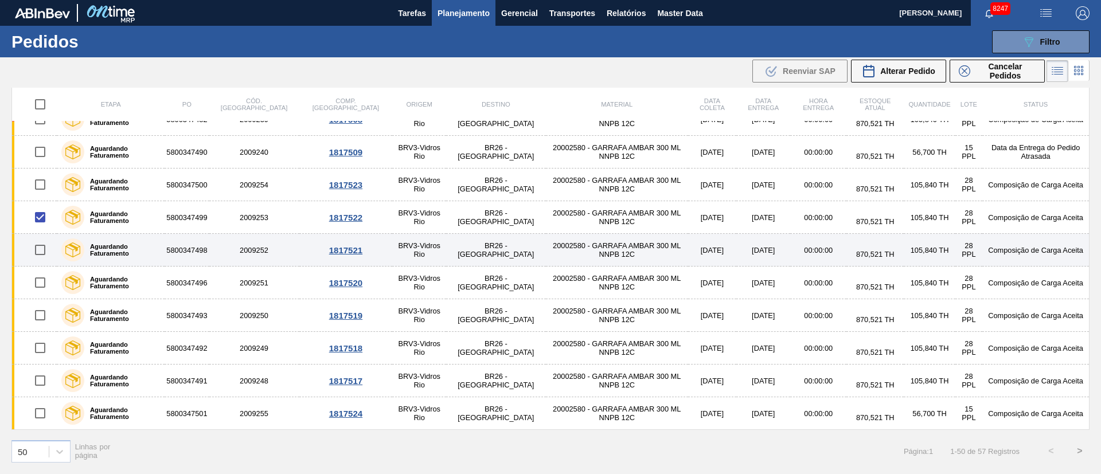
click at [40, 246] on input "checkbox" at bounding box center [40, 250] width 24 height 24
checkbox input "true"
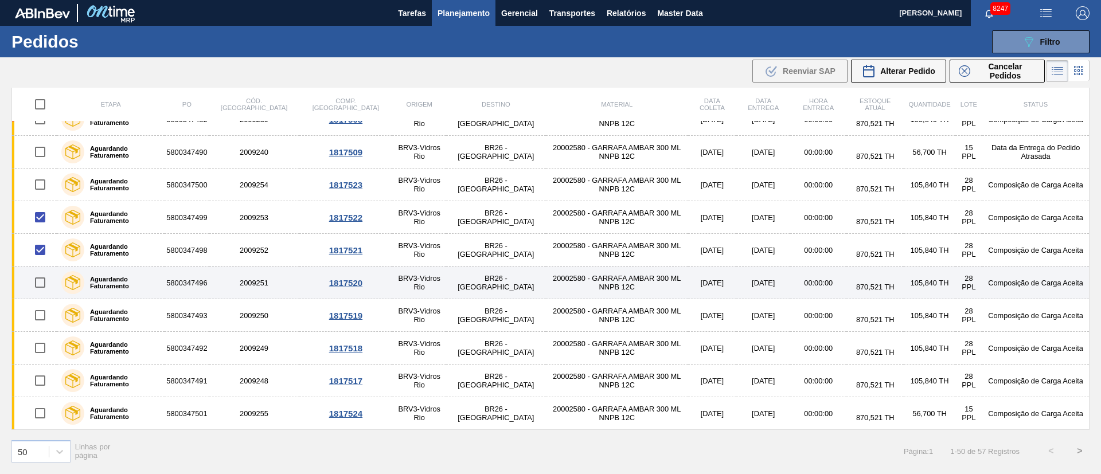
click at [42, 277] on input "checkbox" at bounding box center [40, 283] width 24 height 24
checkbox input "true"
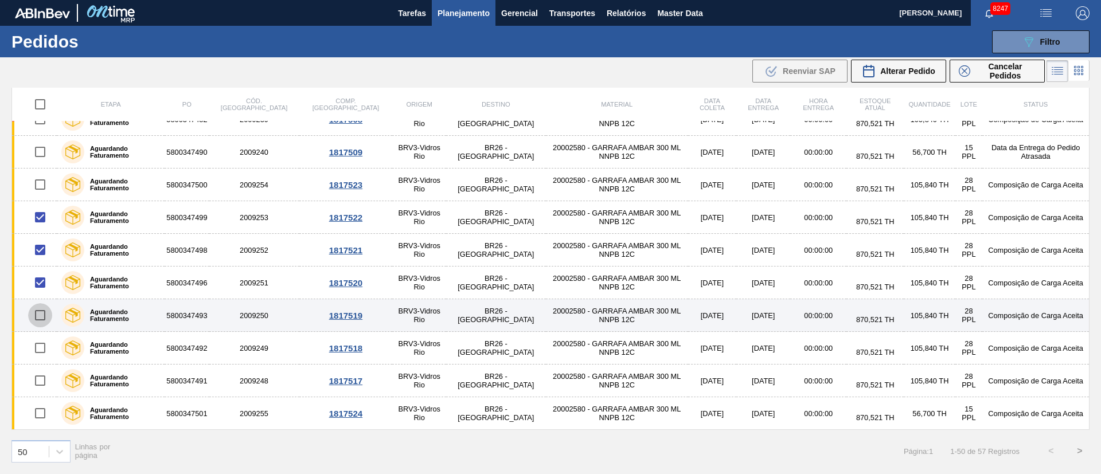
click at [43, 312] on input "checkbox" at bounding box center [40, 315] width 24 height 24
checkbox input "true"
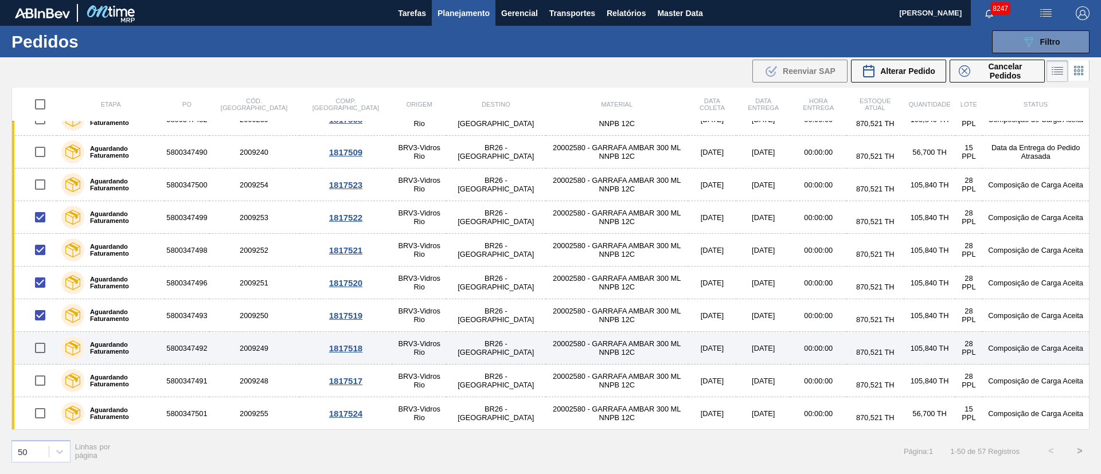
click at [43, 353] on input "checkbox" at bounding box center [40, 348] width 24 height 24
checkbox input "true"
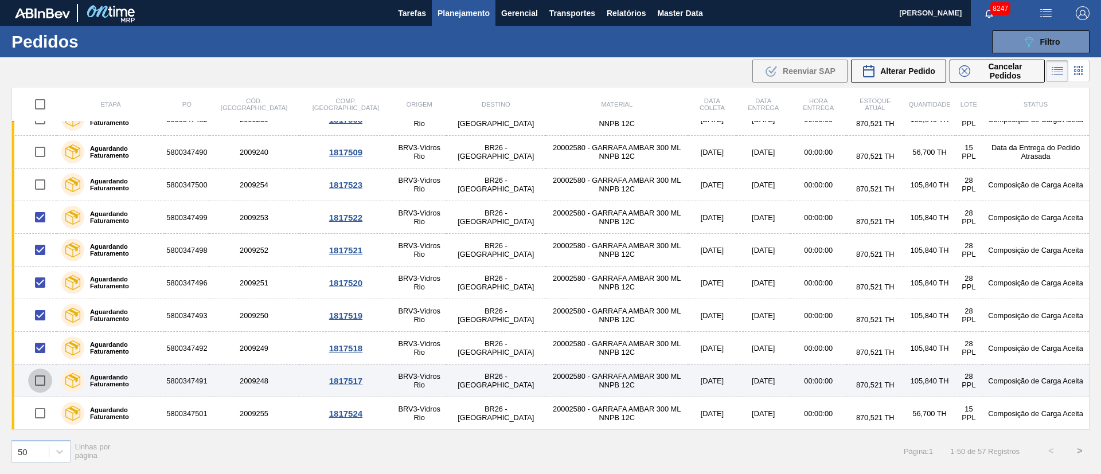
click at [41, 392] on input "checkbox" at bounding box center [40, 381] width 24 height 24
checkbox input "true"
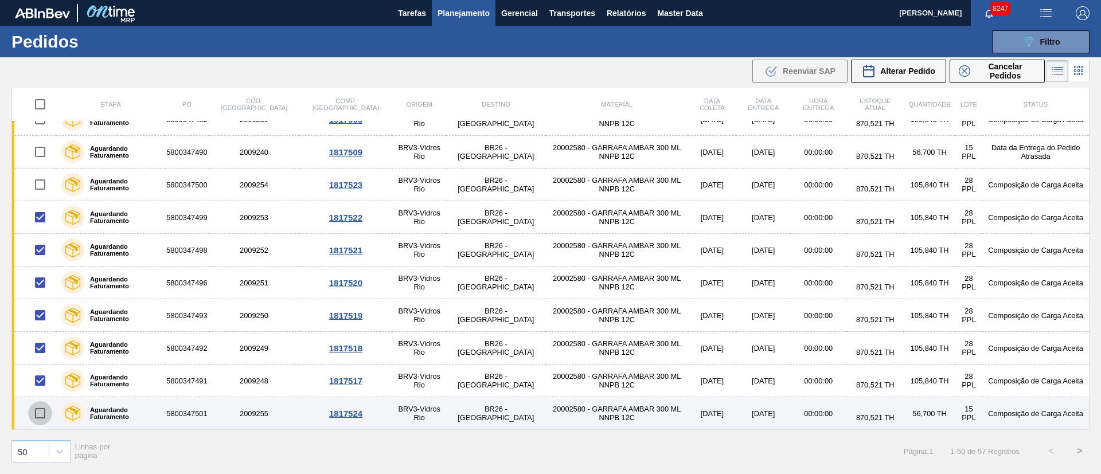
click at [36, 420] on input "checkbox" at bounding box center [40, 413] width 24 height 24
checkbox input "true"
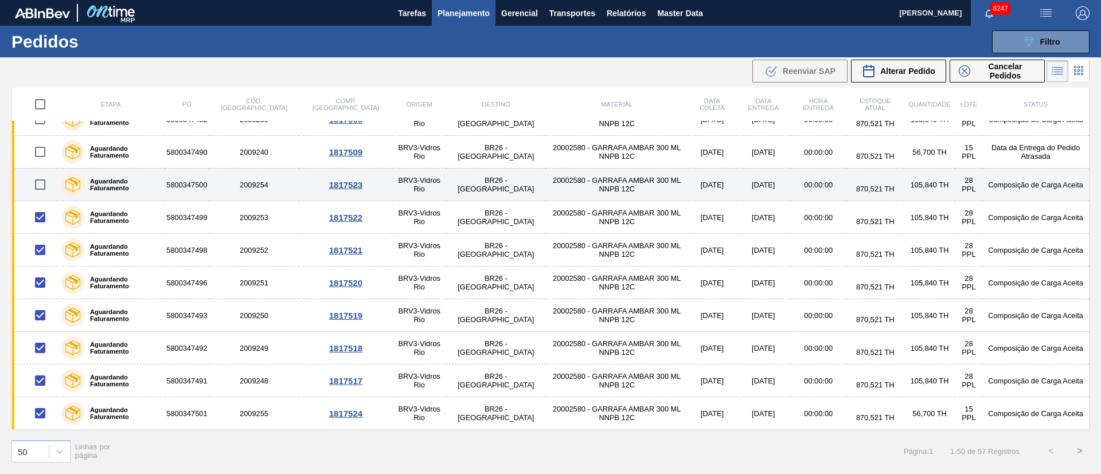
click at [44, 181] on input "checkbox" at bounding box center [40, 185] width 24 height 24
checkbox input "true"
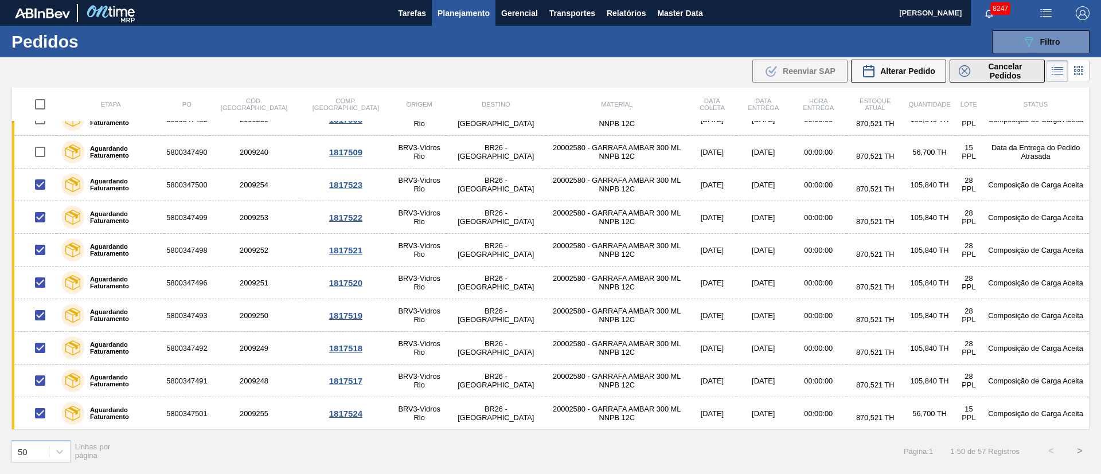
click at [985, 66] on span "Cancelar Pedidos" at bounding box center [1004, 71] width 61 height 18
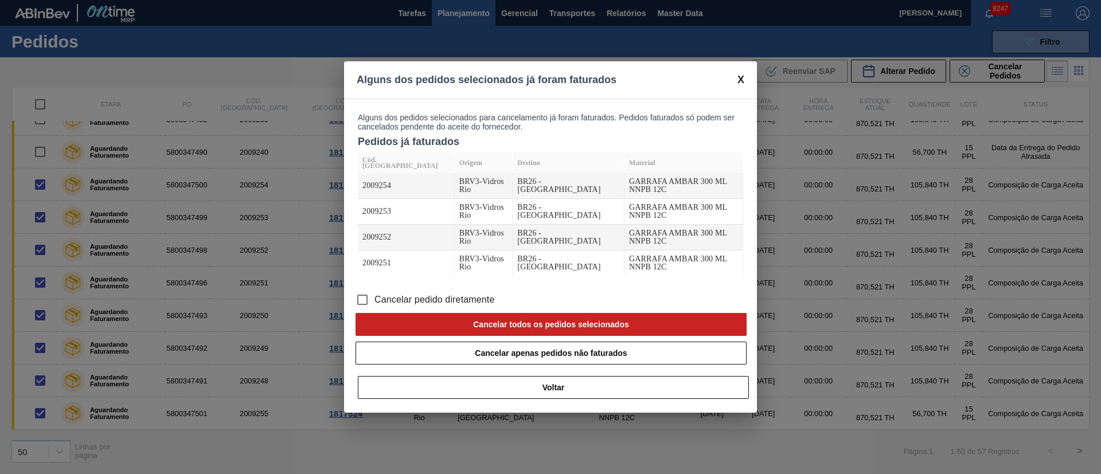
click at [362, 296] on input "Cancelar pedido diretamente" at bounding box center [362, 300] width 24 height 24
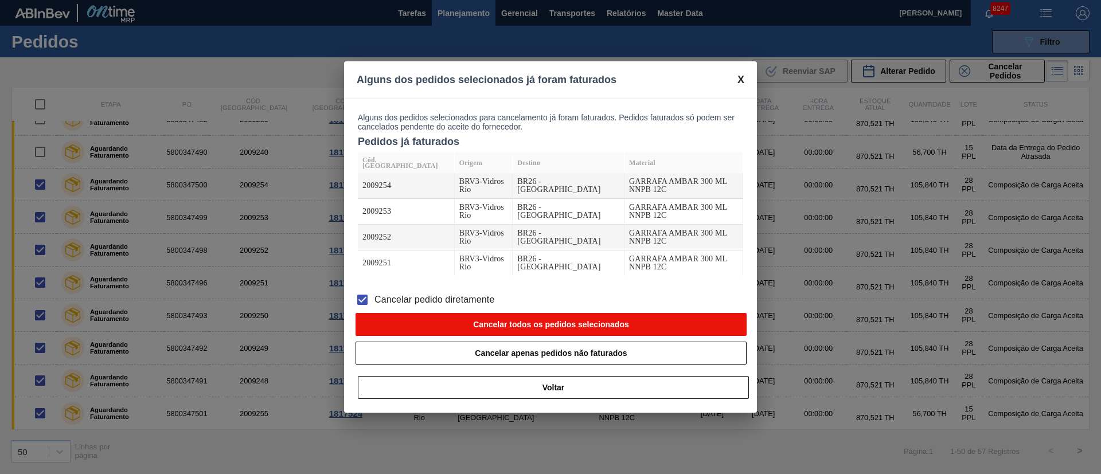
click at [538, 323] on button "Cancelar todos os pedidos selecionados" at bounding box center [550, 324] width 391 height 23
checkbox input "false"
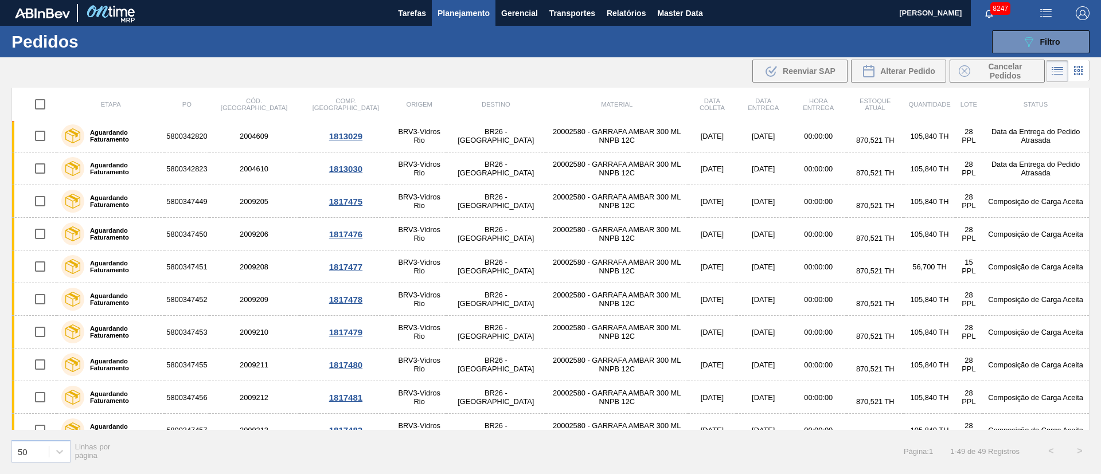
scroll to position [0, 0]
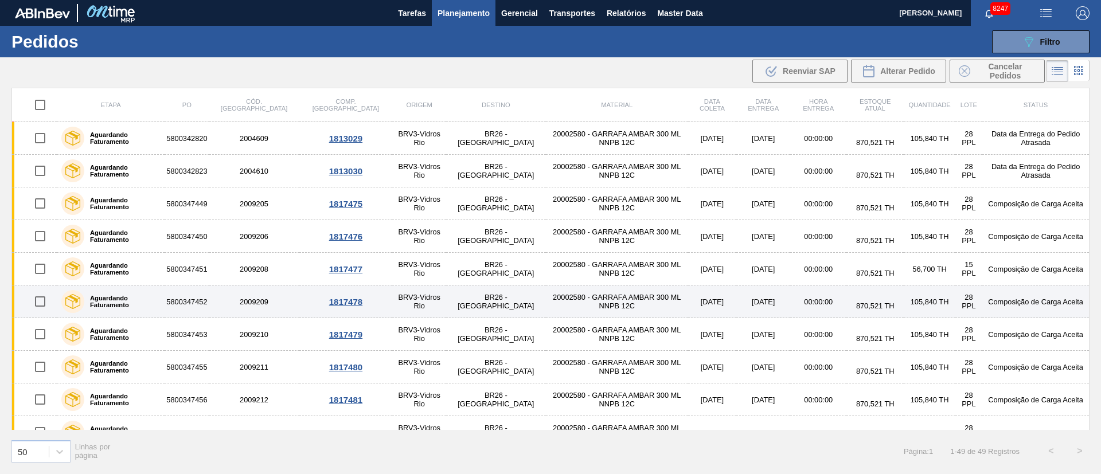
click at [40, 299] on input "checkbox" at bounding box center [40, 301] width 24 height 24
checkbox input "true"
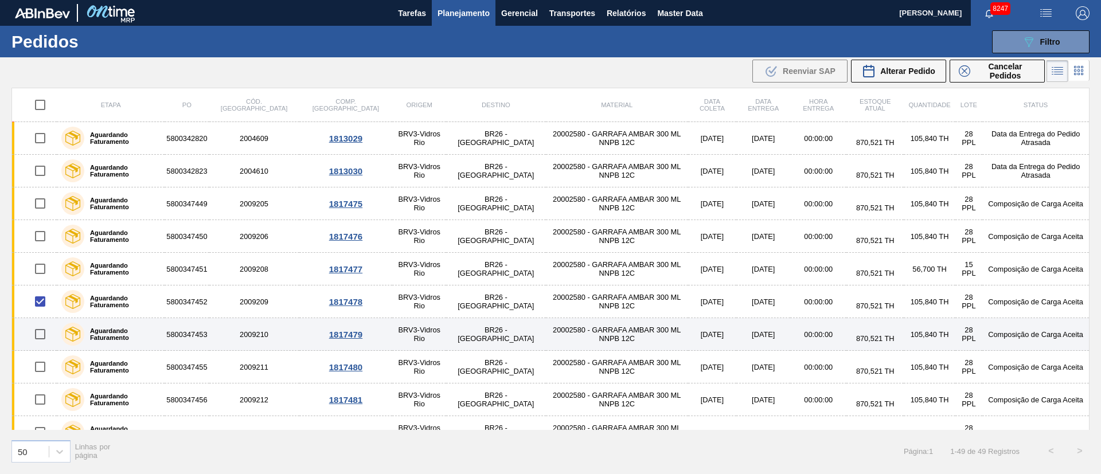
click at [40, 332] on input "checkbox" at bounding box center [40, 334] width 24 height 24
checkbox input "true"
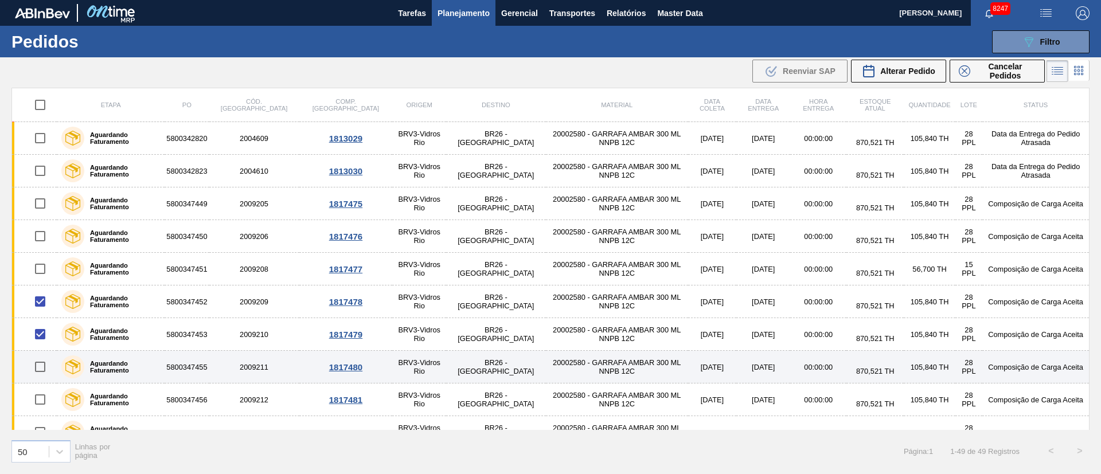
click at [41, 369] on input "checkbox" at bounding box center [40, 367] width 24 height 24
checkbox input "true"
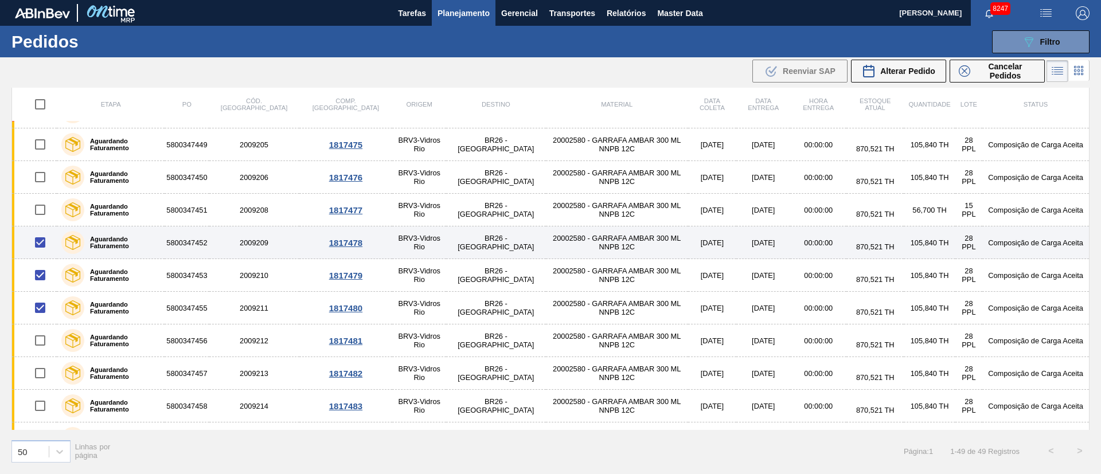
scroll to position [86, 0]
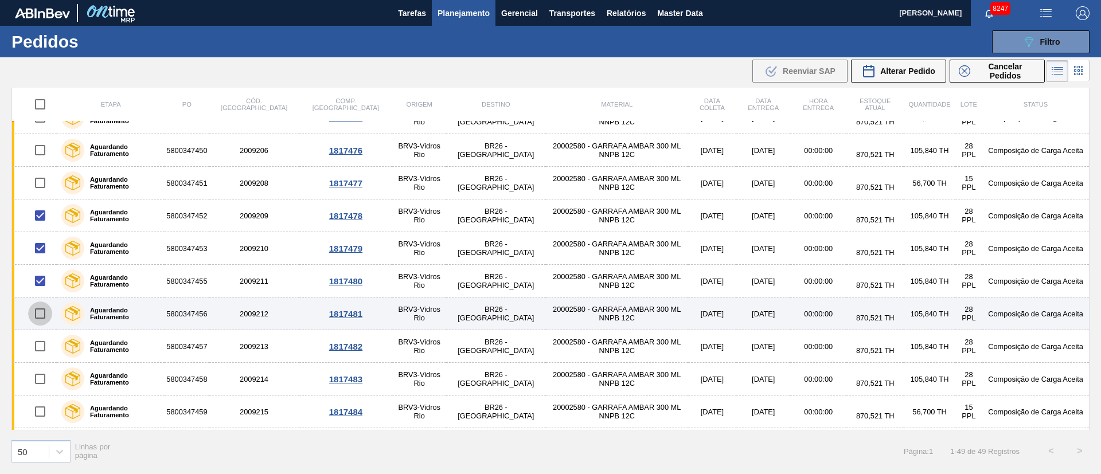
click at [48, 318] on input "checkbox" at bounding box center [40, 314] width 24 height 24
checkbox input "true"
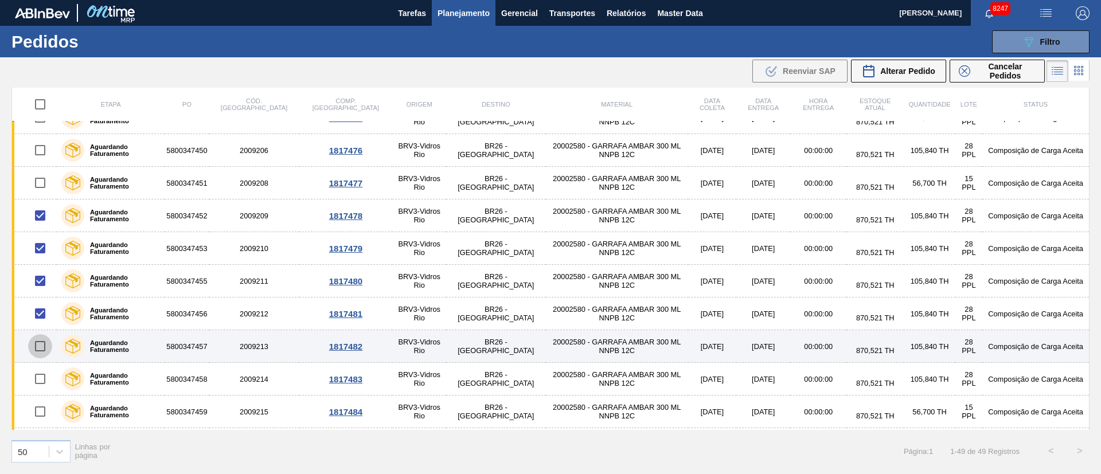
click at [38, 350] on input "checkbox" at bounding box center [40, 346] width 24 height 24
checkbox input "true"
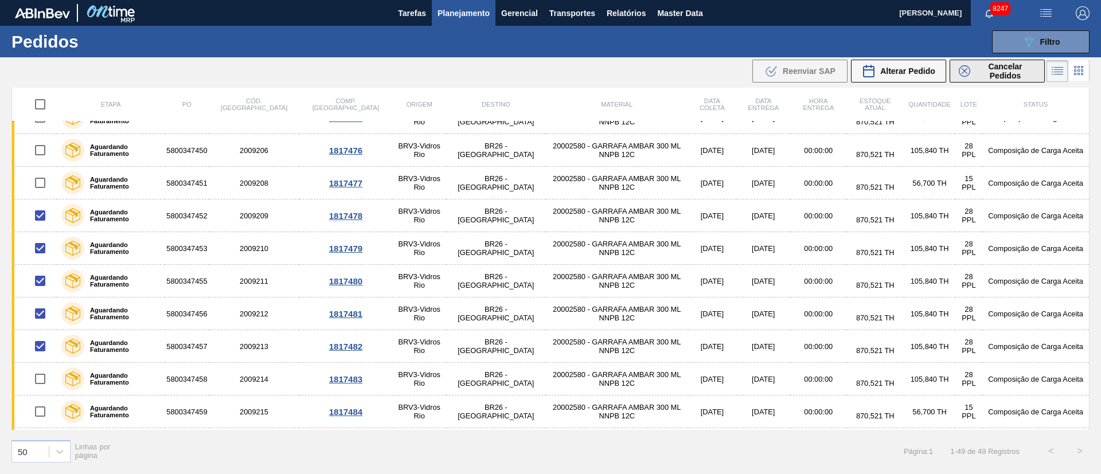
click at [983, 69] on span "Cancelar Pedidos" at bounding box center [1004, 71] width 61 height 18
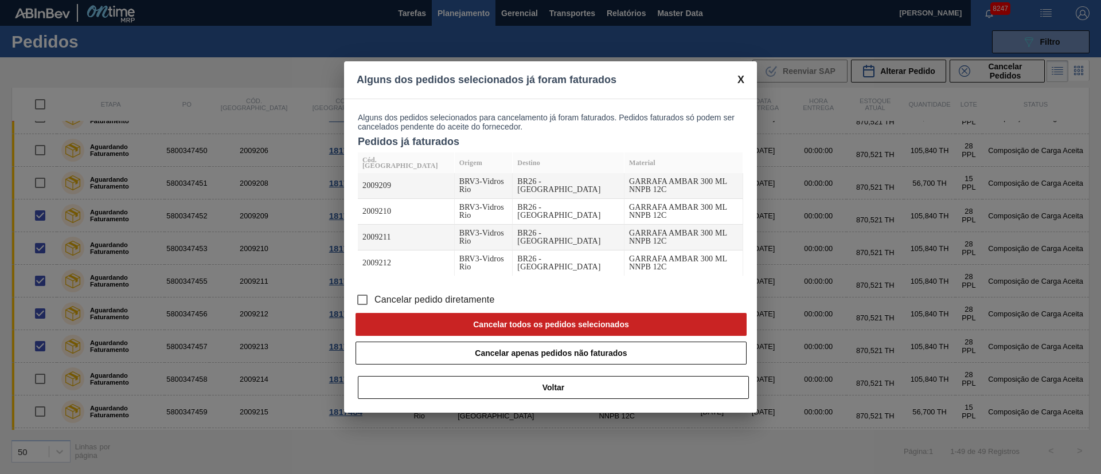
click at [363, 289] on input "Cancelar pedido diretamente" at bounding box center [362, 300] width 24 height 24
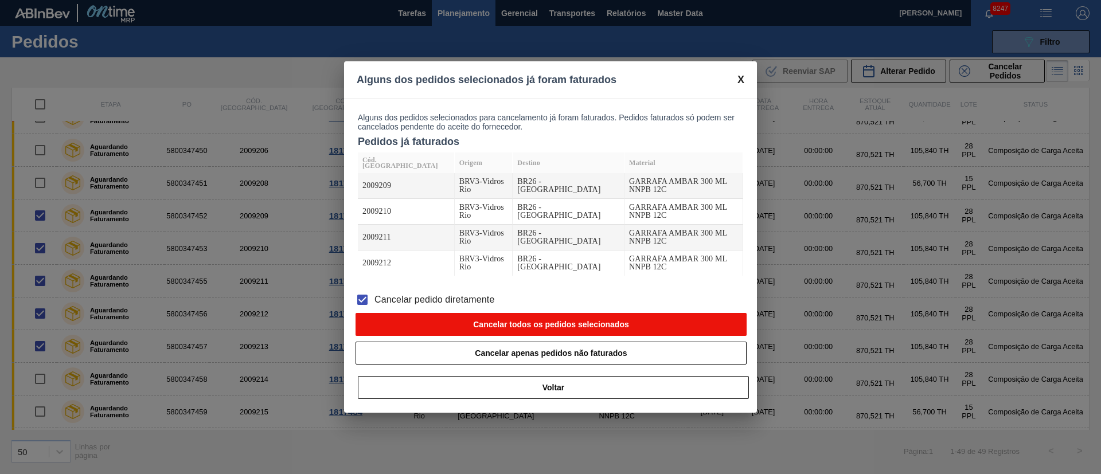
click at [441, 317] on button "Cancelar todos os pedidos selecionados" at bounding box center [550, 324] width 391 height 23
checkbox input "false"
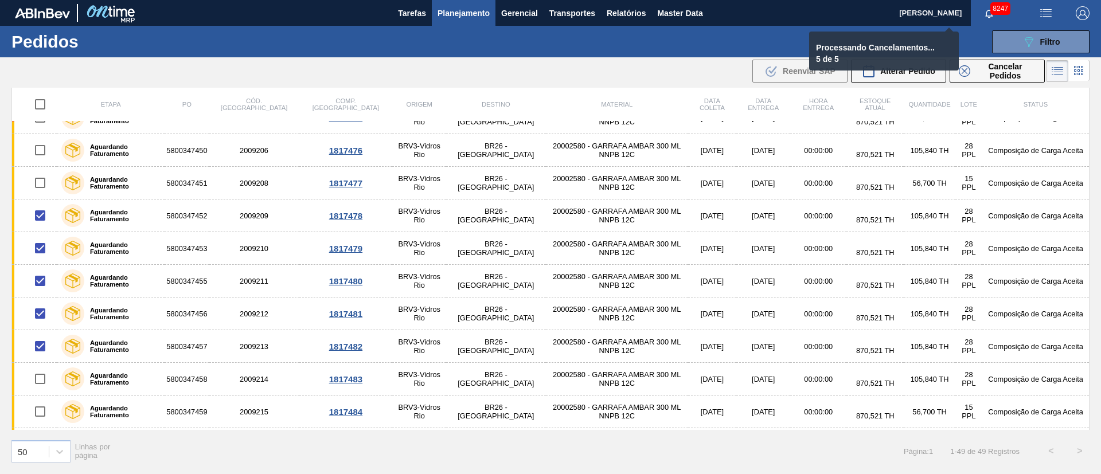
checkbox input "false"
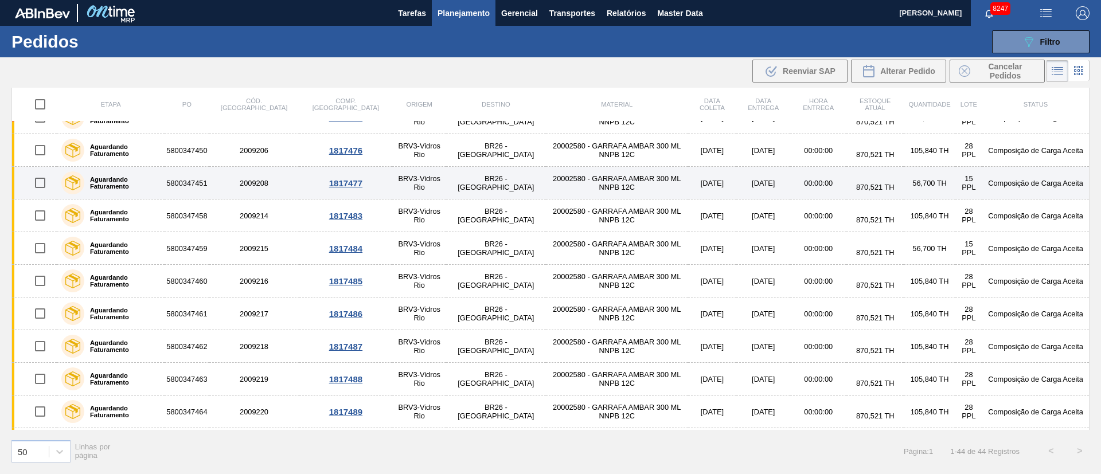
click at [36, 190] on input "checkbox" at bounding box center [40, 183] width 24 height 24
checkbox input "true"
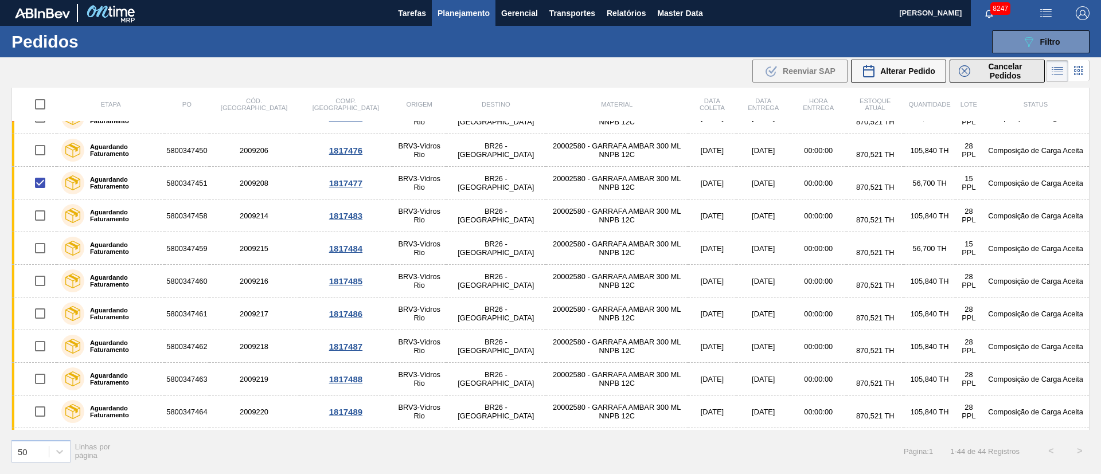
click at [988, 65] on span "Cancelar Pedidos" at bounding box center [1004, 71] width 61 height 18
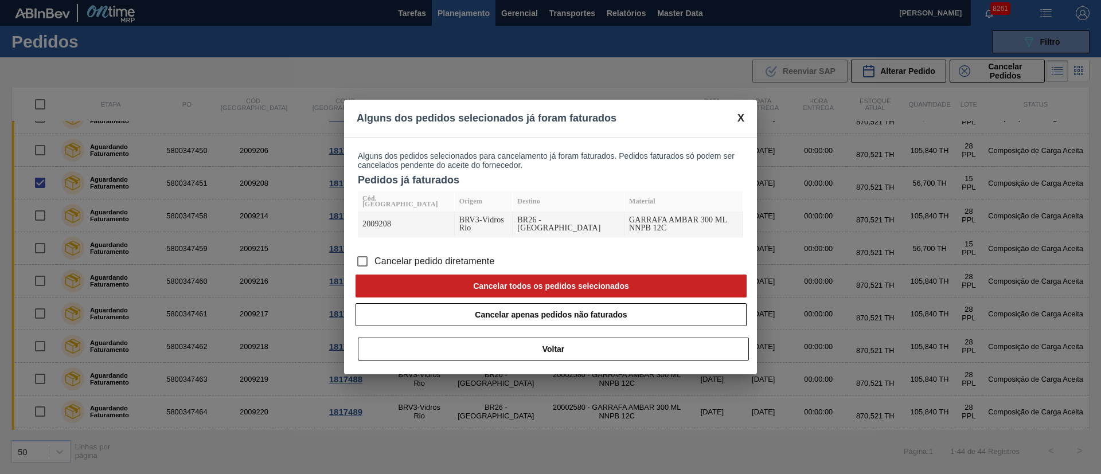
click at [358, 249] on input "Cancelar pedido diretamente" at bounding box center [362, 261] width 24 height 24
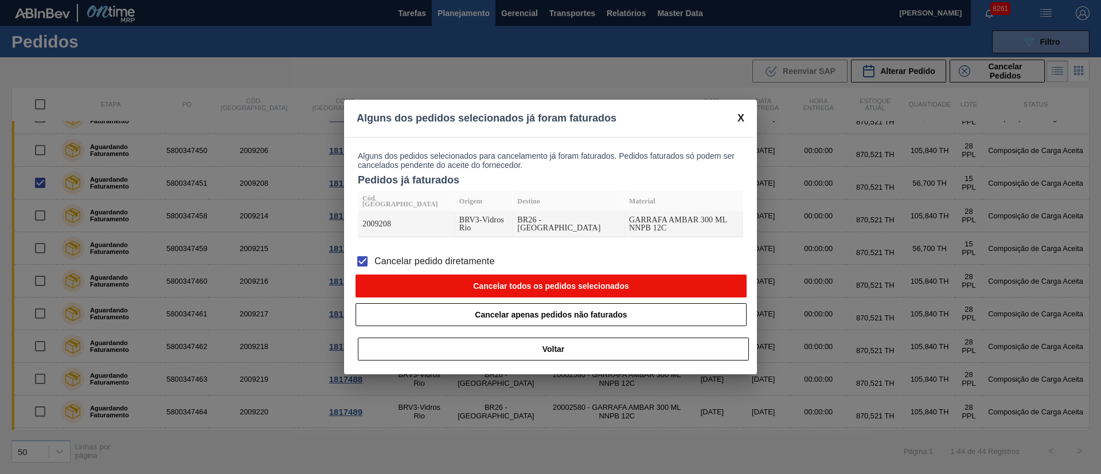
click at [494, 282] on button "Cancelar todos os pedidos selecionados" at bounding box center [550, 286] width 391 height 23
checkbox input "false"
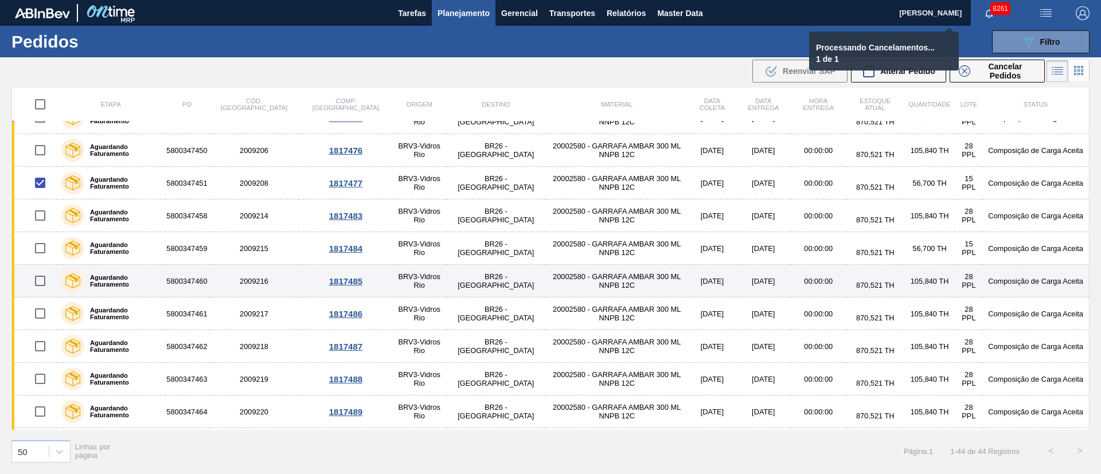
checkbox input "false"
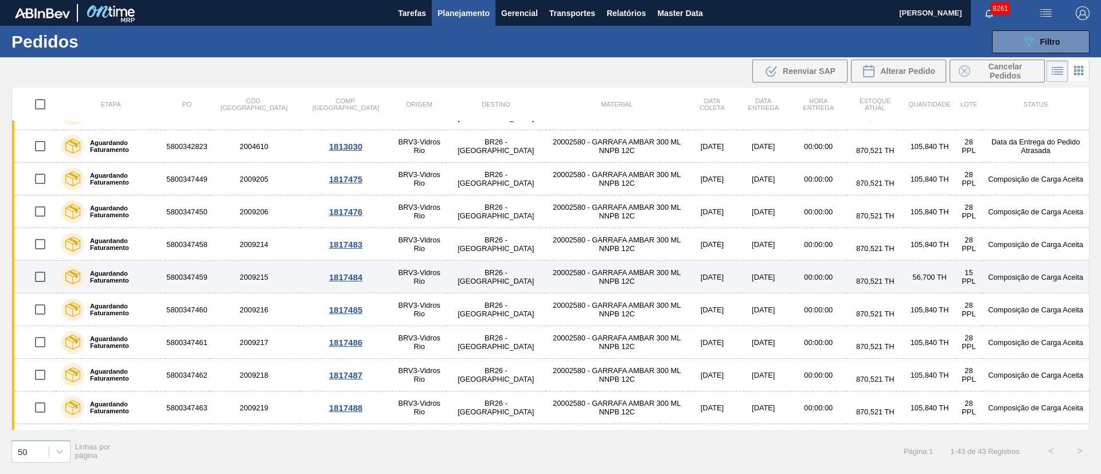
scroll to position [0, 0]
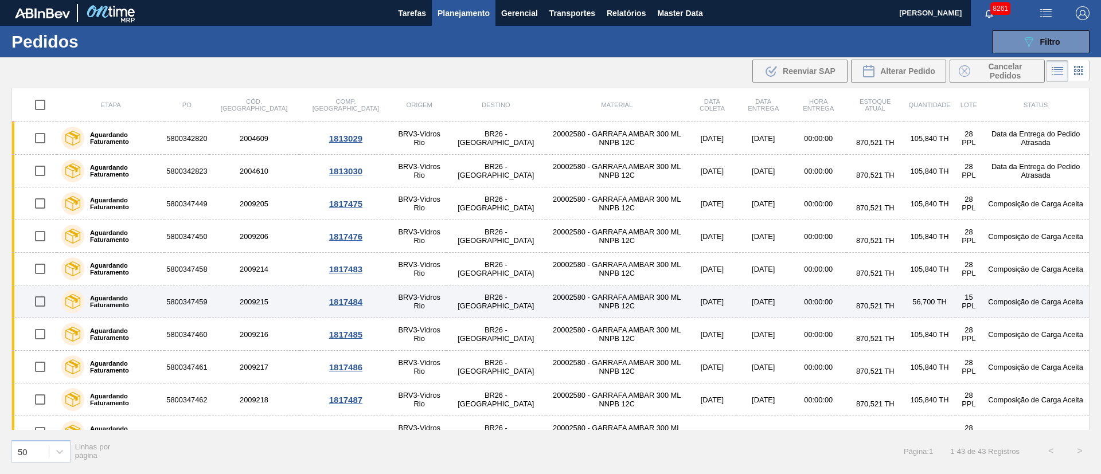
click at [36, 304] on input "checkbox" at bounding box center [40, 301] width 24 height 24
checkbox input "true"
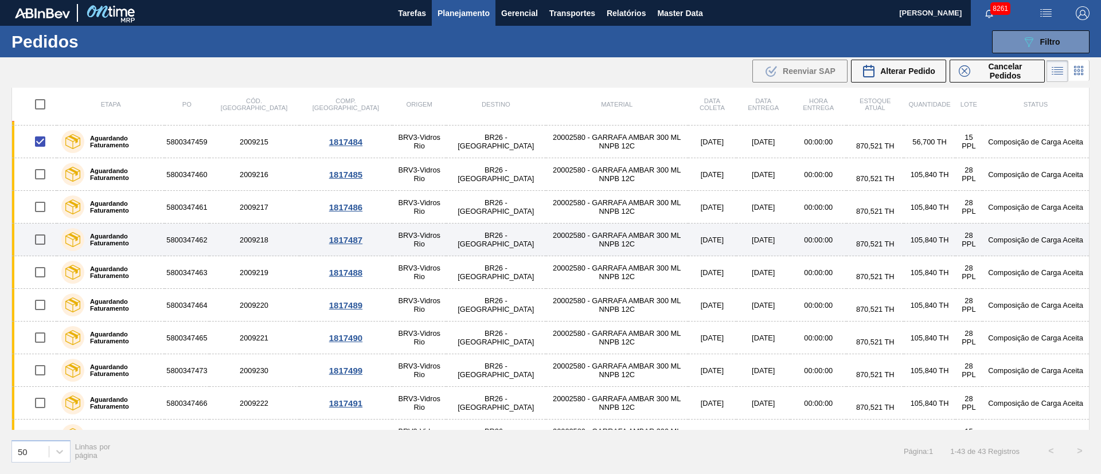
scroll to position [258, 0]
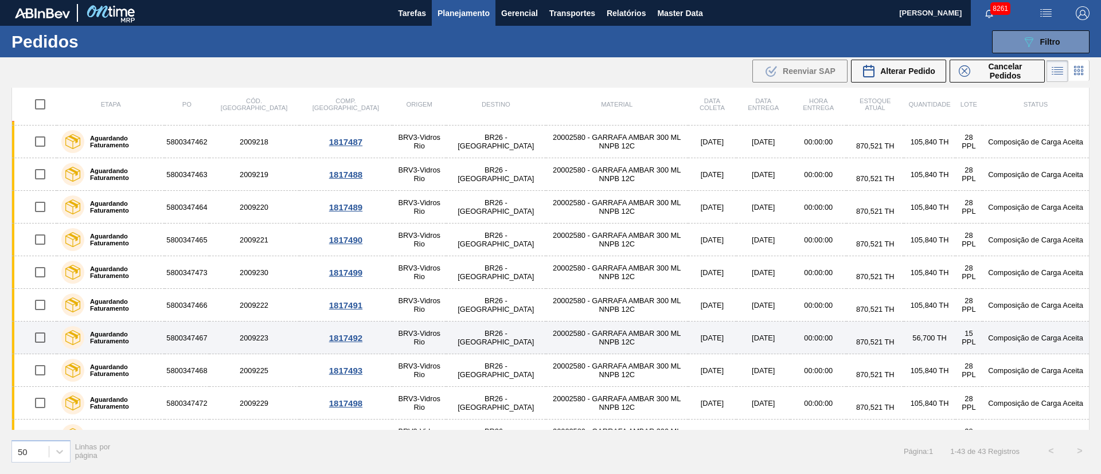
click at [37, 336] on input "checkbox" at bounding box center [40, 338] width 24 height 24
checkbox input "true"
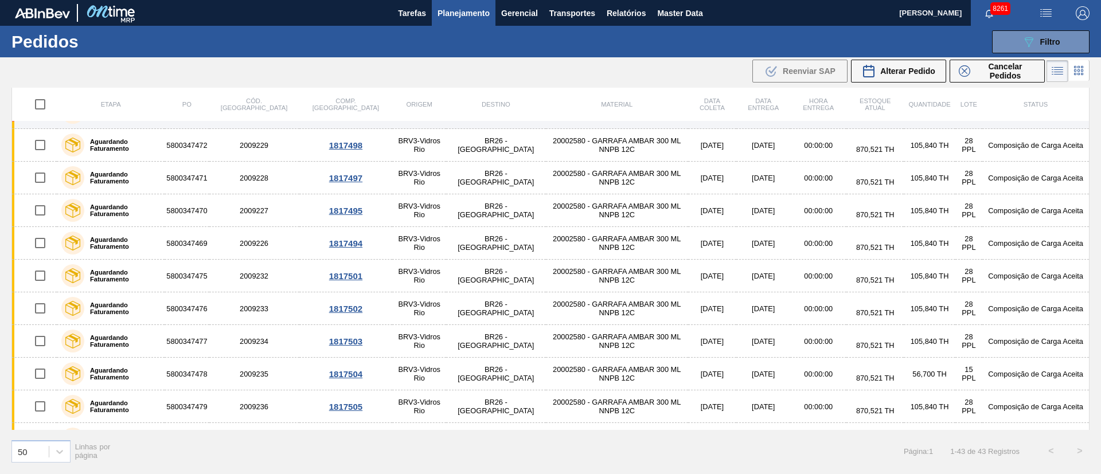
scroll to position [602, 0]
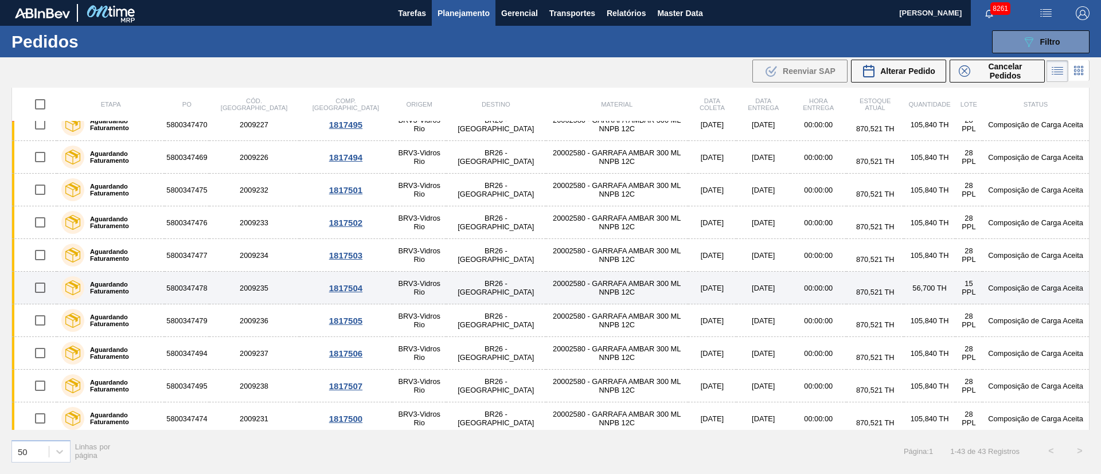
click at [36, 293] on input "checkbox" at bounding box center [40, 288] width 24 height 24
checkbox input "true"
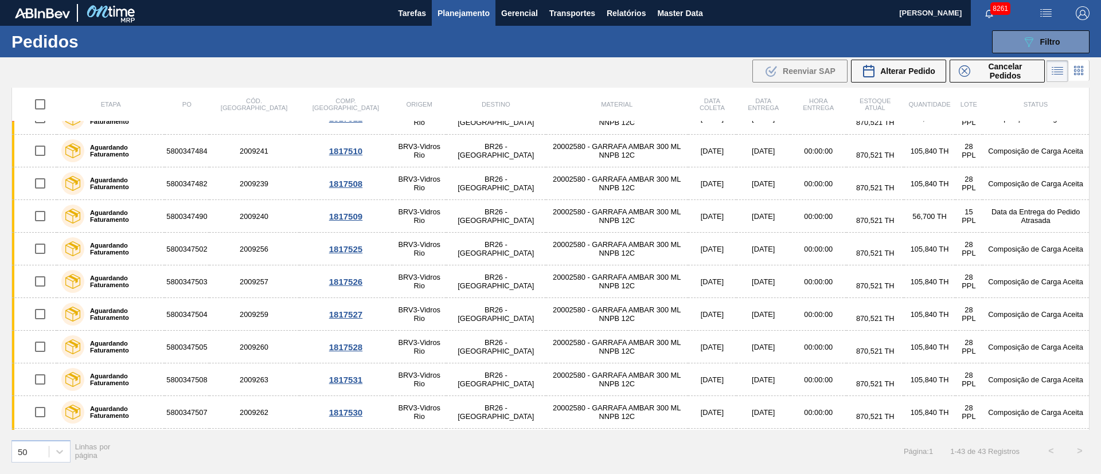
scroll to position [1097, 0]
click at [997, 57] on div "089F7B8B-B2A5-4AFE-B5C0-19BA573D28AC Filtro Código Pedido Portal Códido PO SAP …" at bounding box center [639, 42] width 912 height 34
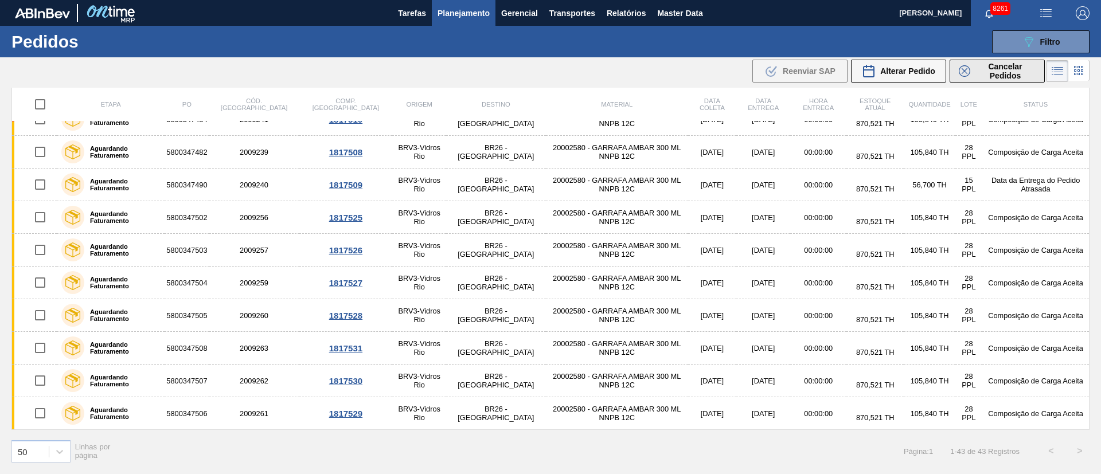
click at [1020, 65] on span "Cancelar Pedidos" at bounding box center [1004, 71] width 61 height 18
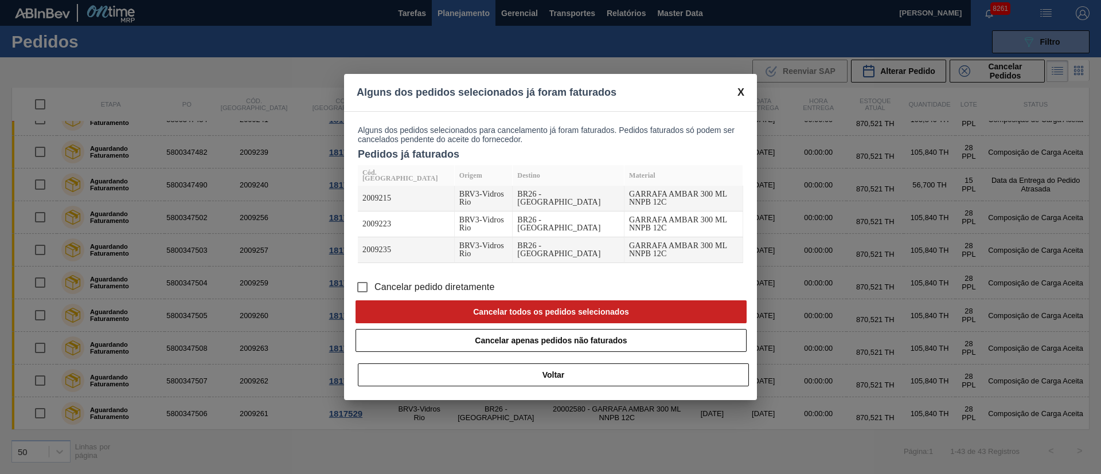
click at [367, 275] on input "Cancelar pedido diretamente" at bounding box center [362, 287] width 24 height 24
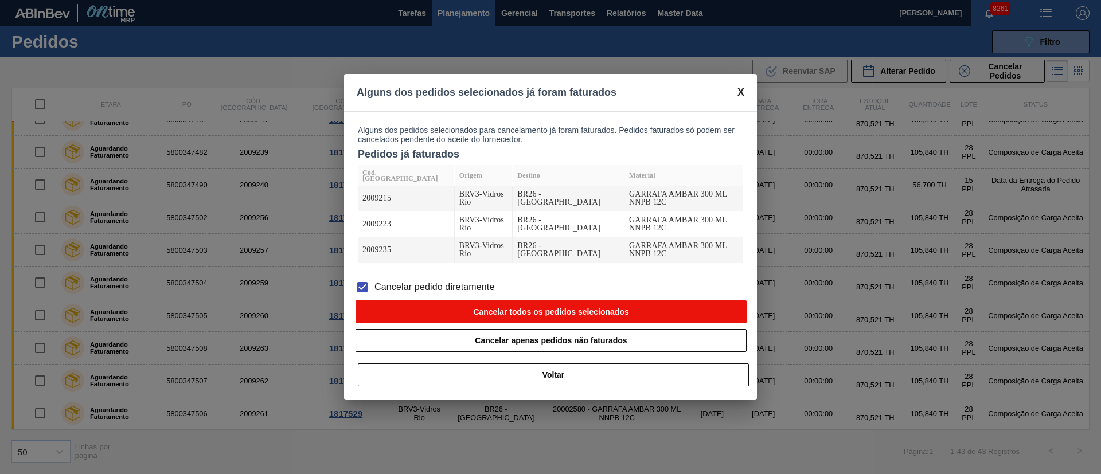
click at [509, 303] on button "Cancelar todos os pedidos selecionados" at bounding box center [550, 311] width 391 height 23
checkbox input "false"
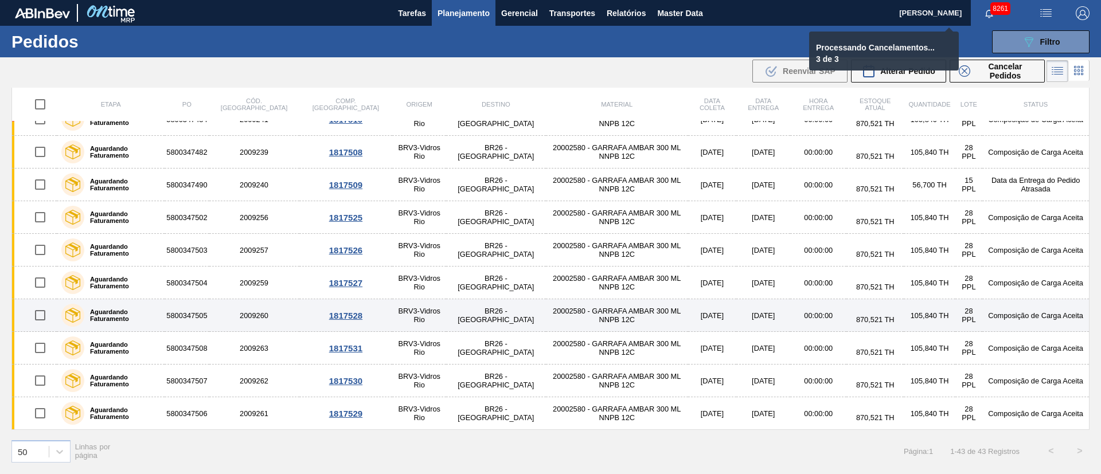
checkbox input "false"
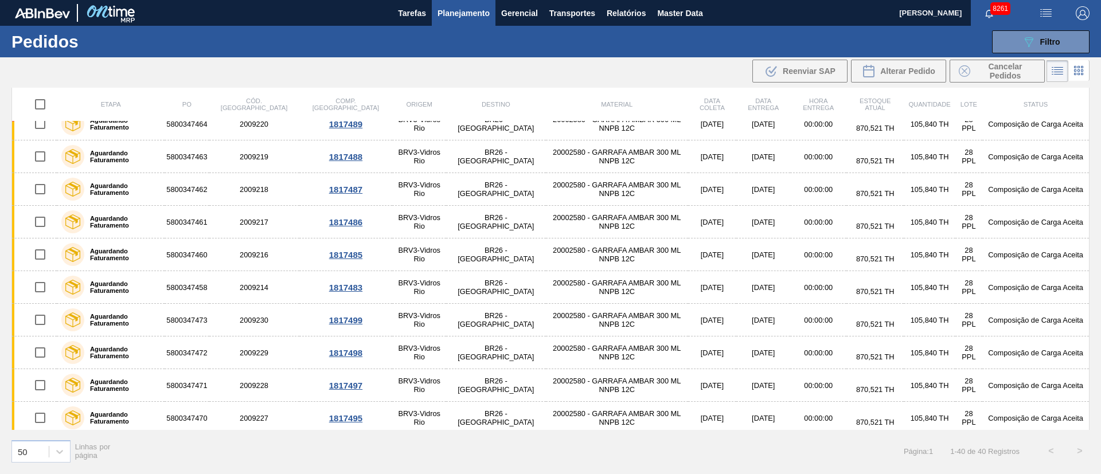
scroll to position [0, 0]
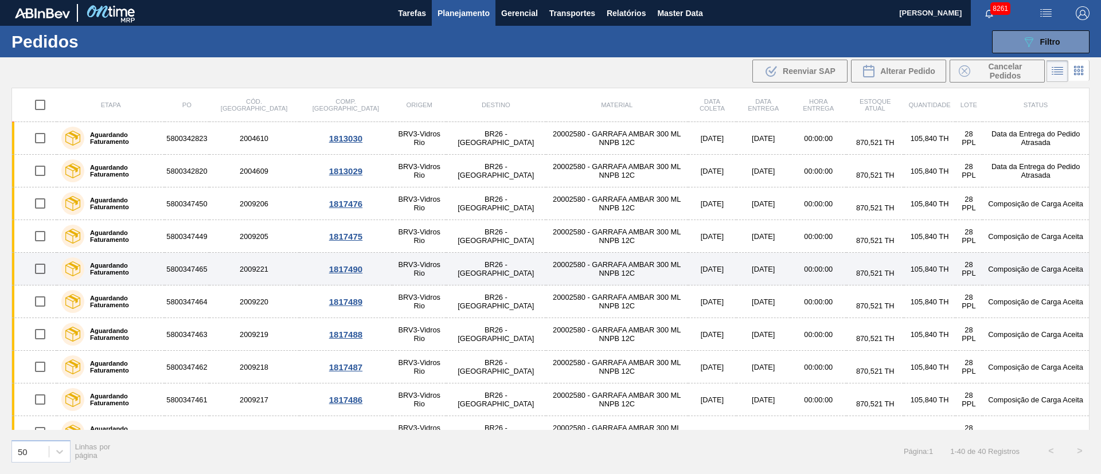
click at [39, 264] on input "checkbox" at bounding box center [40, 269] width 24 height 24
checkbox input "true"
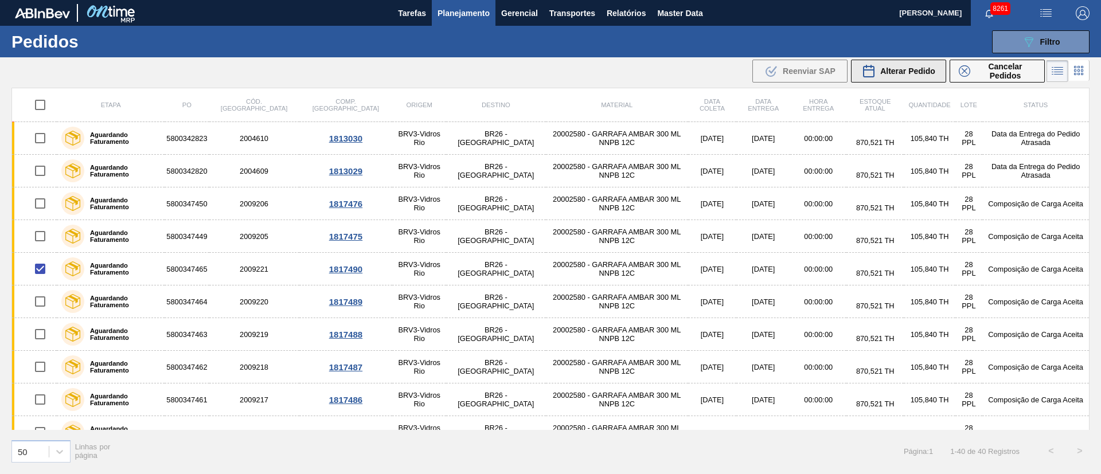
click at [909, 79] on button "Alterar Pedido" at bounding box center [898, 71] width 95 height 23
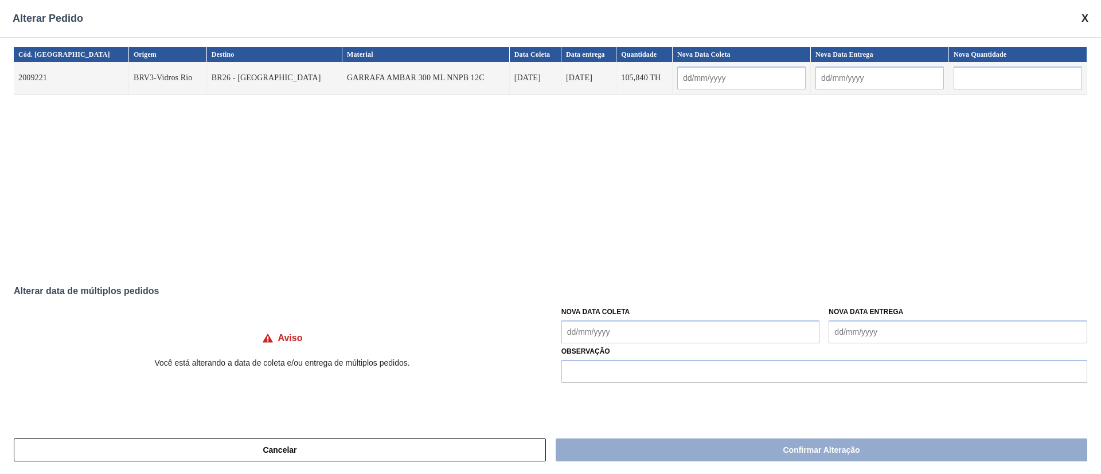
drag, startPoint x: 614, startPoint y: 326, endPoint x: 608, endPoint y: 330, distance: 6.7
click at [614, 326] on Coleta "Nova Data Coleta" at bounding box center [690, 331] width 259 height 23
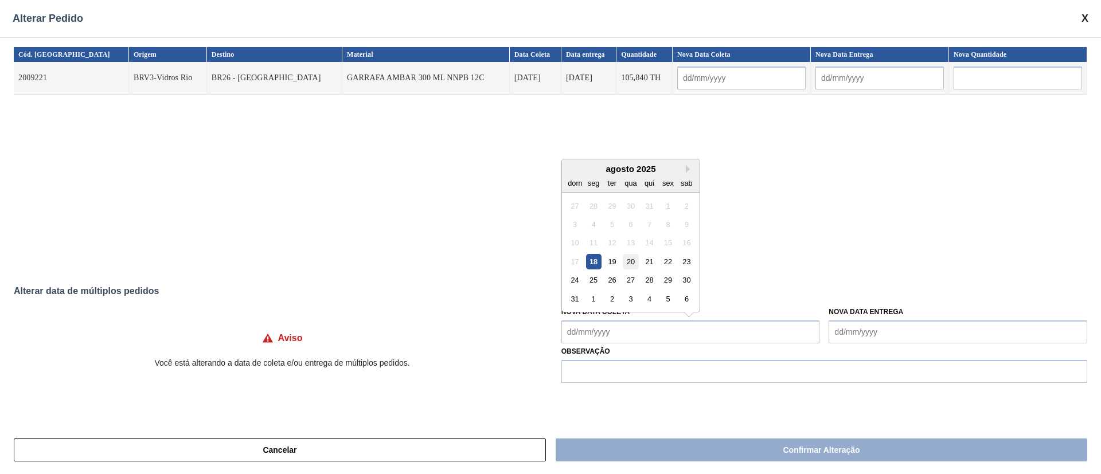
click at [632, 260] on div "20" at bounding box center [630, 261] width 15 height 15
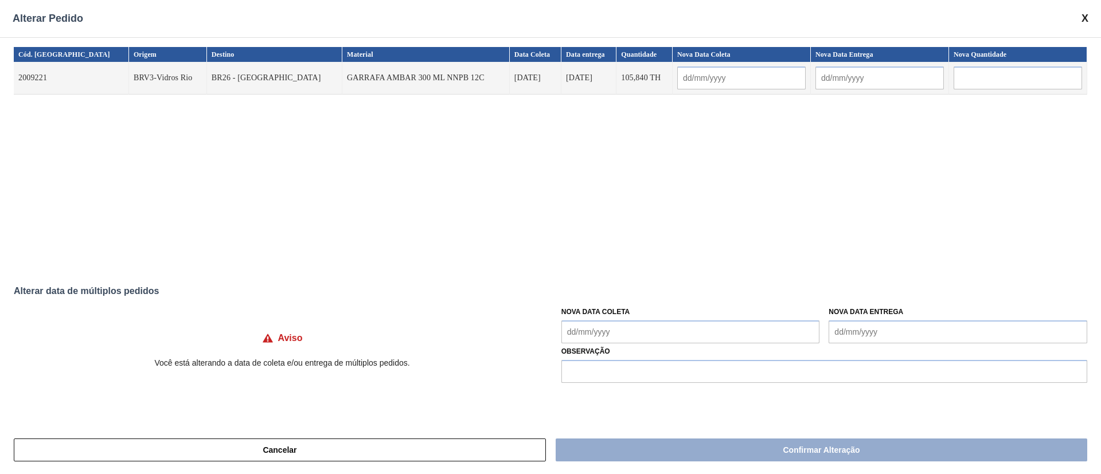
type input "[DATE]"
type Coleta "[DATE]"
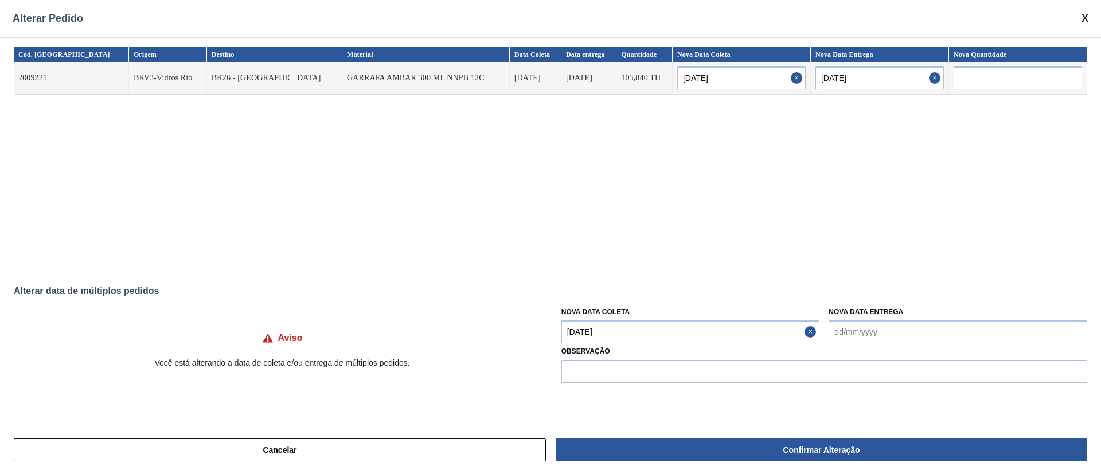
click at [617, 333] on Coleta "[DATE]" at bounding box center [690, 331] width 259 height 23
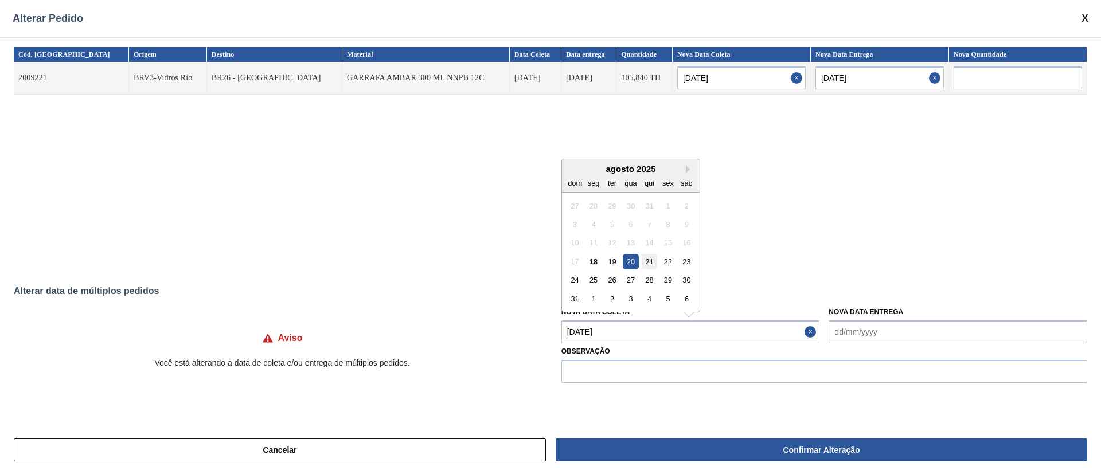
click at [645, 256] on div "21" at bounding box center [648, 261] width 15 height 15
type input "[DATE]"
type Coleta "[DATE]"
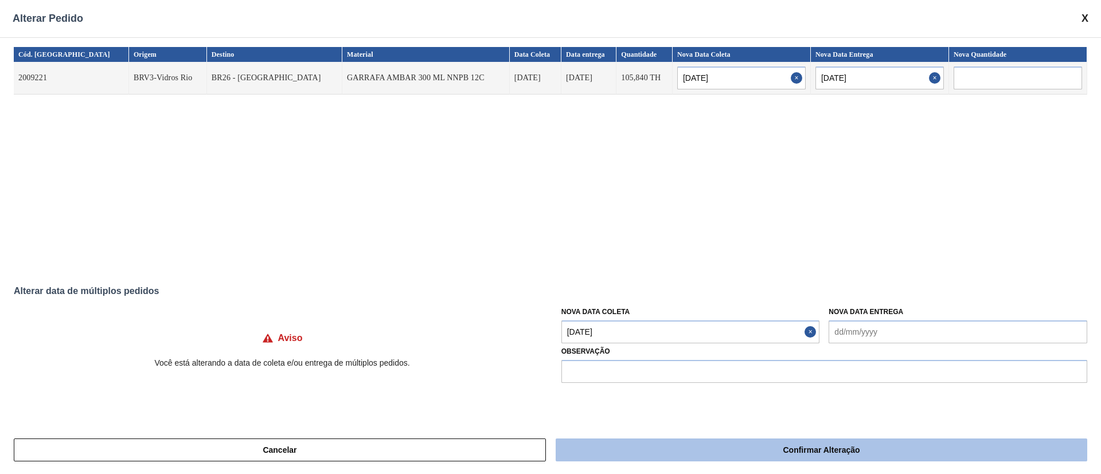
click at [714, 452] on button "Confirmar Alteração" at bounding box center [820, 450] width 531 height 23
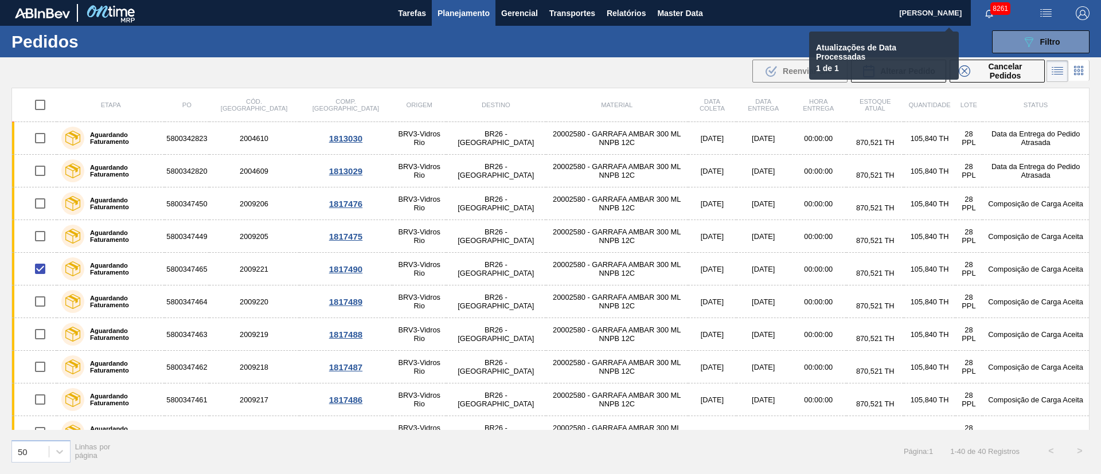
checkbox input "false"
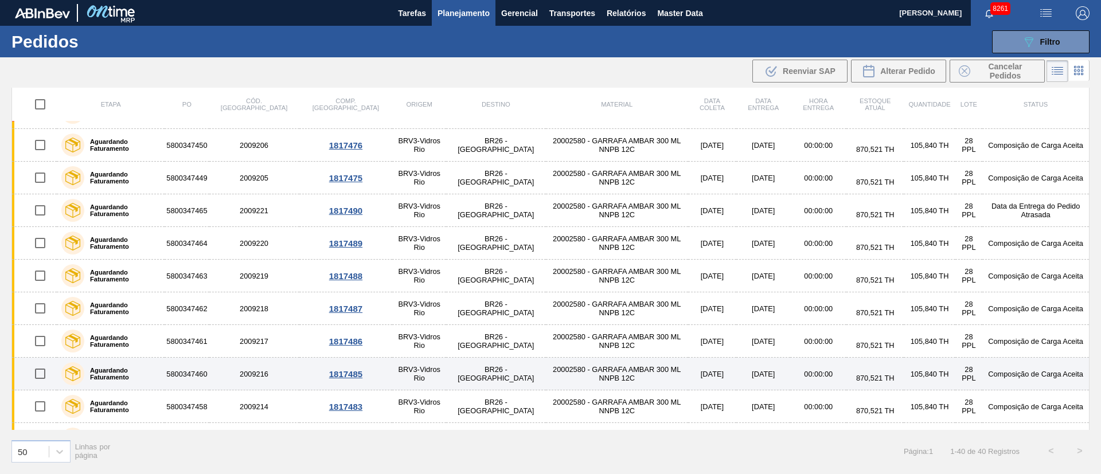
scroll to position [86, 0]
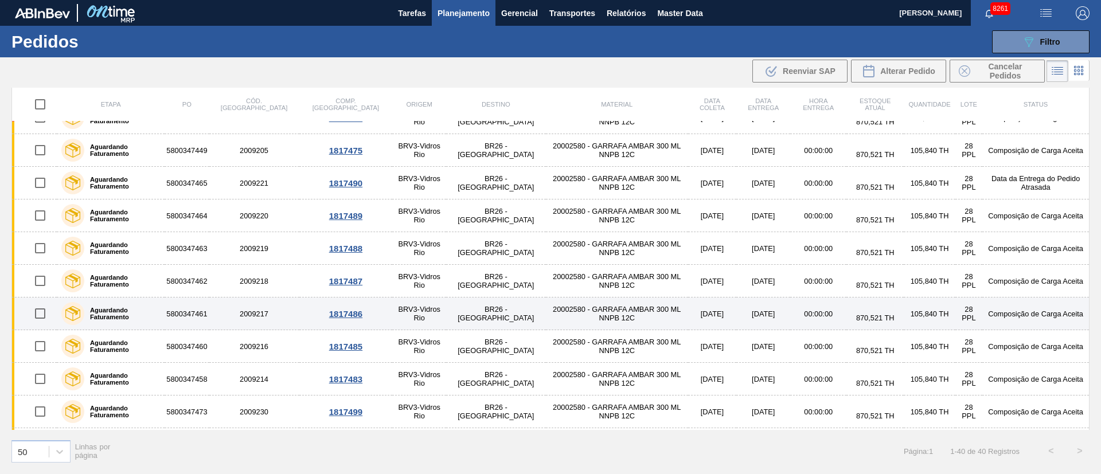
click at [46, 313] on input "checkbox" at bounding box center [40, 314] width 24 height 24
checkbox input "true"
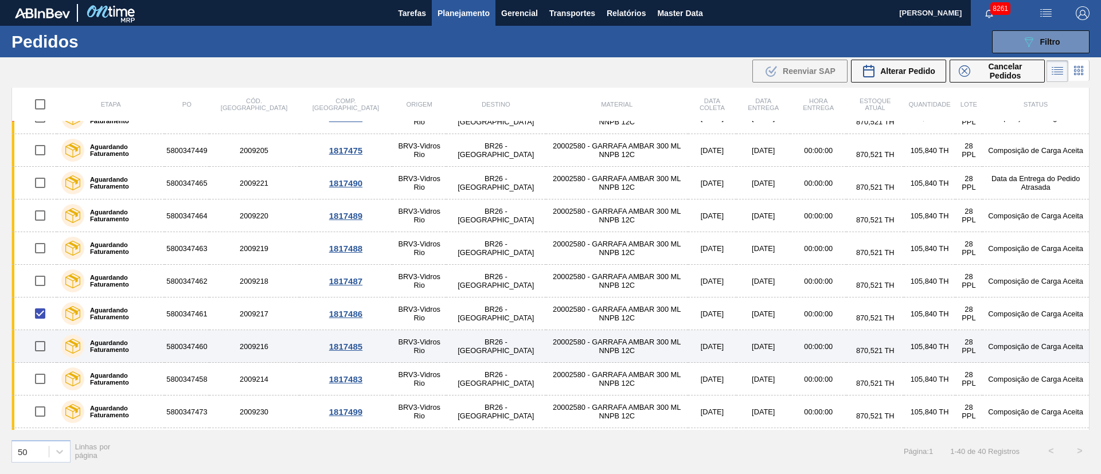
click at [41, 352] on input "checkbox" at bounding box center [40, 346] width 24 height 24
checkbox input "true"
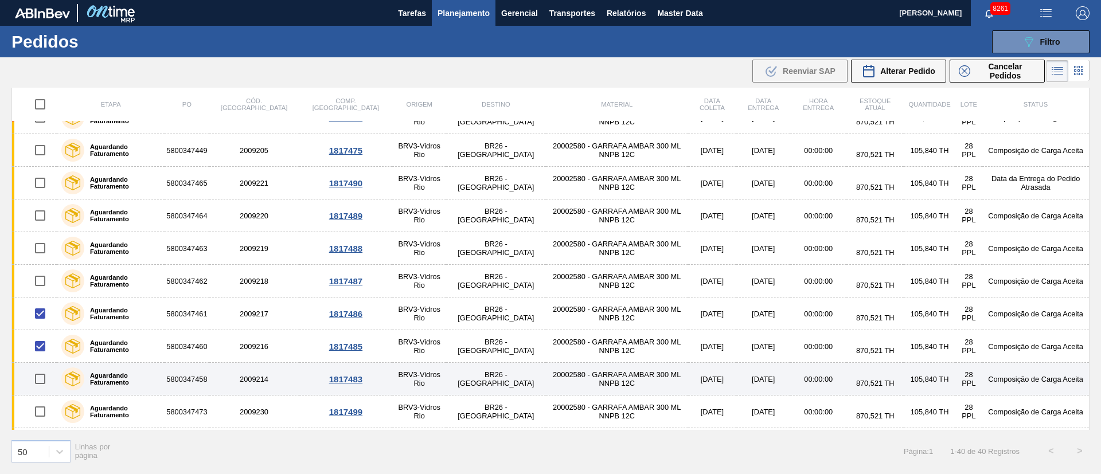
click at [46, 379] on input "checkbox" at bounding box center [40, 379] width 24 height 24
checkbox input "true"
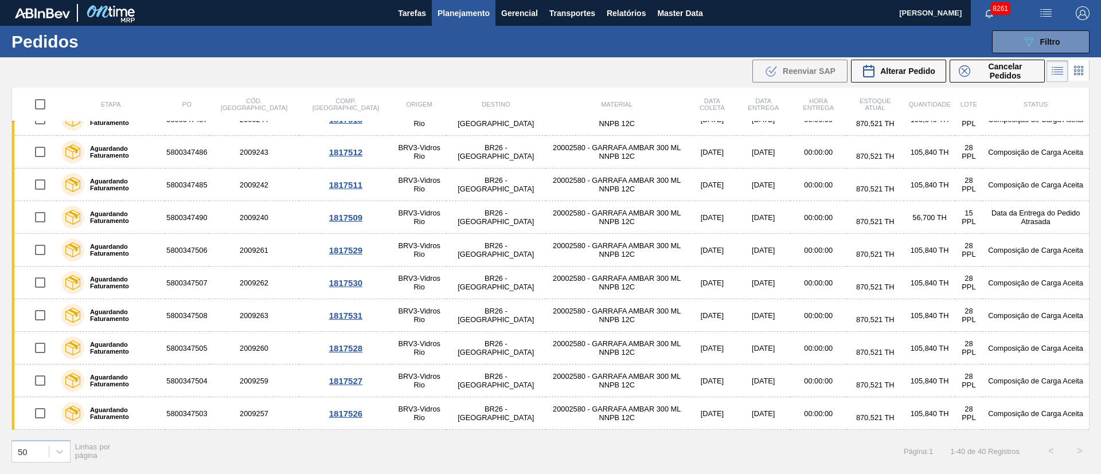
scroll to position [999, 0]
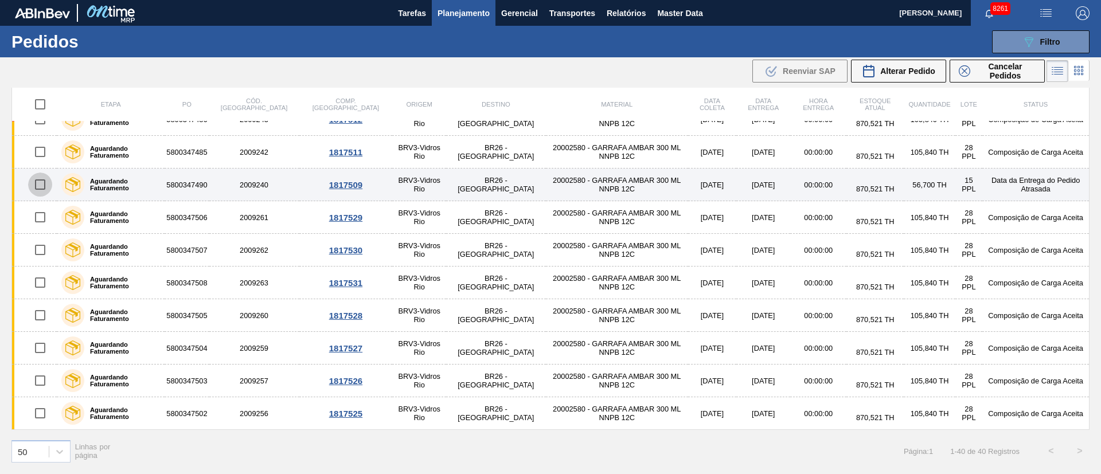
click at [41, 185] on input "checkbox" at bounding box center [40, 185] width 24 height 24
checkbox input "true"
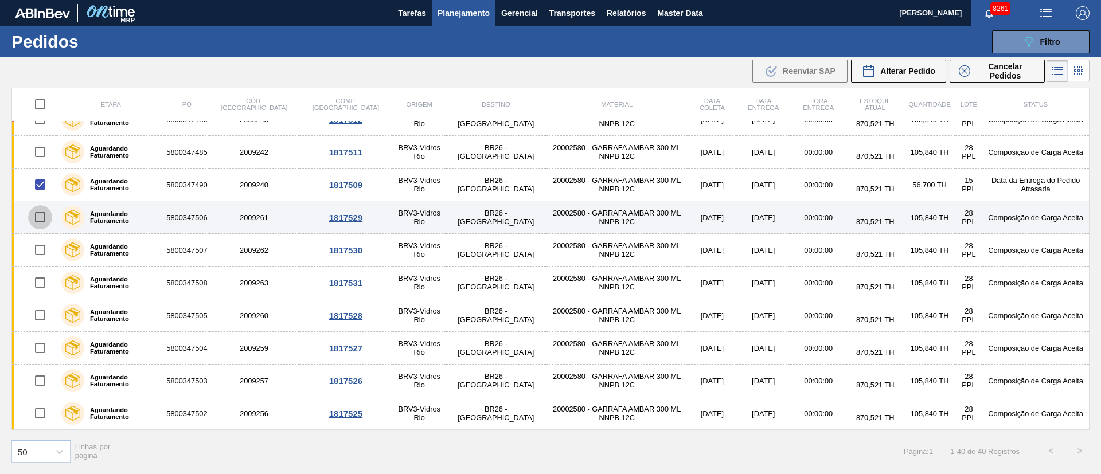
click at [42, 220] on input "checkbox" at bounding box center [40, 217] width 24 height 24
checkbox input "true"
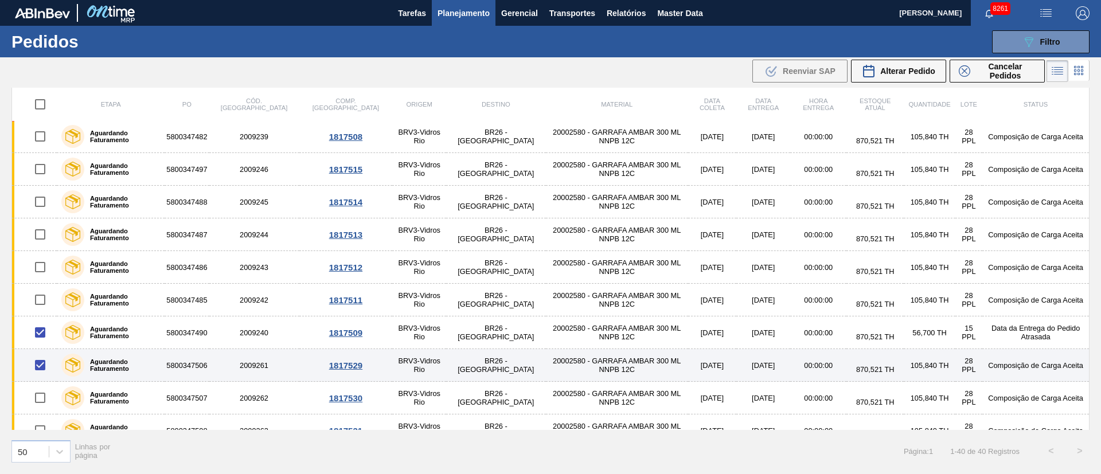
scroll to position [827, 0]
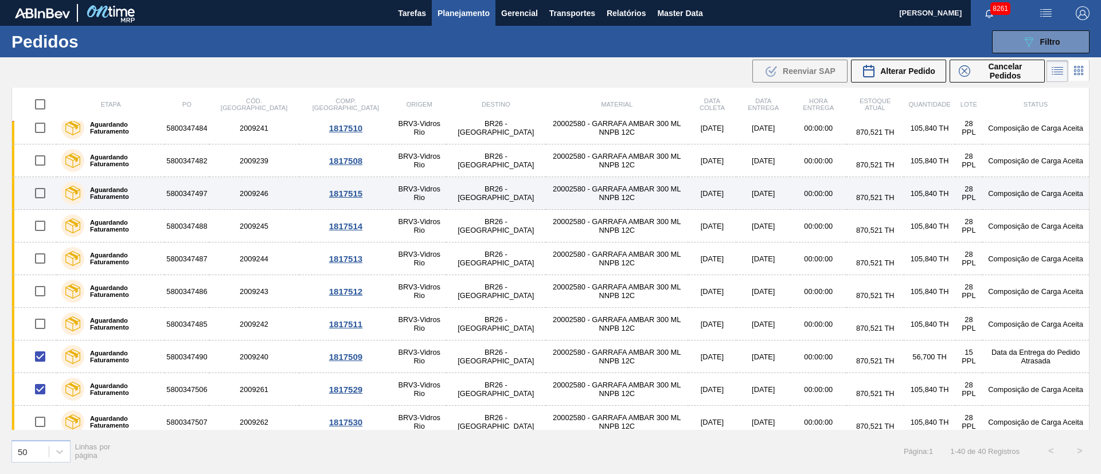
click at [38, 188] on input "checkbox" at bounding box center [40, 193] width 24 height 24
checkbox input "true"
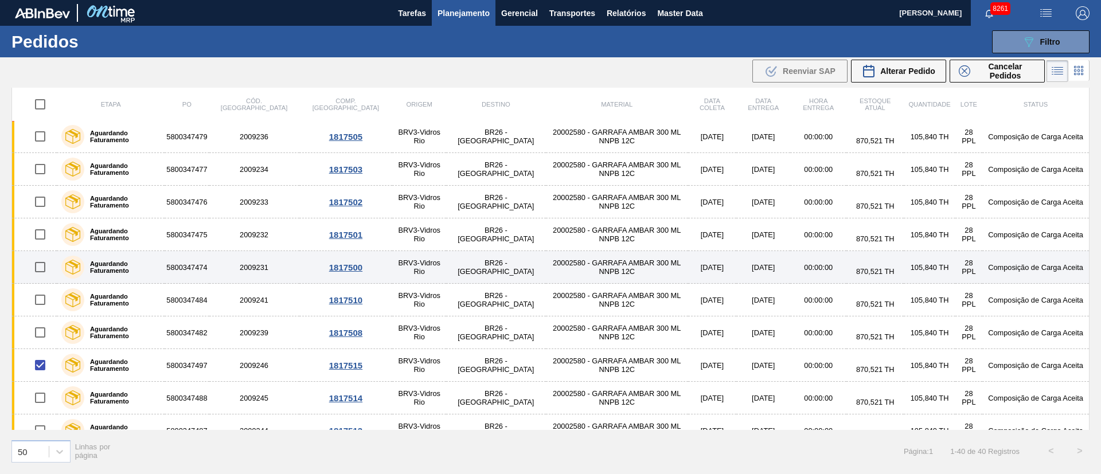
scroll to position [569, 0]
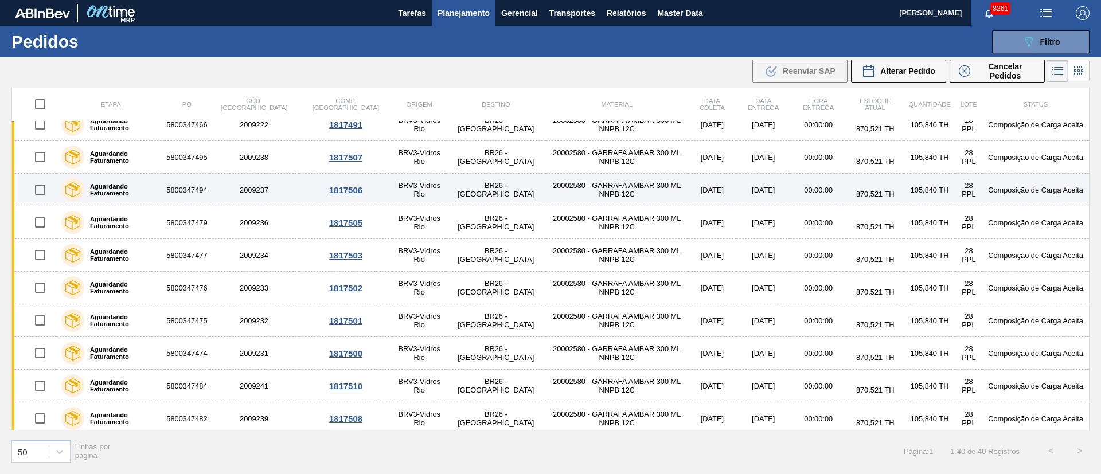
click at [44, 187] on input "checkbox" at bounding box center [40, 190] width 24 height 24
checkbox input "true"
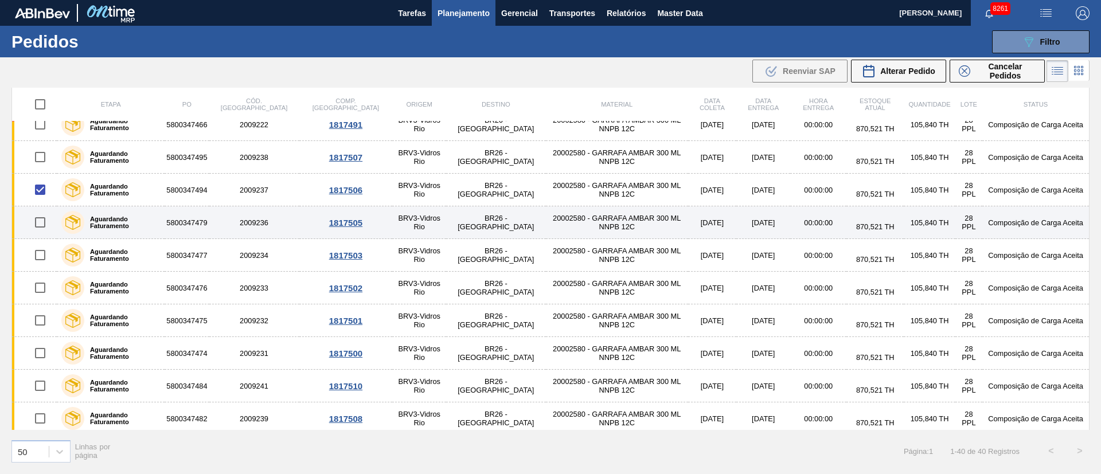
click at [46, 226] on input "checkbox" at bounding box center [40, 222] width 24 height 24
checkbox input "true"
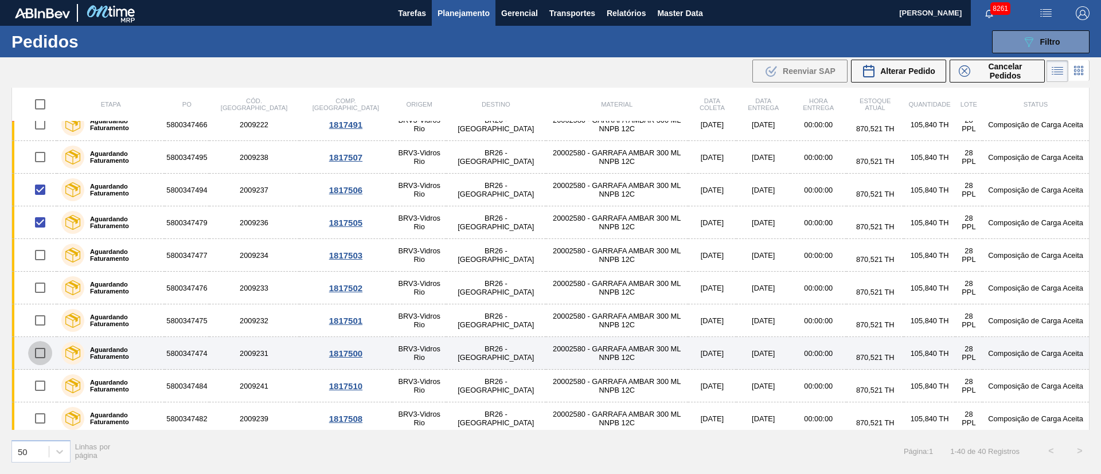
click at [38, 347] on input "checkbox" at bounding box center [40, 353] width 24 height 24
checkbox input "true"
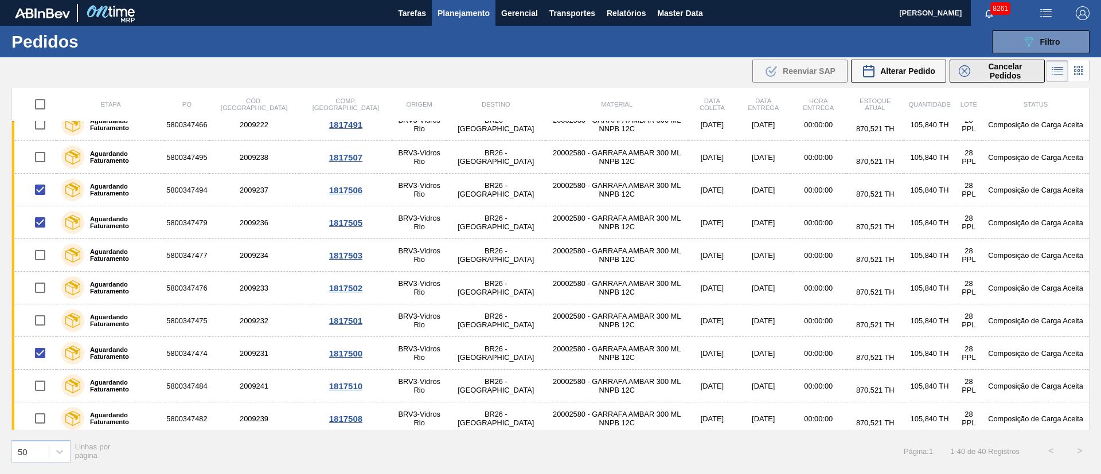
click at [1002, 79] on span "Cancelar Pedidos" at bounding box center [1004, 71] width 61 height 18
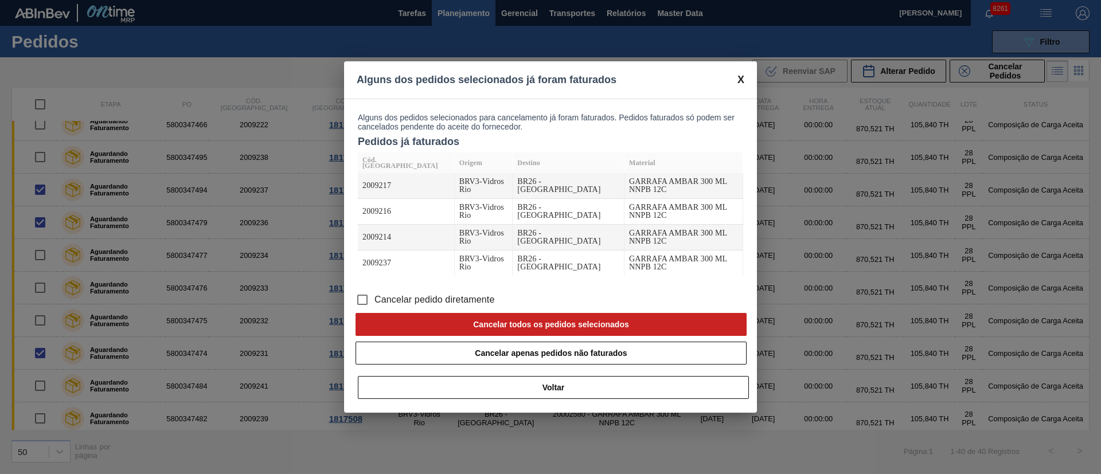
click at [367, 301] on input "Cancelar pedido diretamente" at bounding box center [362, 300] width 24 height 24
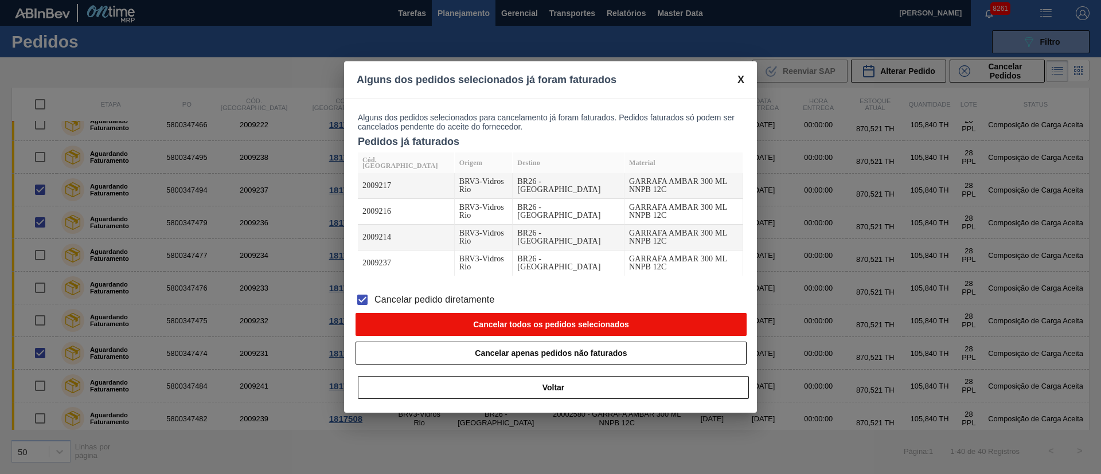
click at [468, 327] on button "Cancelar todos os pedidos selecionados" at bounding box center [550, 324] width 391 height 23
checkbox input "false"
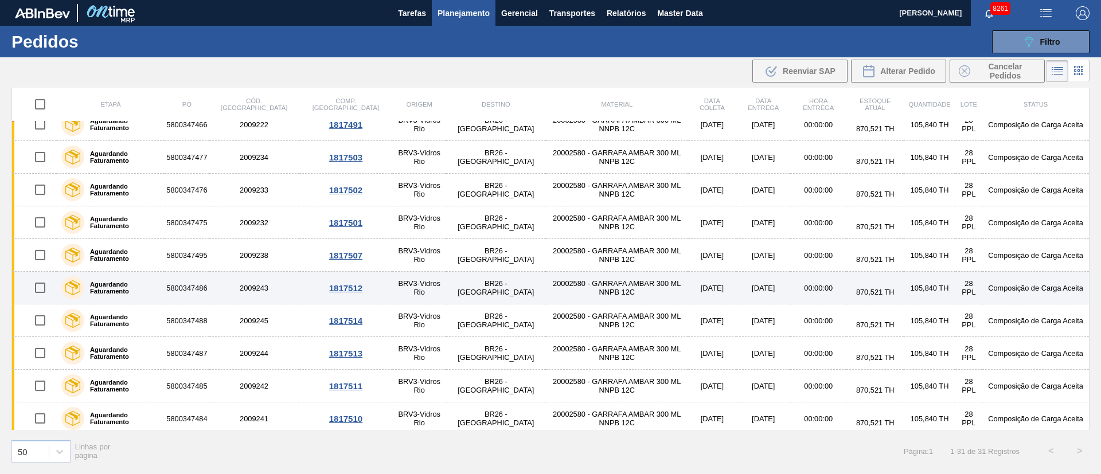
scroll to position [213, 0]
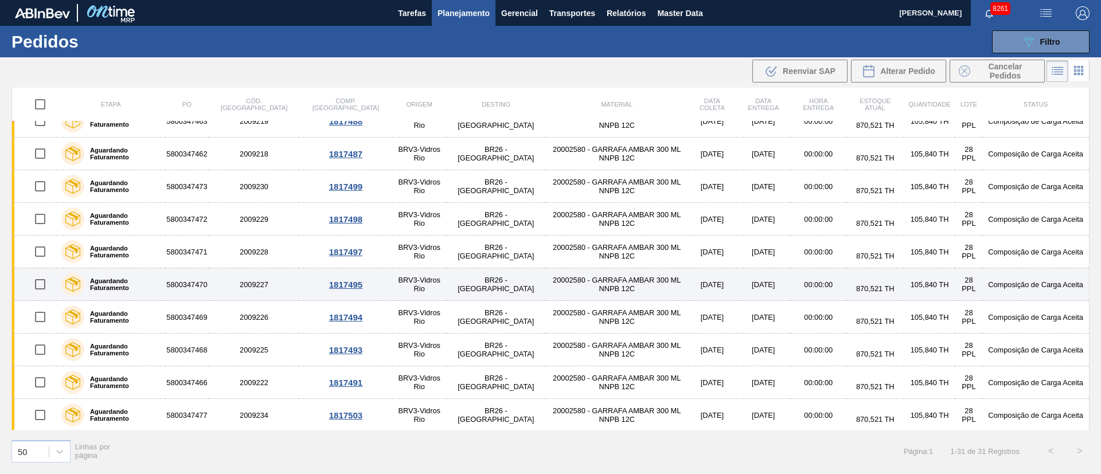
click at [42, 288] on input "checkbox" at bounding box center [40, 284] width 24 height 24
checkbox input "true"
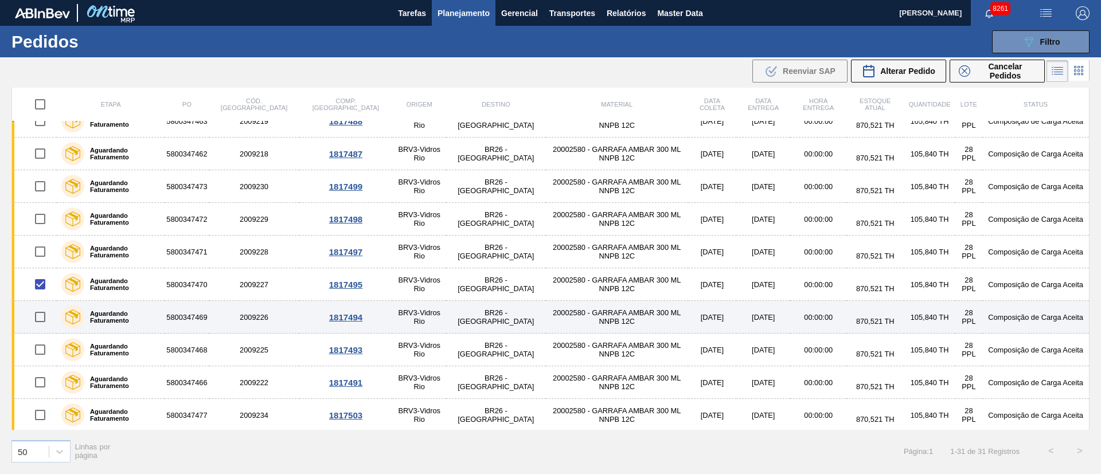
click at [46, 318] on input "checkbox" at bounding box center [40, 317] width 24 height 24
checkbox input "true"
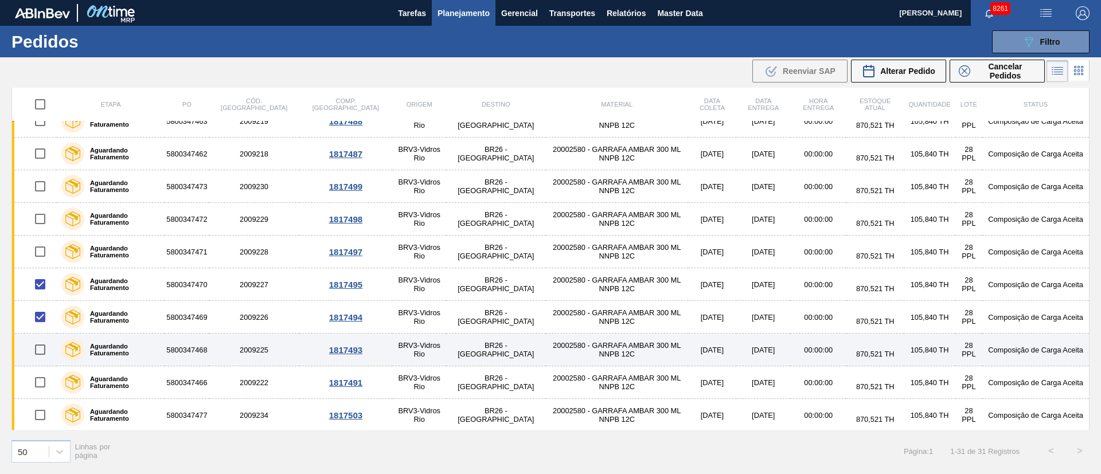
click at [40, 349] on input "checkbox" at bounding box center [40, 350] width 24 height 24
checkbox input "true"
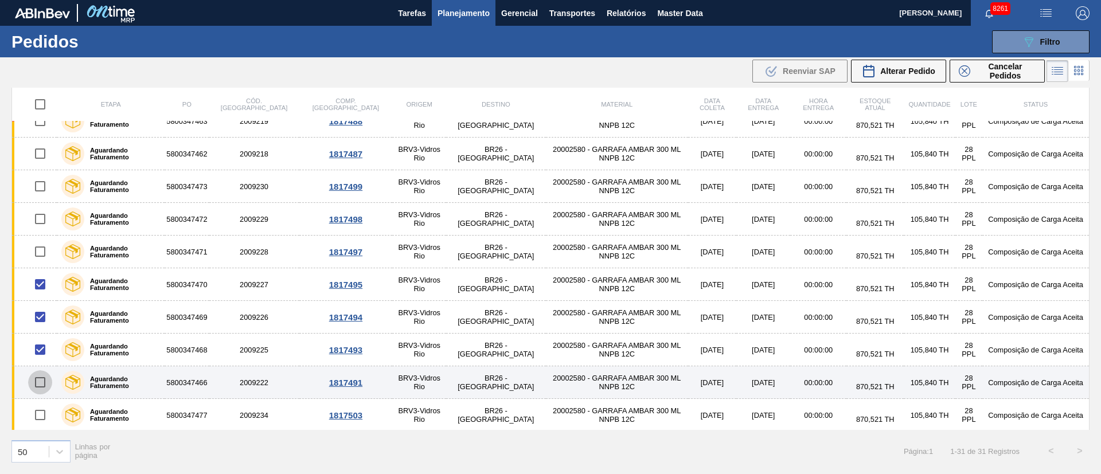
click at [42, 385] on input "checkbox" at bounding box center [40, 382] width 24 height 24
checkbox input "true"
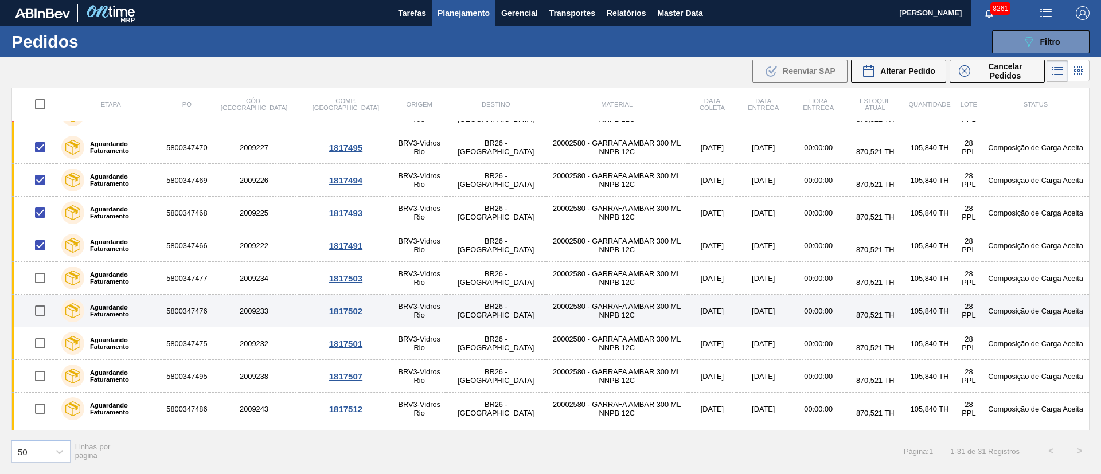
scroll to position [385, 0]
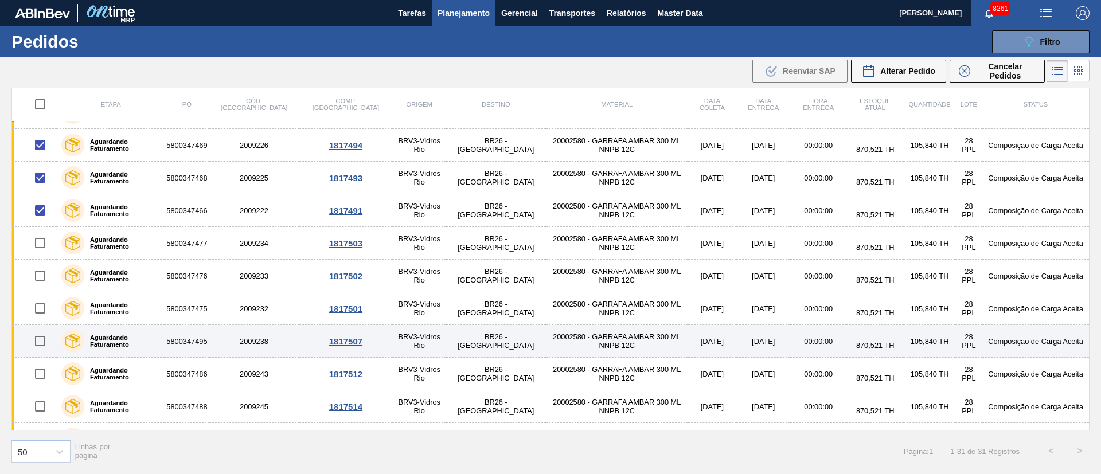
click at [45, 345] on input "checkbox" at bounding box center [40, 341] width 24 height 24
checkbox input "true"
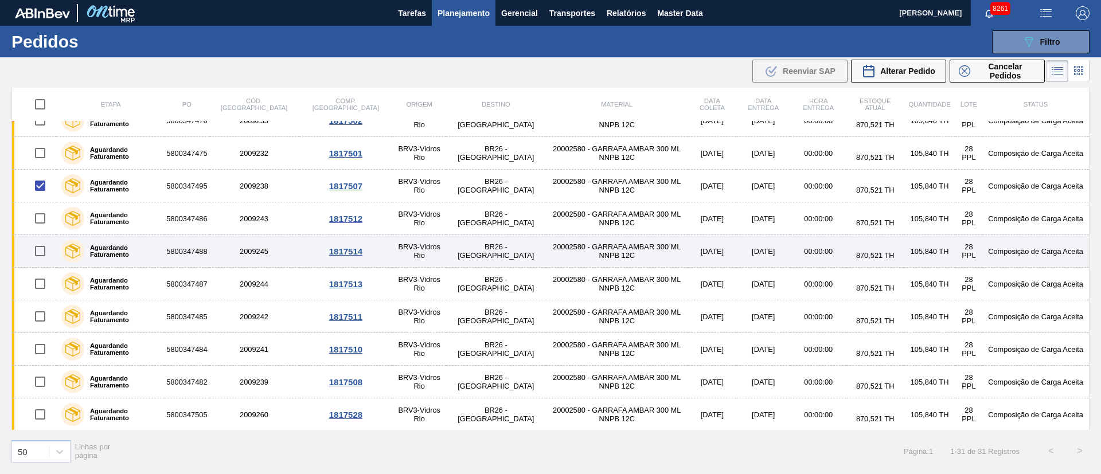
scroll to position [557, 0]
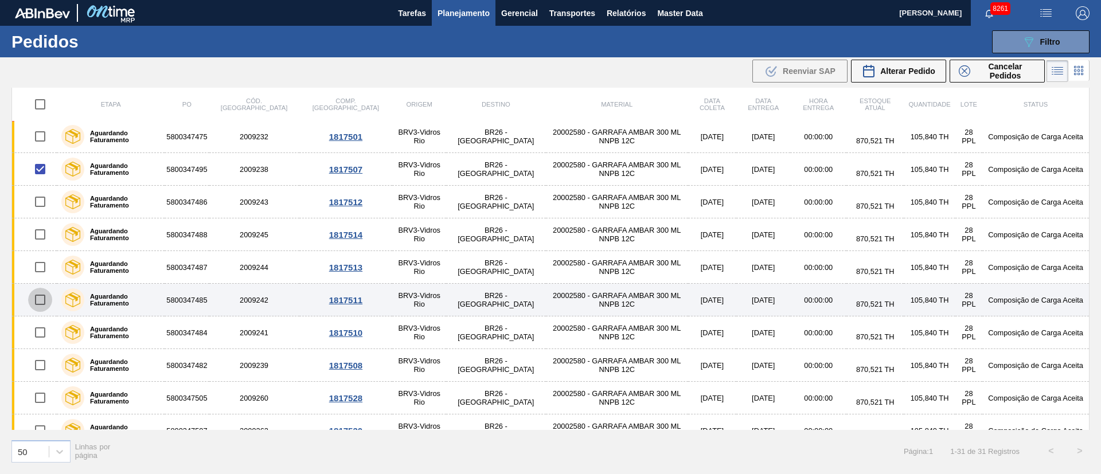
click at [43, 300] on input "checkbox" at bounding box center [40, 300] width 24 height 24
checkbox input "true"
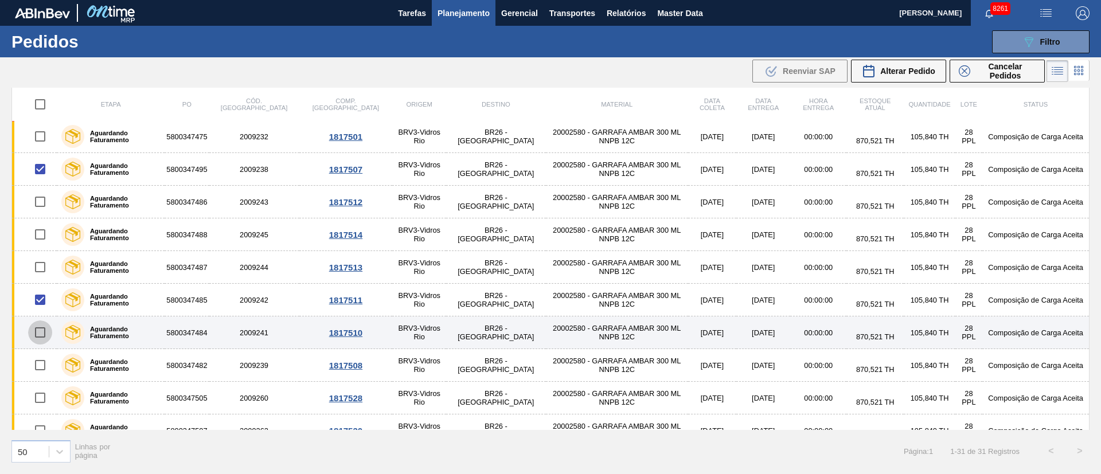
click at [41, 333] on input "checkbox" at bounding box center [40, 332] width 24 height 24
checkbox input "true"
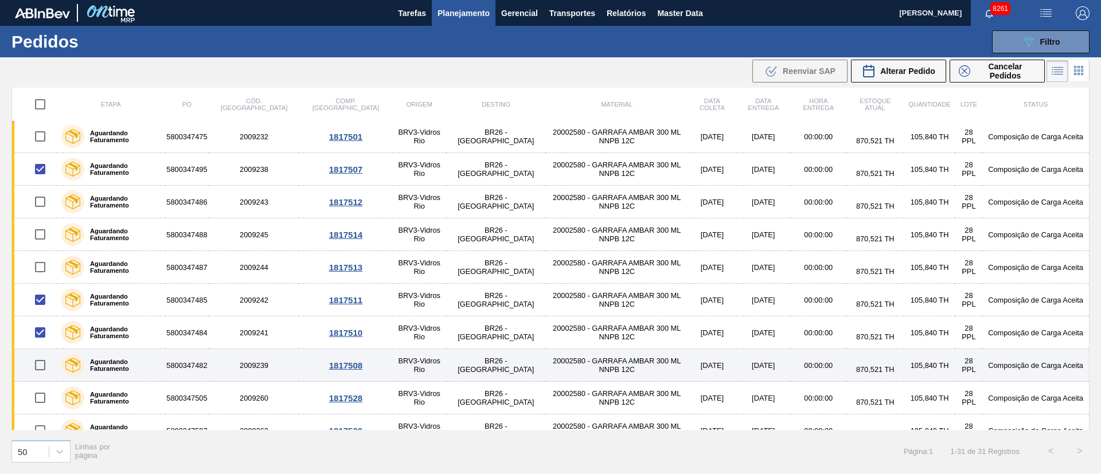
click at [41, 363] on input "checkbox" at bounding box center [40, 365] width 24 height 24
checkbox input "true"
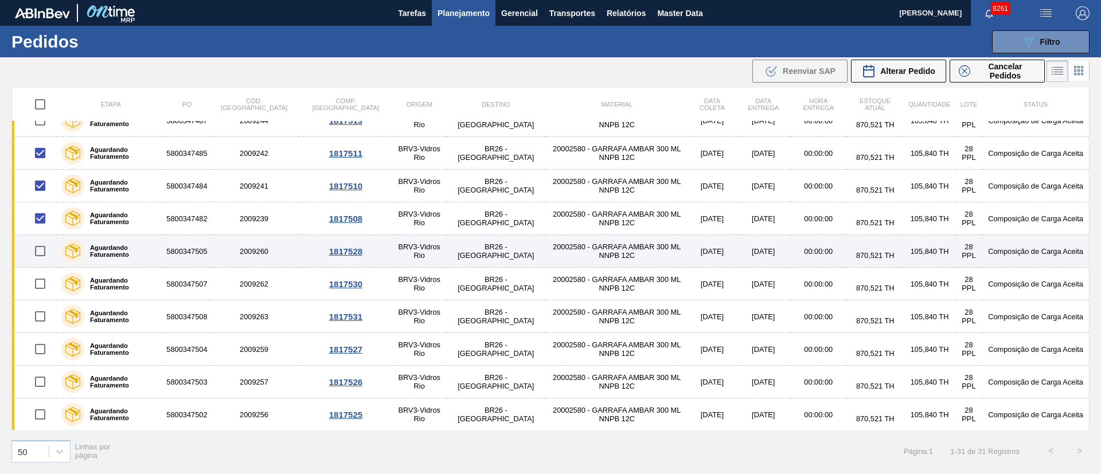
scroll to position [705, 0]
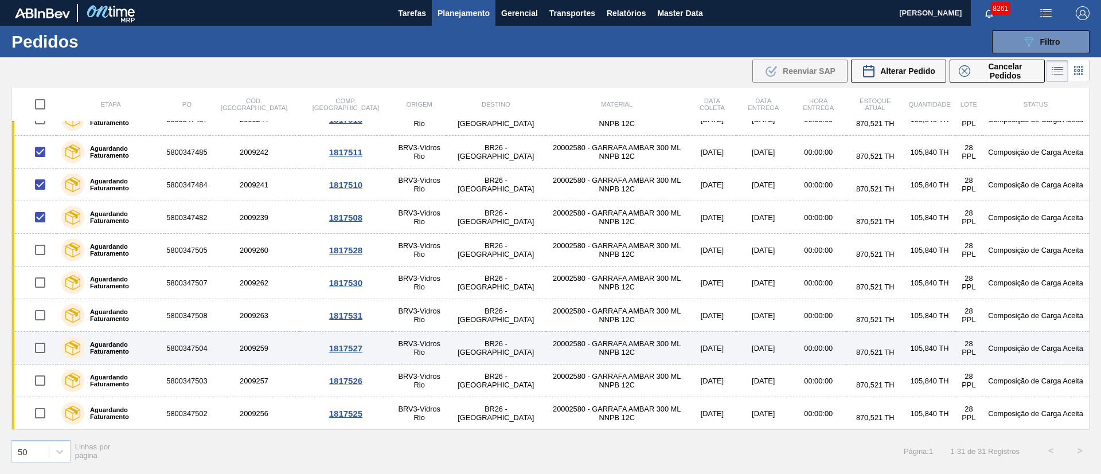
click at [32, 344] on input "checkbox" at bounding box center [40, 348] width 24 height 24
checkbox input "true"
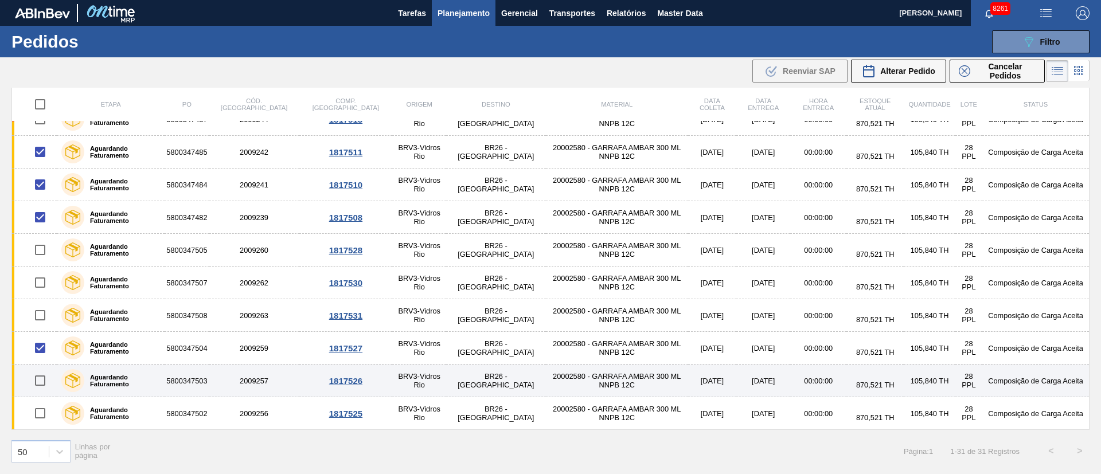
click at [42, 383] on input "checkbox" at bounding box center [40, 381] width 24 height 24
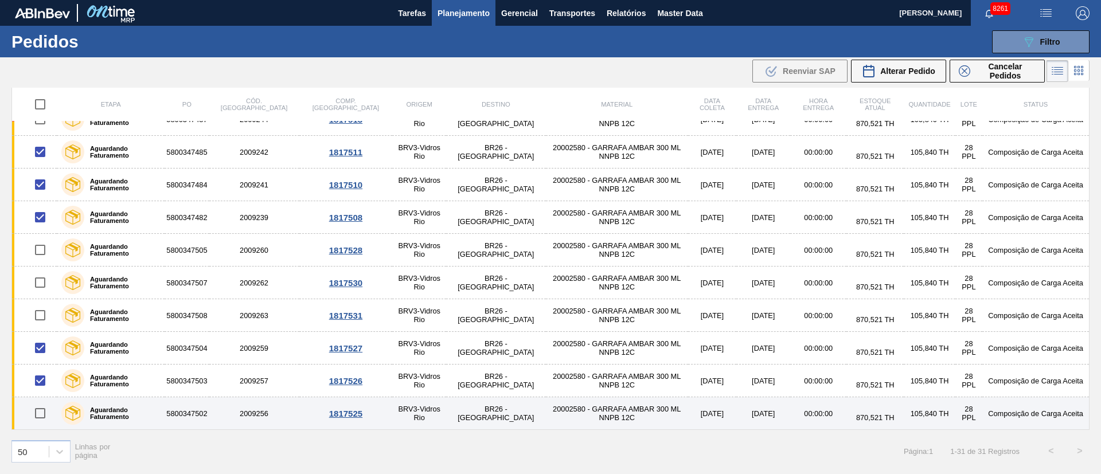
click at [41, 416] on input "checkbox" at bounding box center [40, 413] width 24 height 24
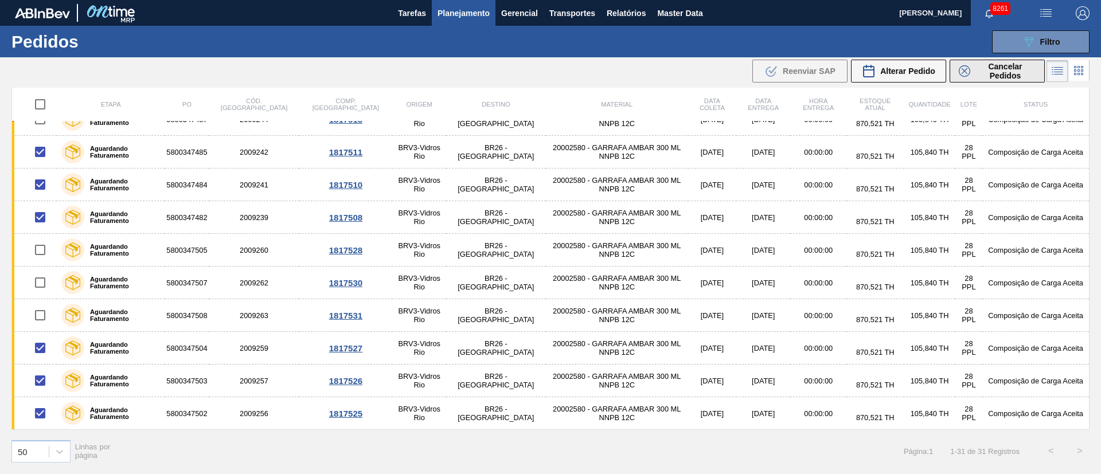
click at [1000, 72] on span "Cancelar Pedidos" at bounding box center [1004, 71] width 61 height 18
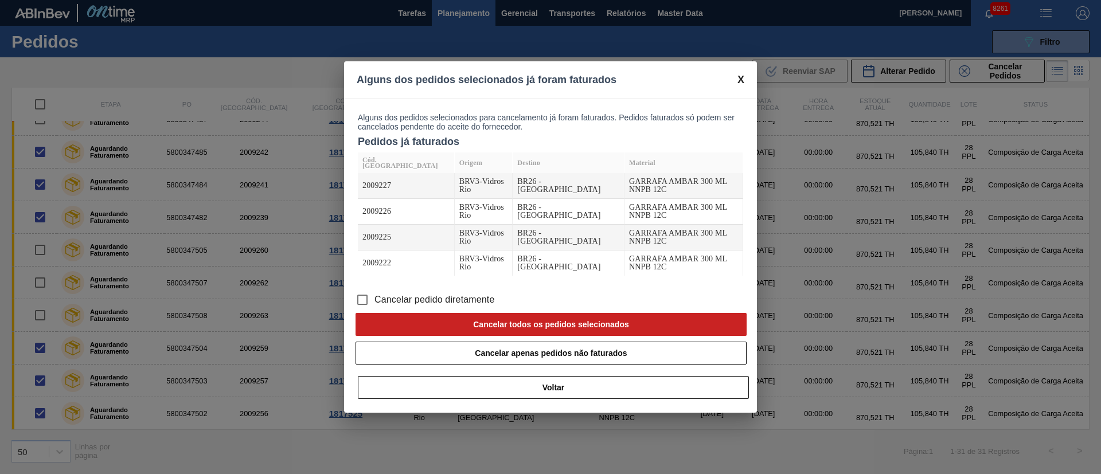
click at [363, 296] on input "Cancelar pedido diretamente" at bounding box center [362, 300] width 24 height 24
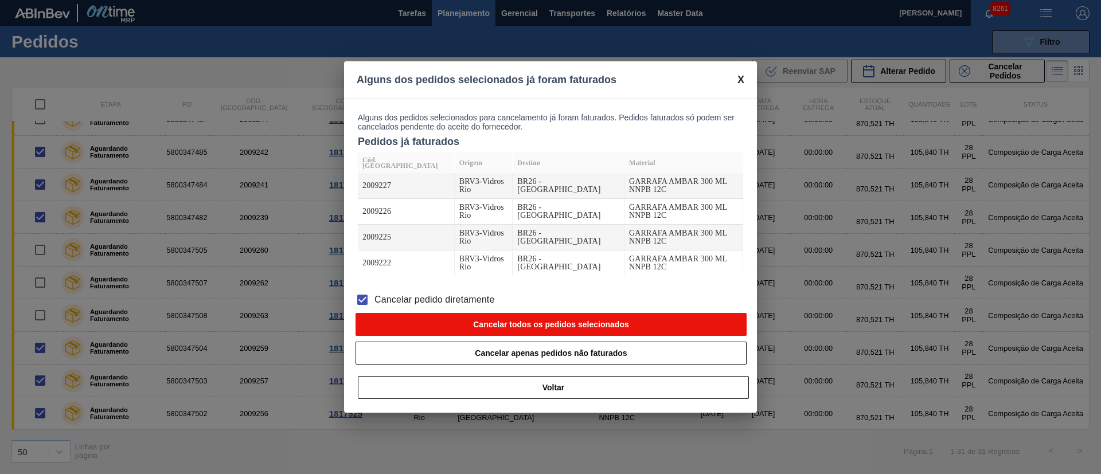
click at [439, 318] on button "Cancelar todos os pedidos selecionados" at bounding box center [550, 324] width 391 height 23
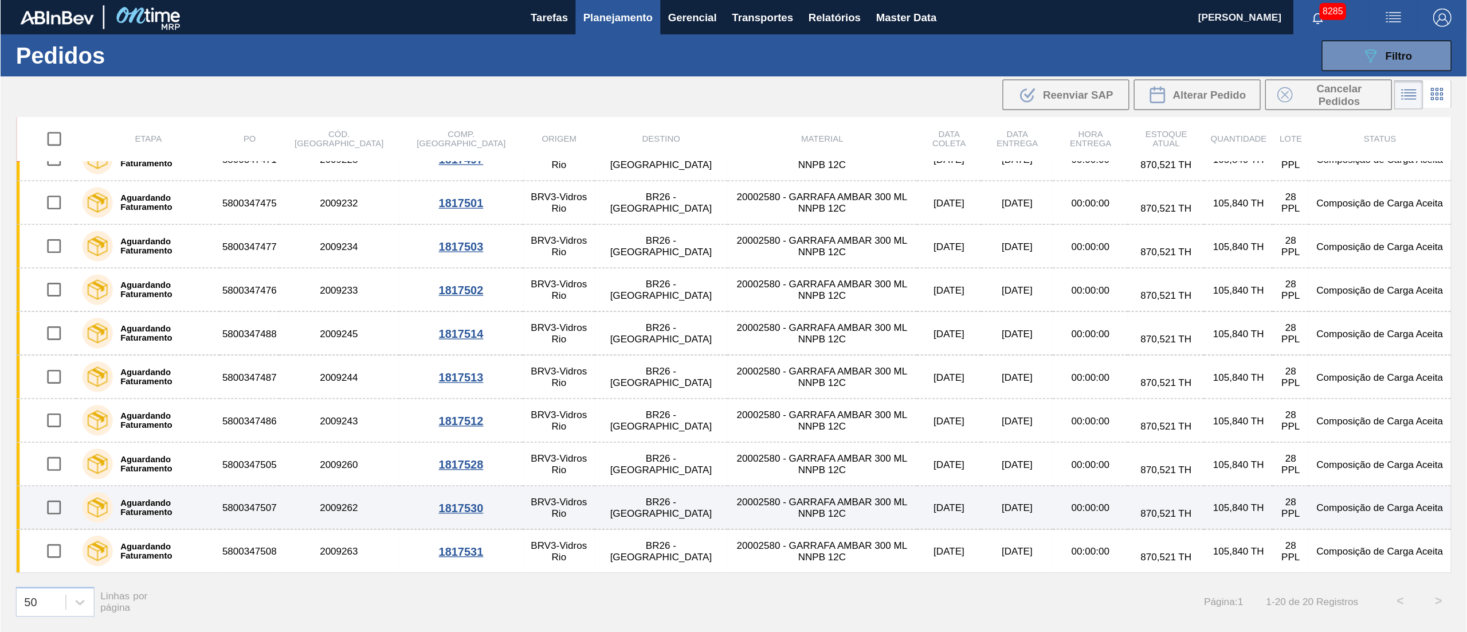
scroll to position [0, 0]
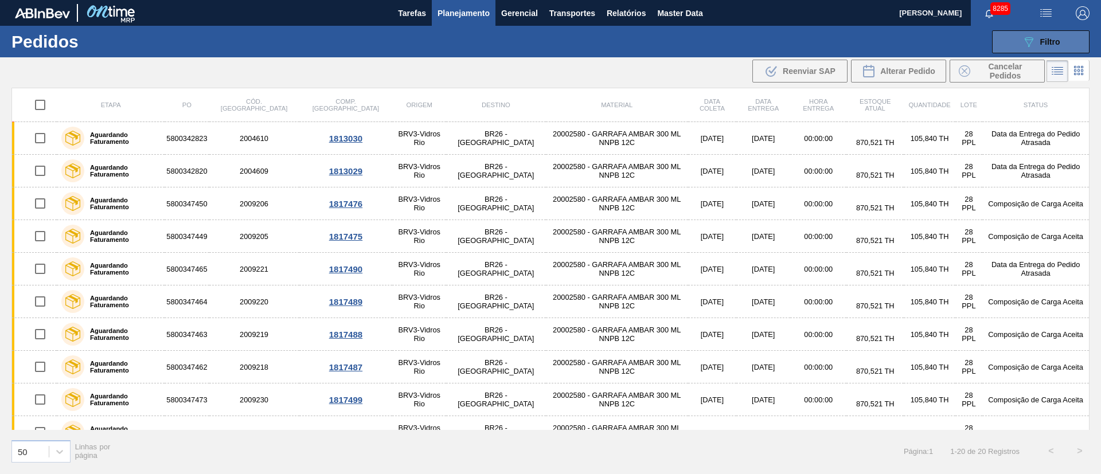
click at [1049, 38] on span "Filtro" at bounding box center [1050, 41] width 20 height 9
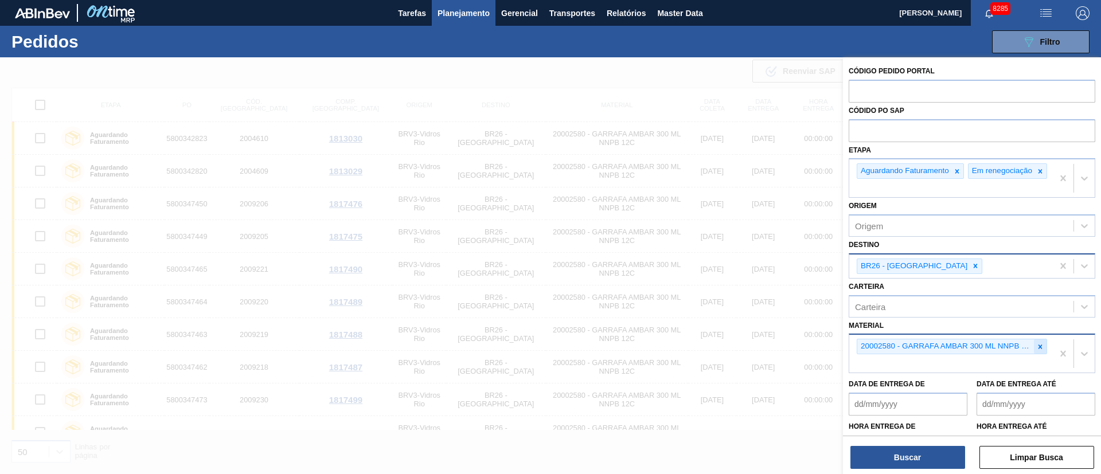
click at [1039, 351] on icon at bounding box center [1040, 347] width 8 height 8
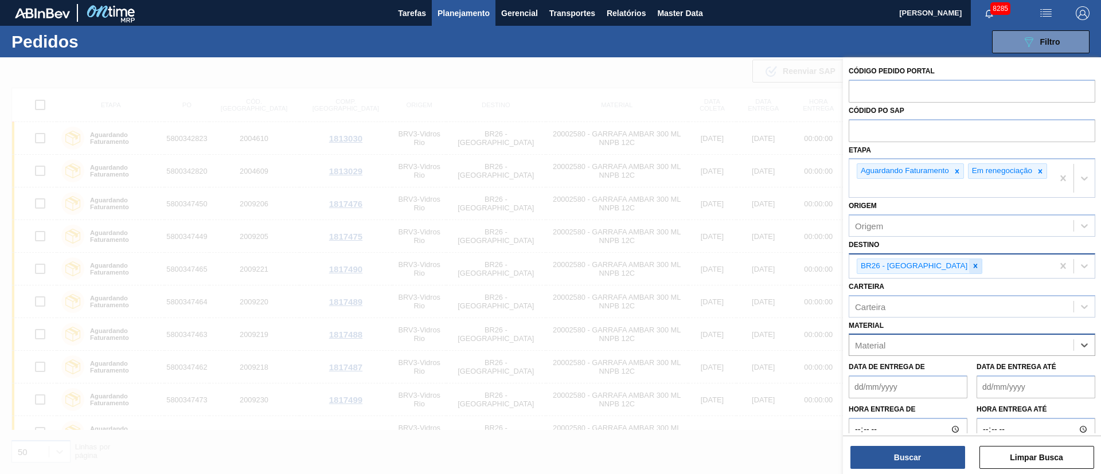
click at [971, 270] on icon at bounding box center [975, 266] width 8 height 8
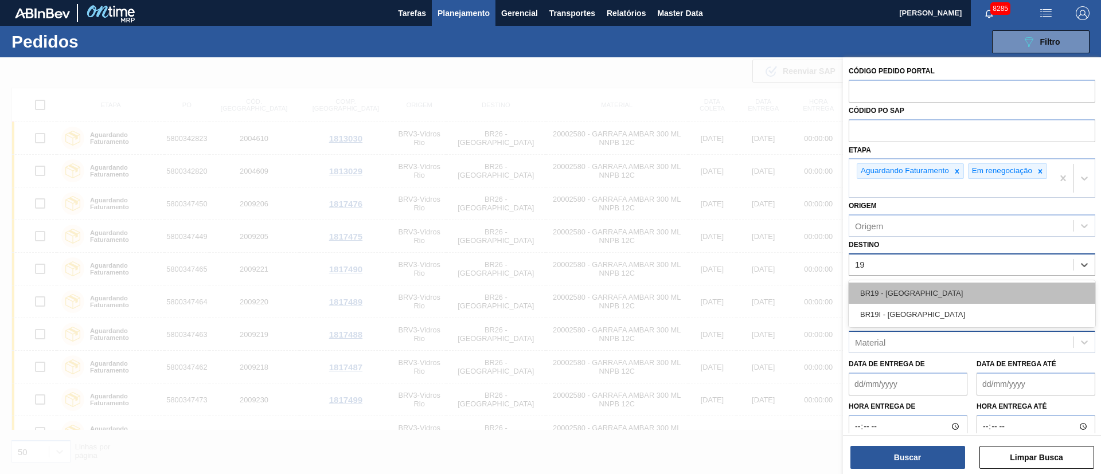
click at [920, 296] on div "BR19 - [GEOGRAPHIC_DATA]" at bounding box center [971, 293] width 246 height 21
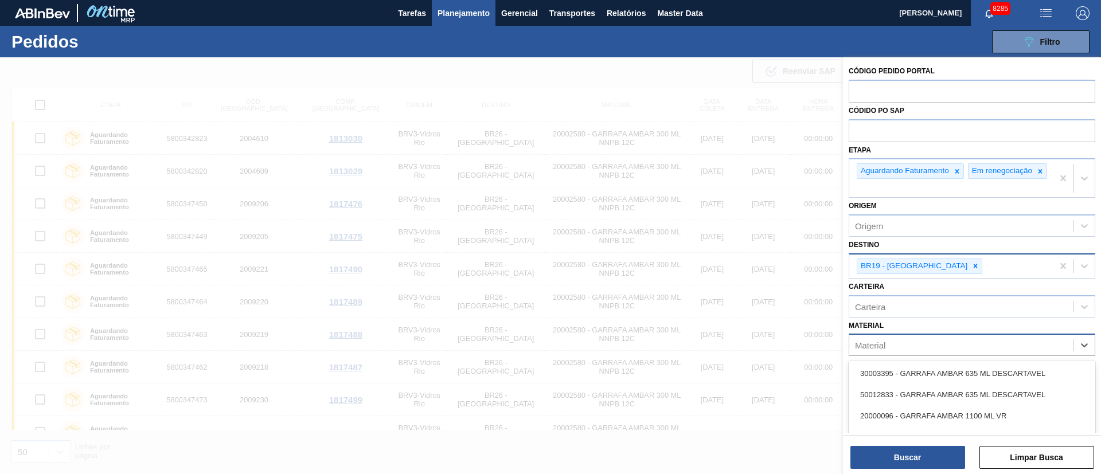
click at [897, 349] on div "Material" at bounding box center [961, 345] width 224 height 17
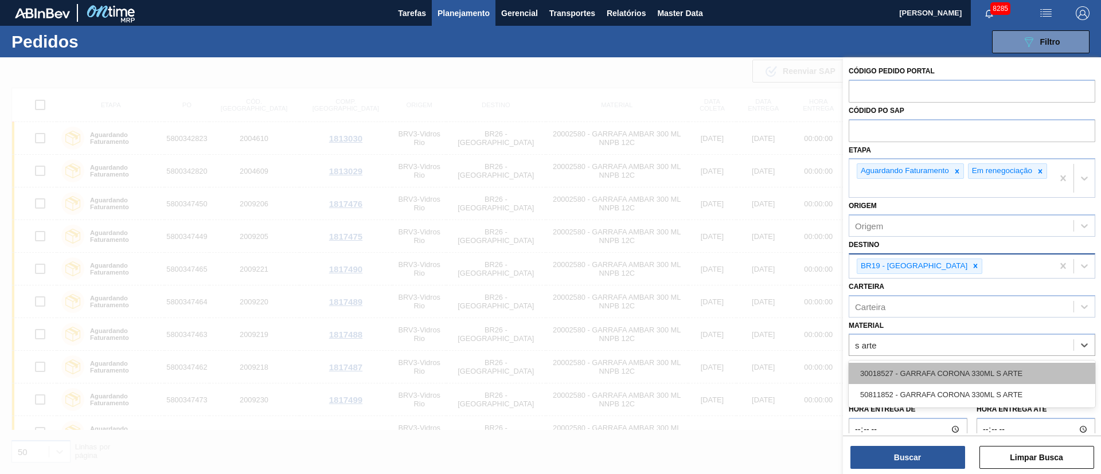
click at [880, 378] on div "30018527 - GARRAFA CORONA 330ML S ARTE" at bounding box center [971, 373] width 246 height 21
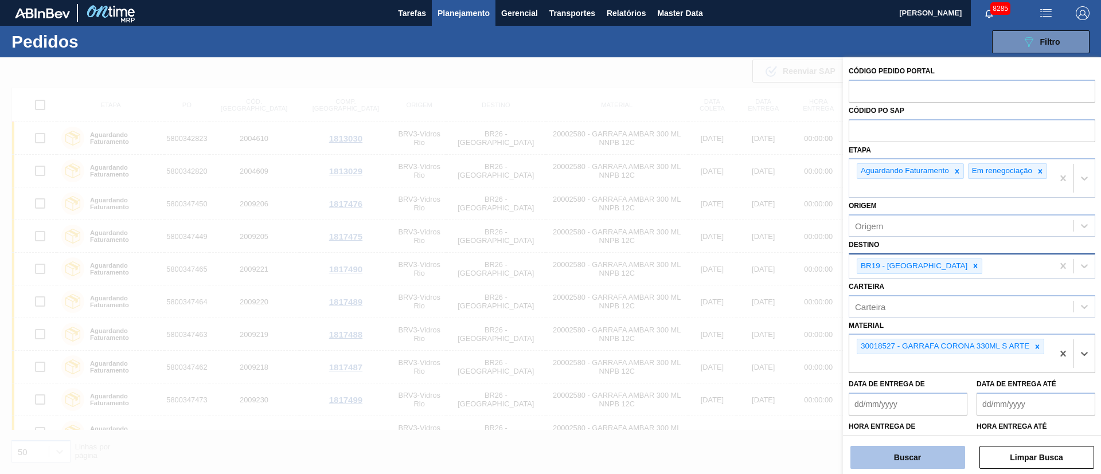
click at [888, 459] on button "Buscar" at bounding box center [907, 457] width 115 height 23
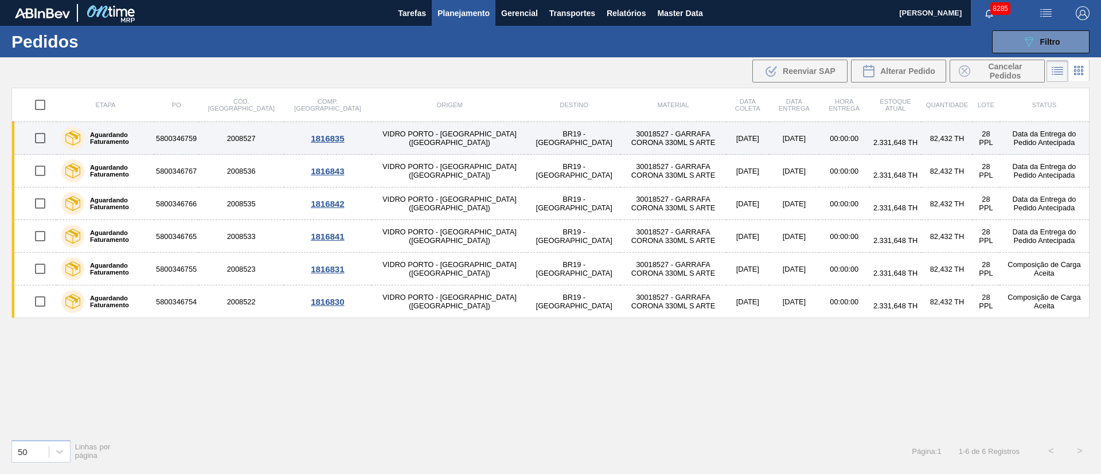
click at [527, 137] on td "BR19 - [GEOGRAPHIC_DATA]" at bounding box center [573, 138] width 93 height 33
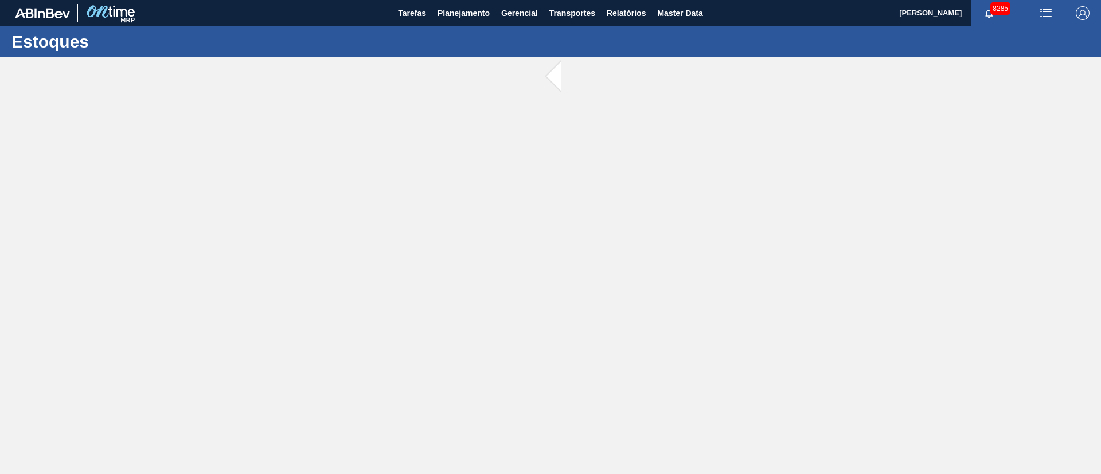
click at [488, 137] on main "Tarefas Planejamento Gerencial Transportes Relatórios Master Data [PERSON_NAME]…" at bounding box center [550, 237] width 1101 height 474
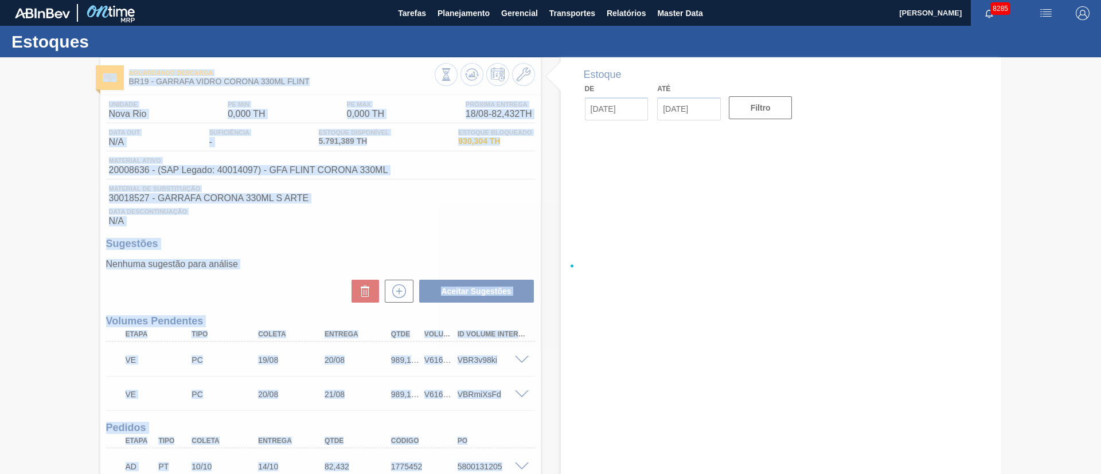
click at [457, 205] on div "Data Descontinuação N/A" at bounding box center [320, 214] width 429 height 23
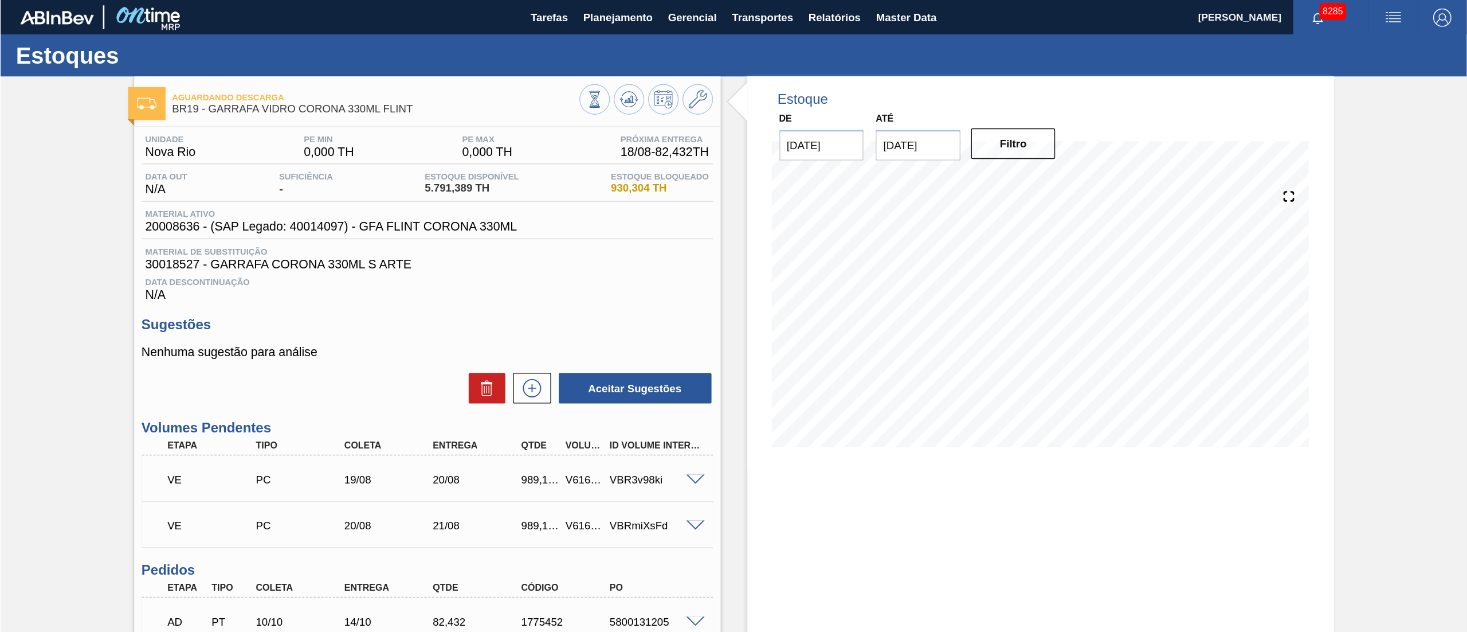
scroll to position [113, 0]
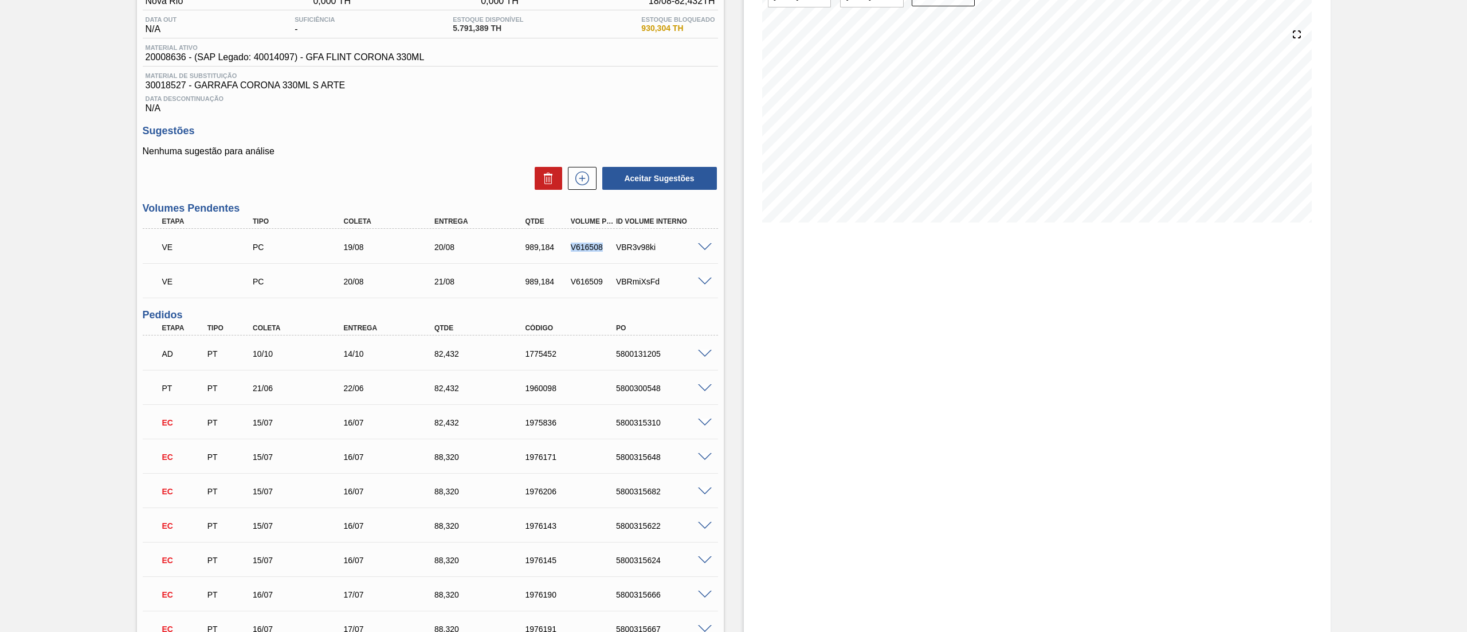
drag, startPoint x: 606, startPoint y: 251, endPoint x: 567, endPoint y: 249, distance: 39.0
click at [568, 249] on div "V616508" at bounding box center [592, 246] width 49 height 9
copy div "V616508"
